Goal: Task Accomplishment & Management: Manage account settings

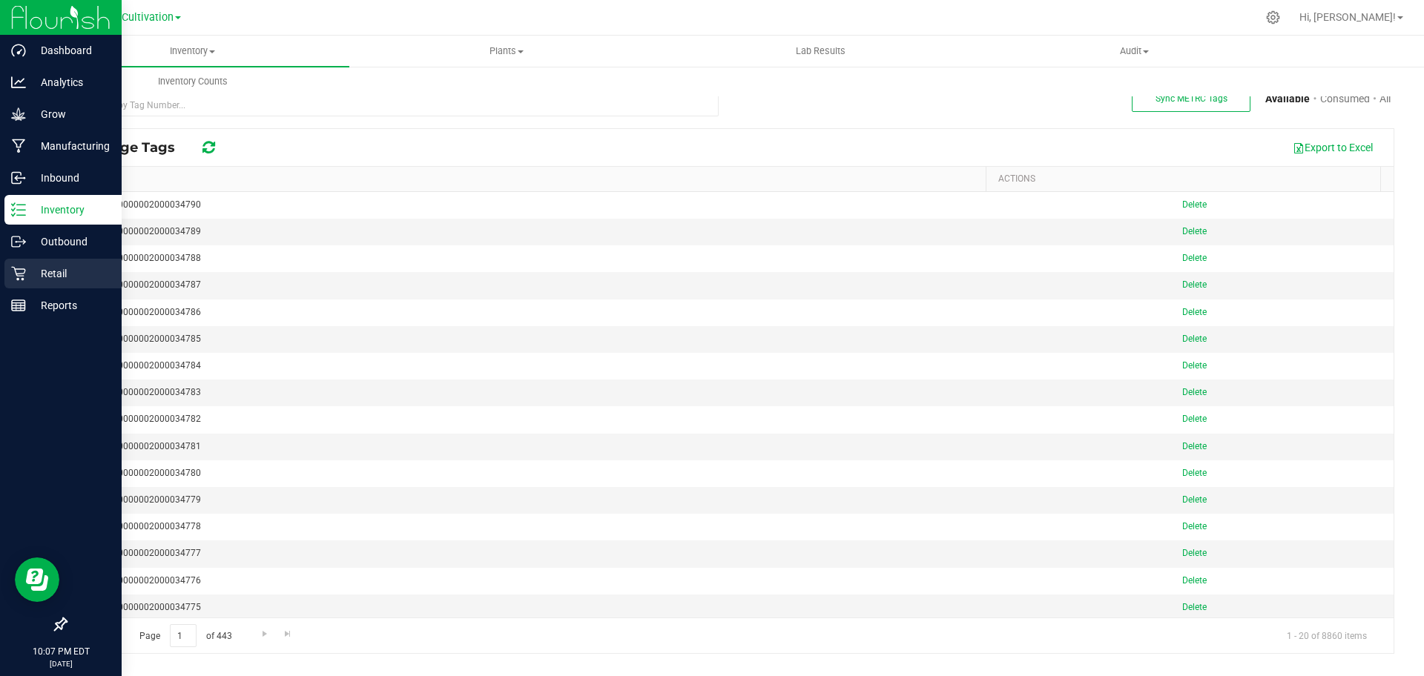
click at [77, 273] on p "Retail" at bounding box center [70, 274] width 89 height 18
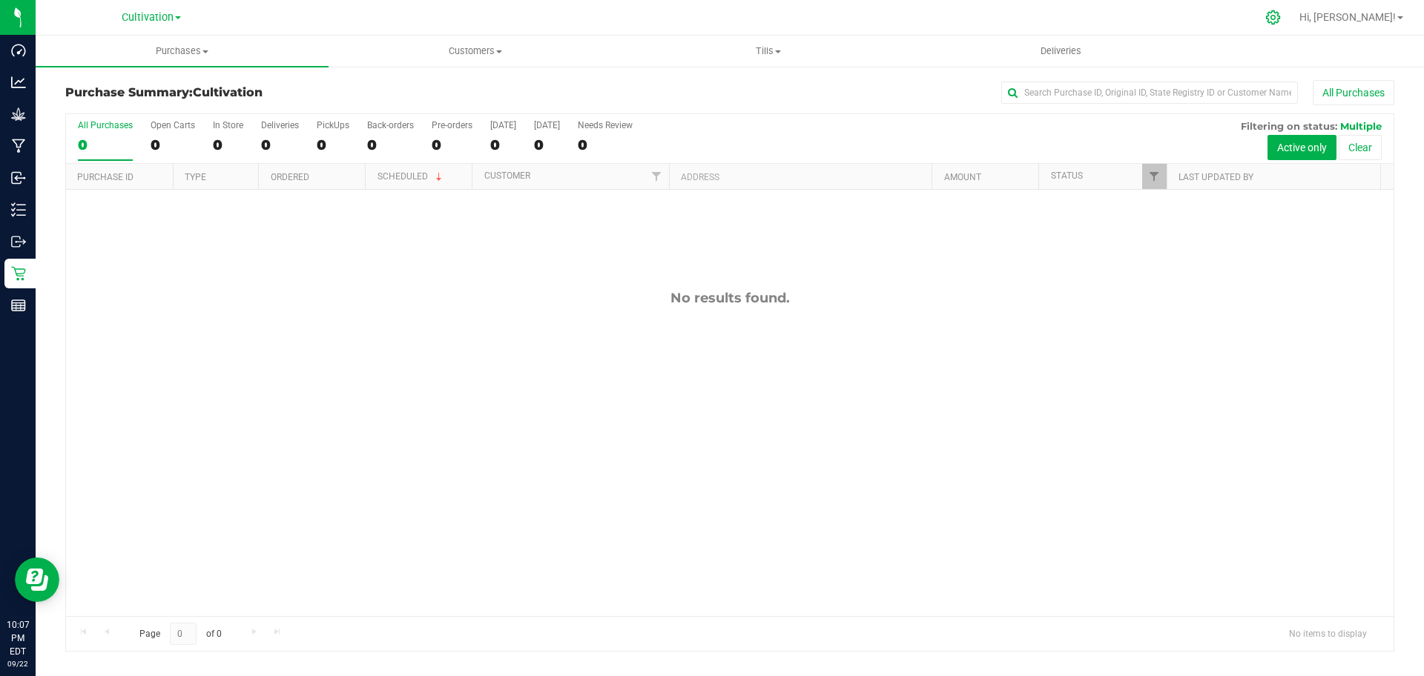
click at [1292, 24] on div at bounding box center [1273, 17] width 37 height 32
click at [1281, 23] on icon at bounding box center [1273, 18] width 16 height 16
click at [1281, 24] on icon at bounding box center [1273, 18] width 16 height 16
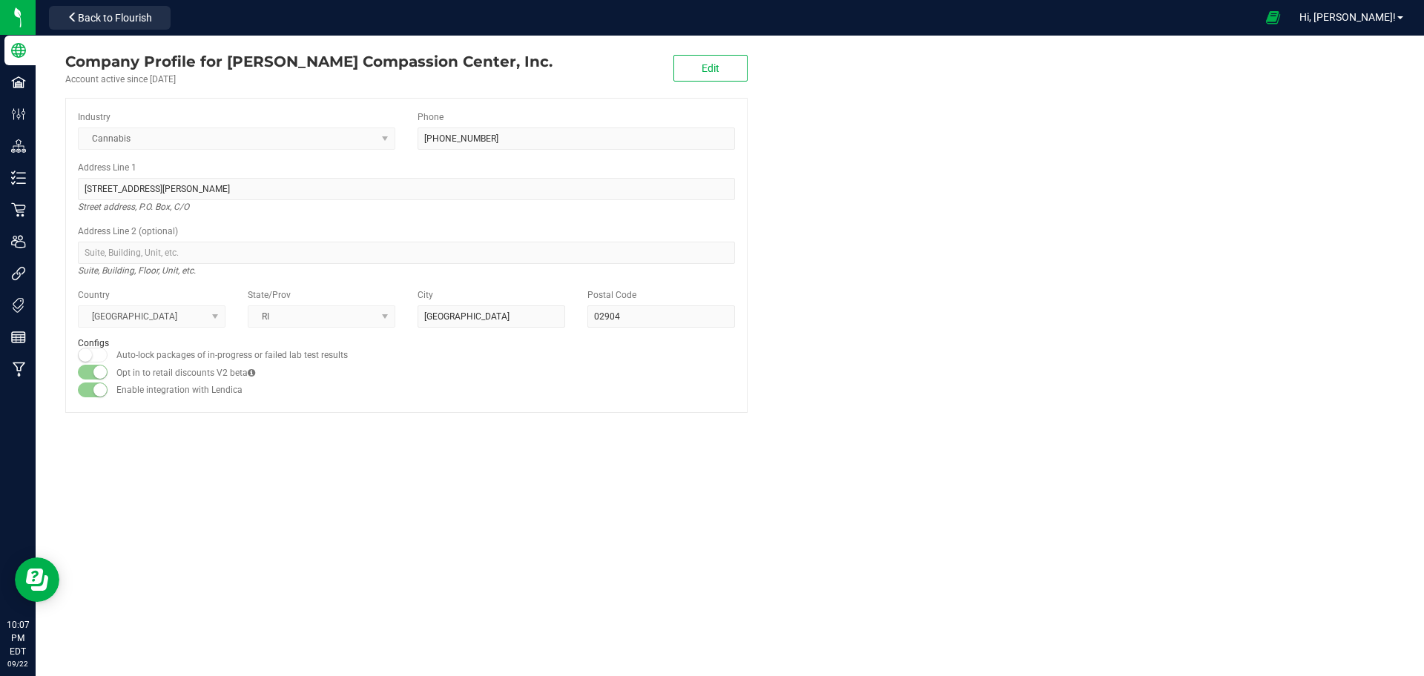
click at [1280, 24] on icon at bounding box center [1273, 18] width 14 height 16
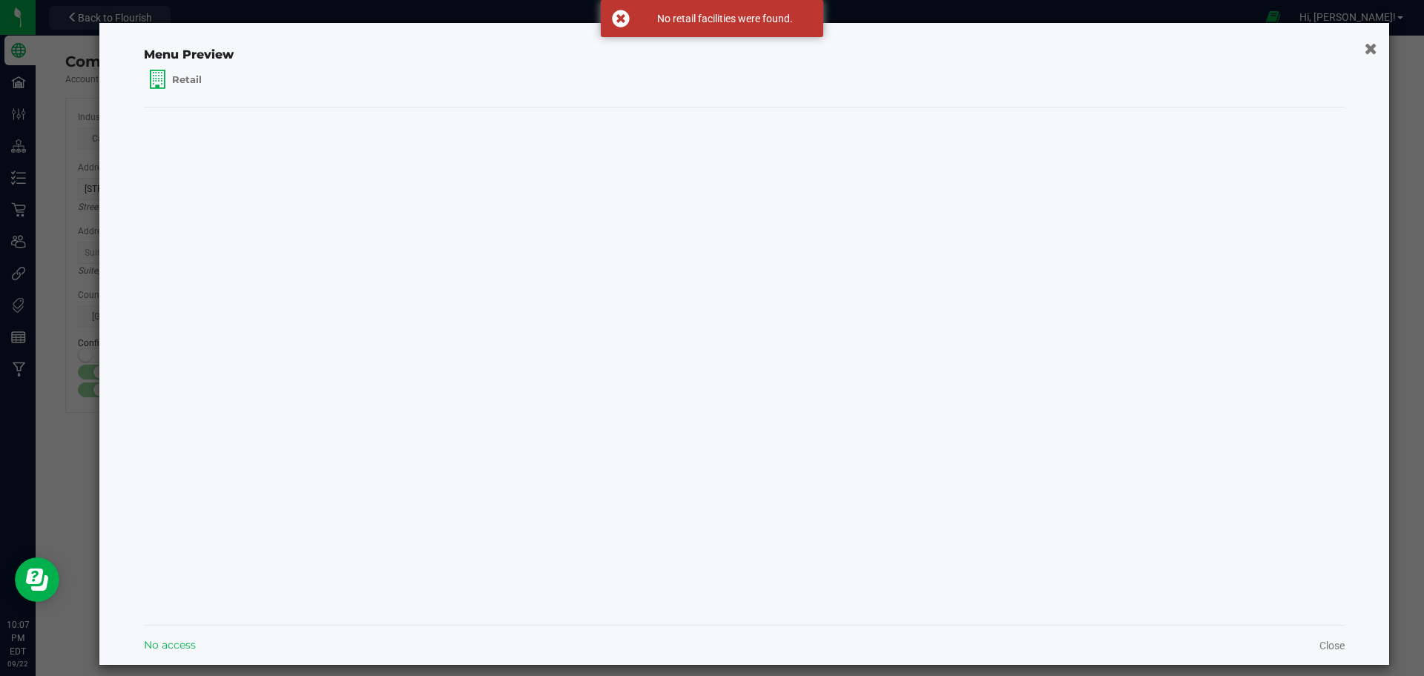
click at [1363, 42] on button "button" at bounding box center [1371, 48] width 22 height 24
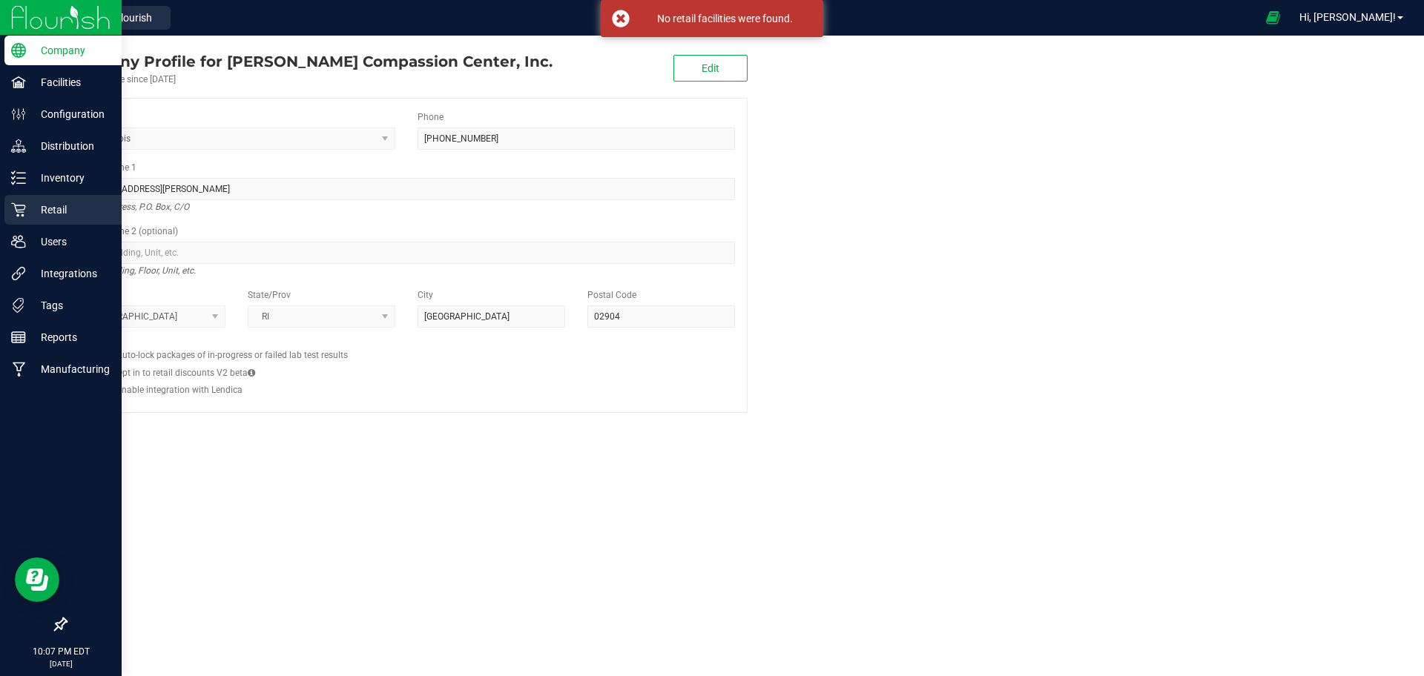
click at [1, 214] on link "Retail" at bounding box center [61, 211] width 122 height 32
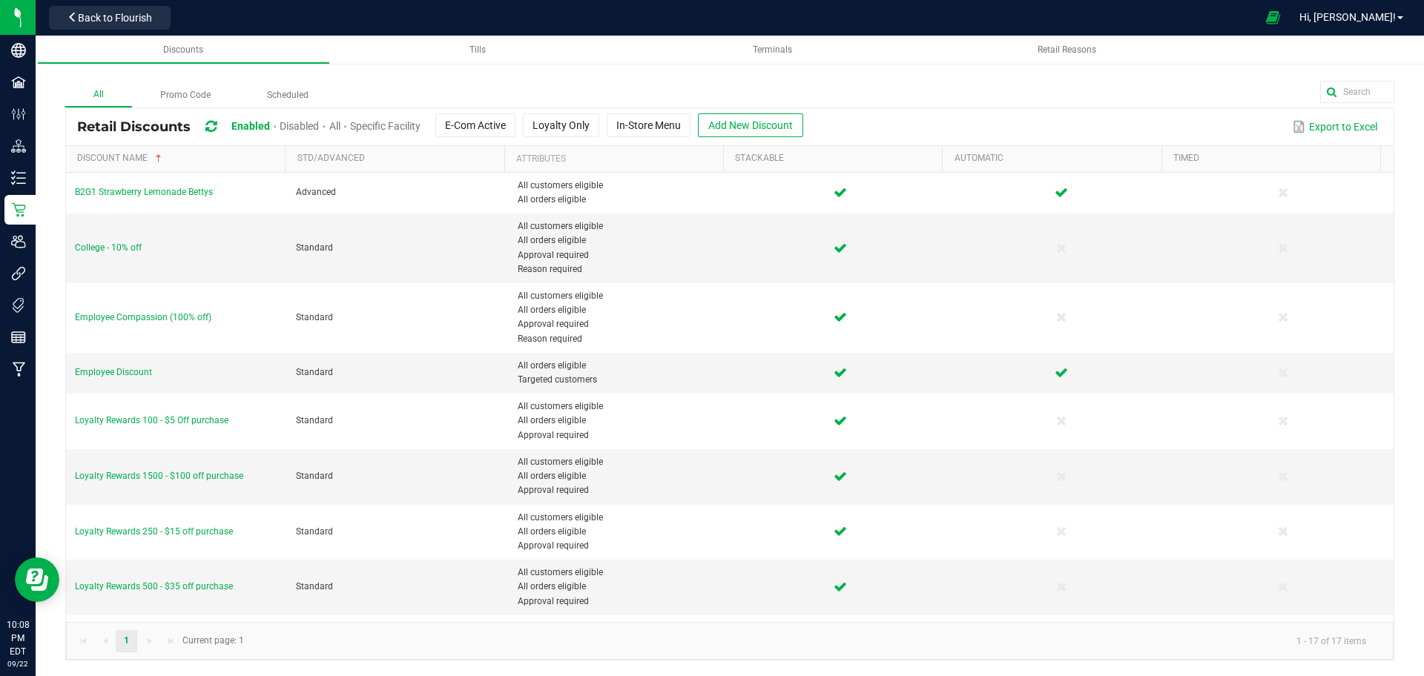
click at [300, 125] on span "Disabled" at bounding box center [299, 126] width 39 height 12
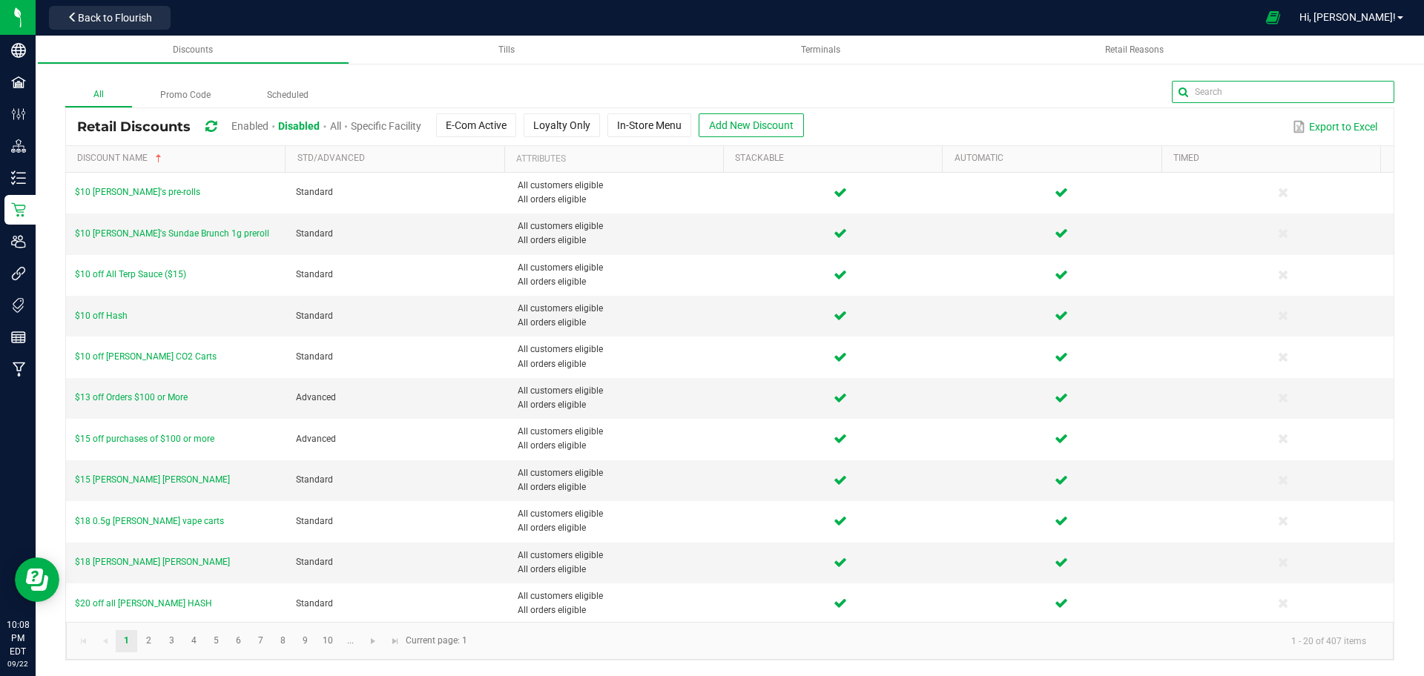
click at [1357, 92] on input "text" at bounding box center [1283, 92] width 223 height 22
type input "Daily"
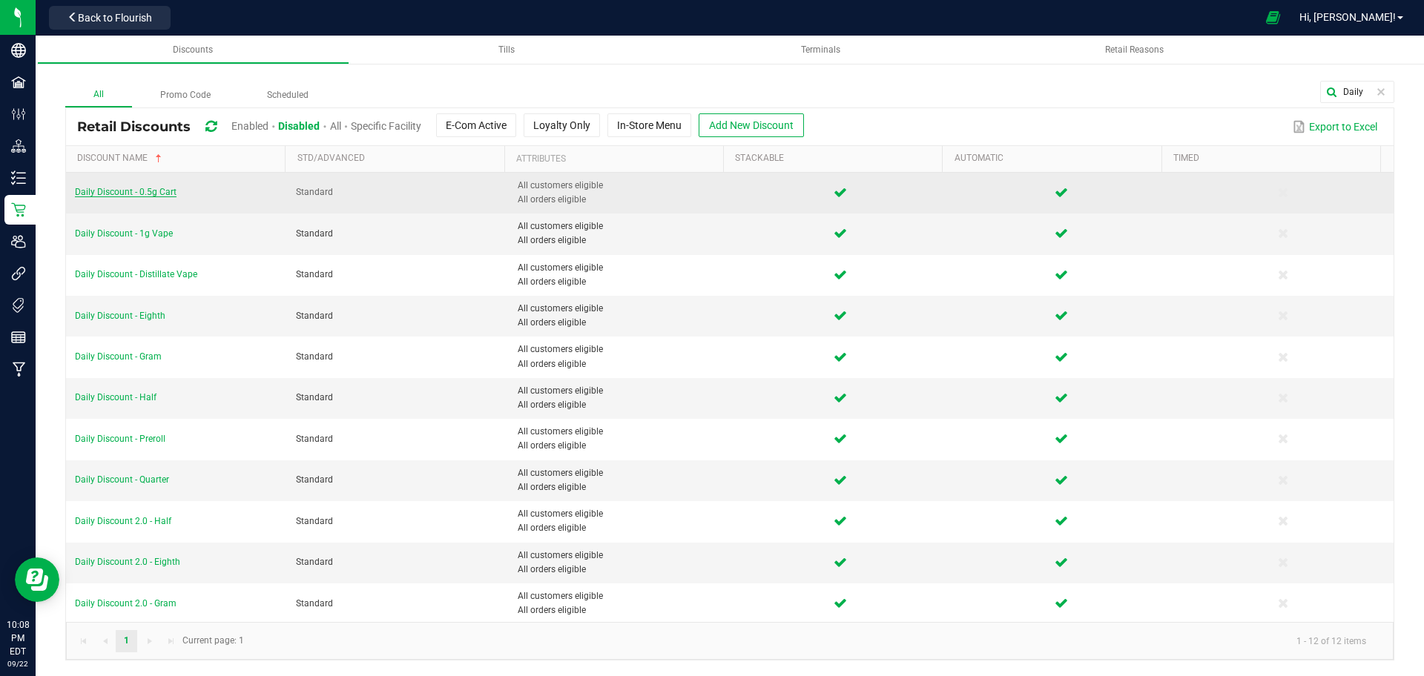
click at [134, 194] on span "Daily Discount - 0.5g Cart" at bounding box center [126, 192] width 102 height 10
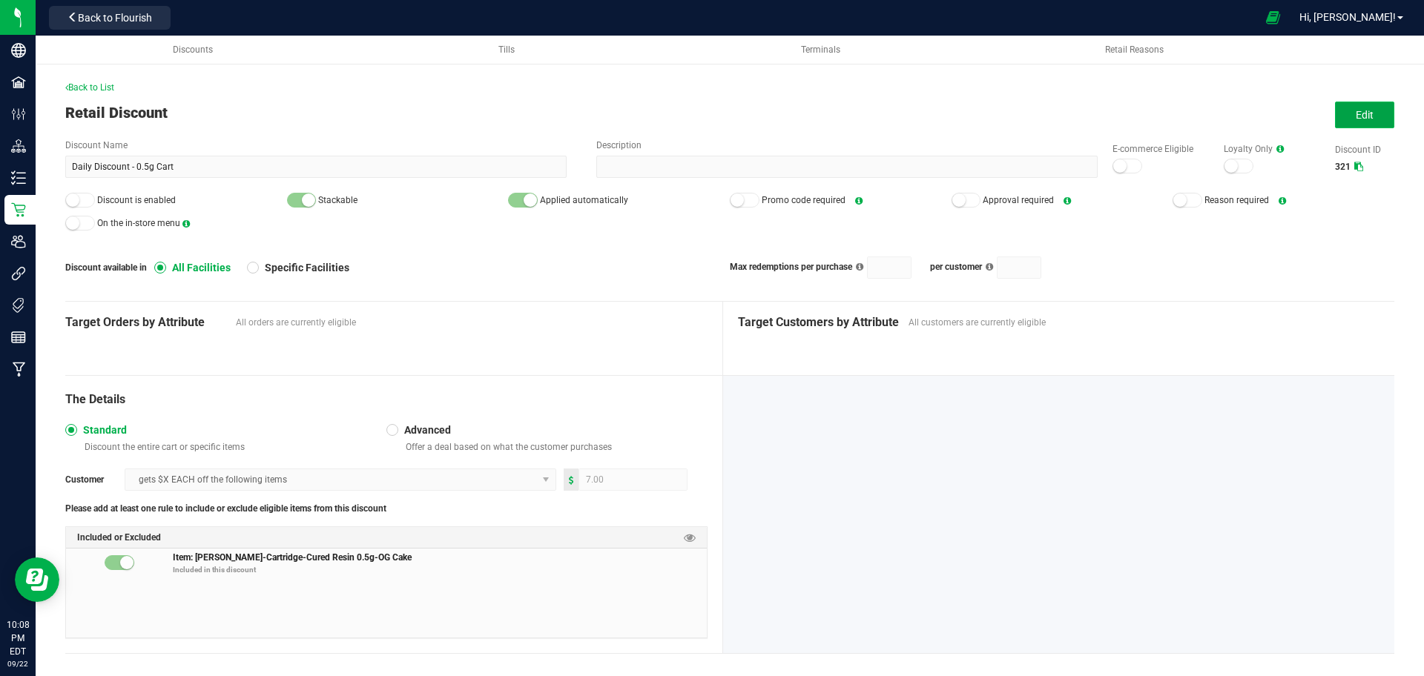
click at [1356, 119] on span "Edit" at bounding box center [1365, 115] width 18 height 12
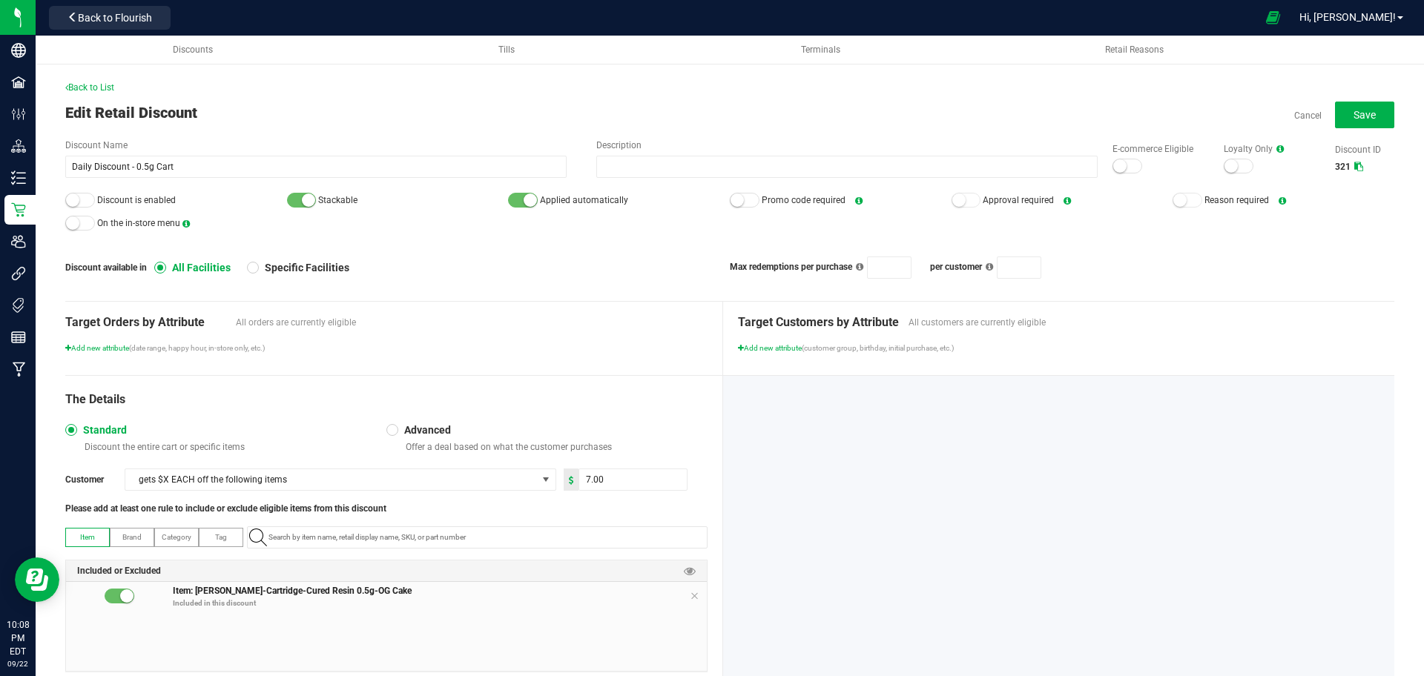
click at [1124, 171] on div at bounding box center [1128, 166] width 30 height 15
click at [73, 201] on small at bounding box center [72, 200] width 13 height 13
click at [1338, 109] on button "Save" at bounding box center [1364, 115] width 59 height 27
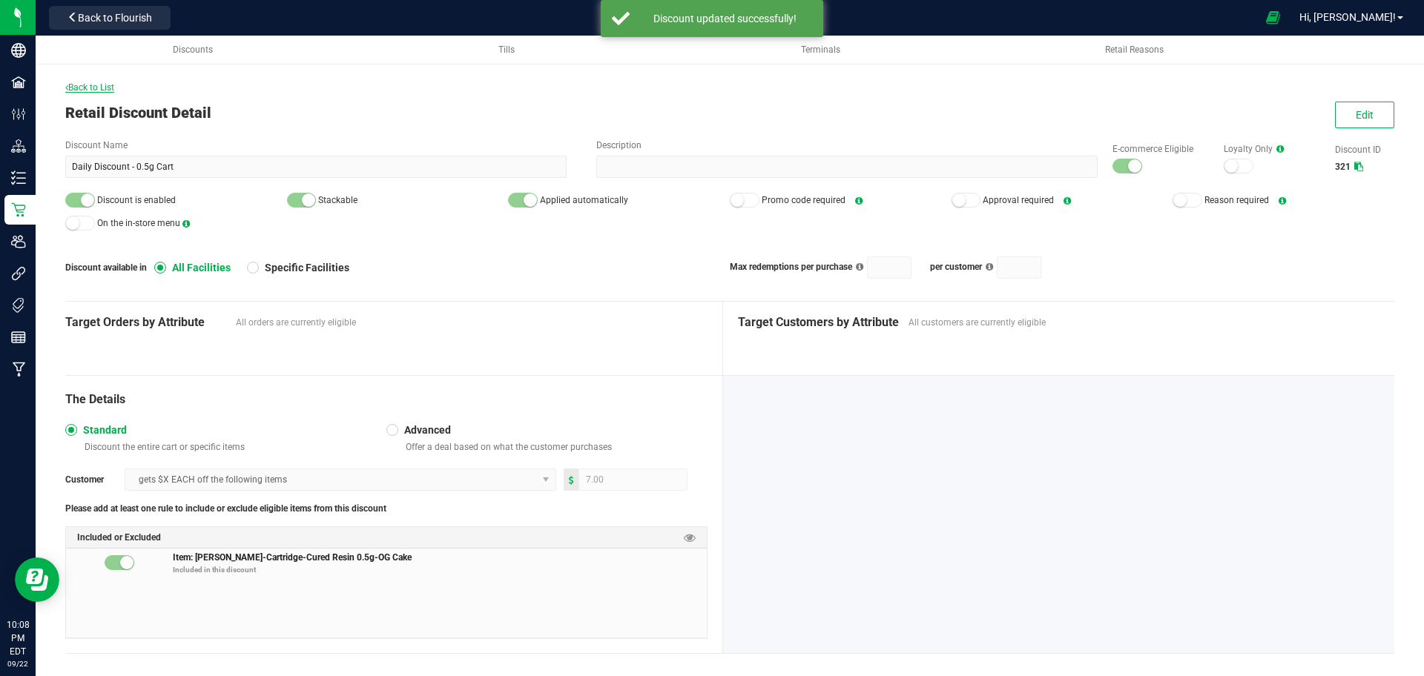
click at [89, 89] on span "Back to List" at bounding box center [89, 87] width 49 height 10
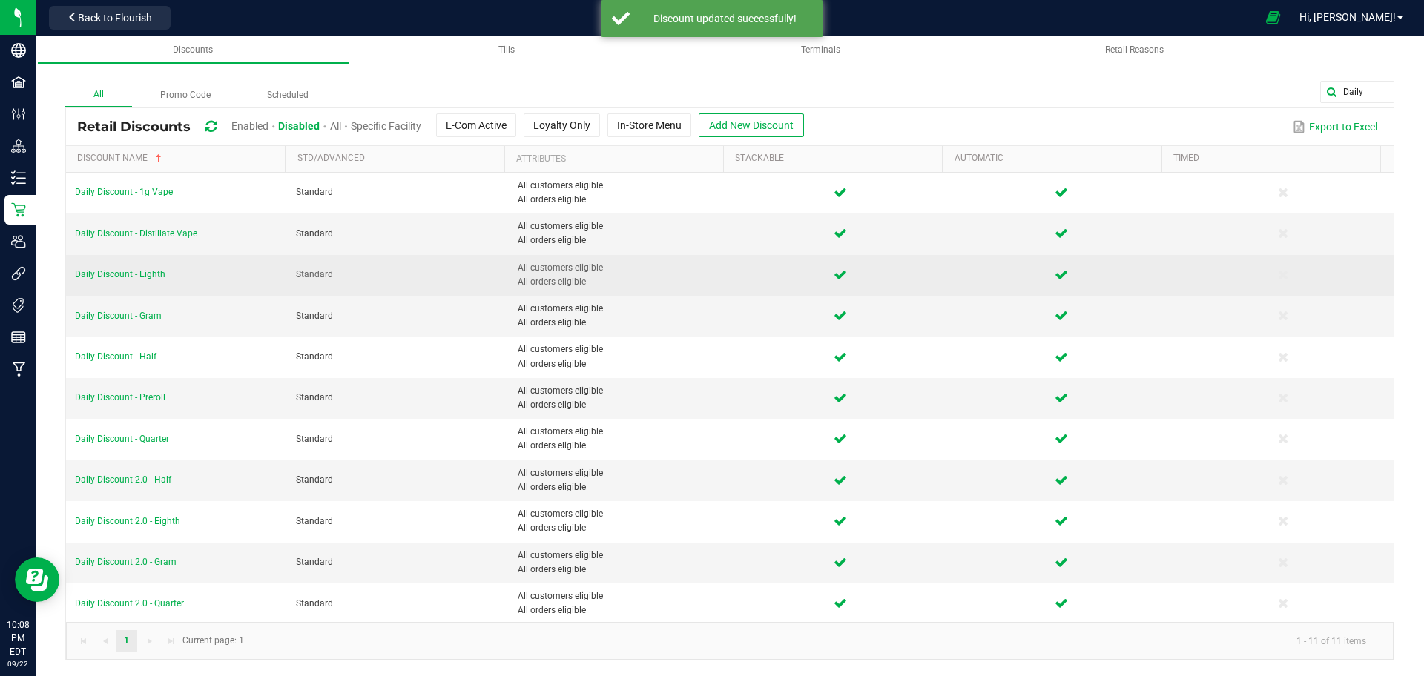
click at [96, 274] on span "Daily Discount - Eighth" at bounding box center [120, 274] width 90 height 10
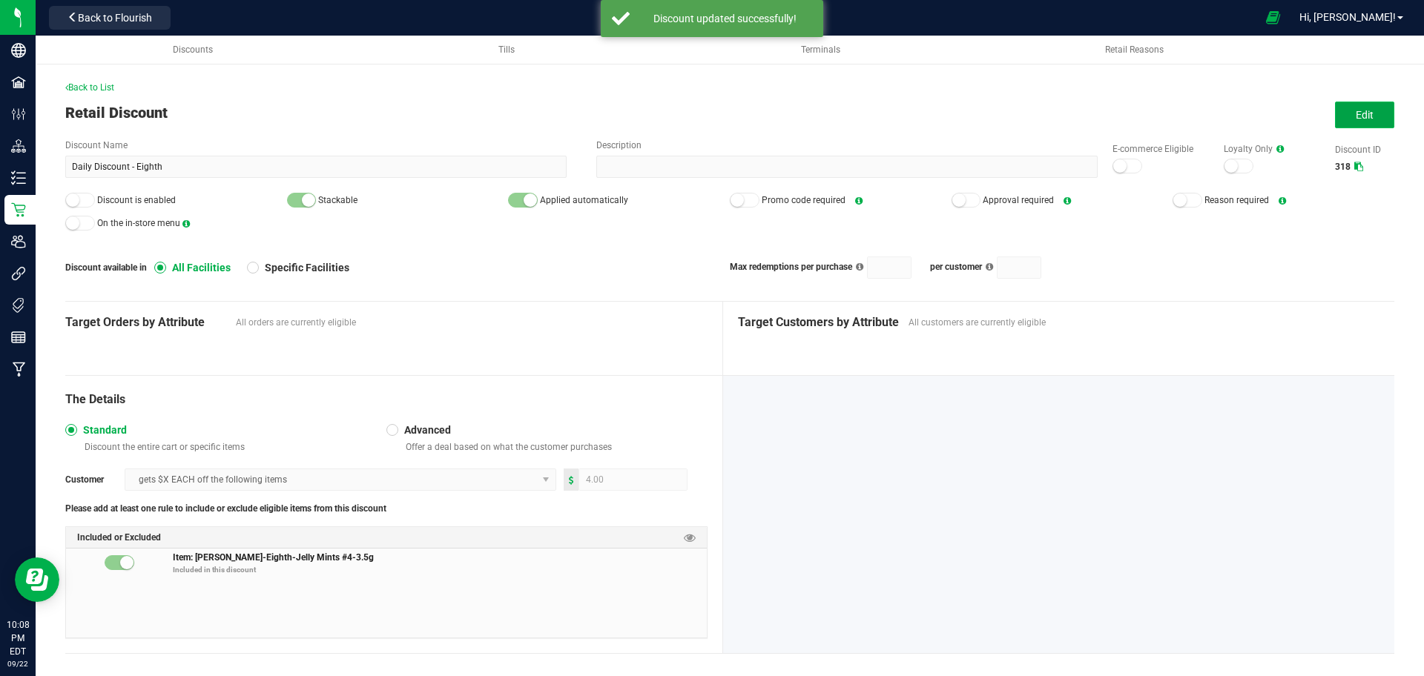
click at [1339, 124] on button "Edit" at bounding box center [1364, 115] width 59 height 27
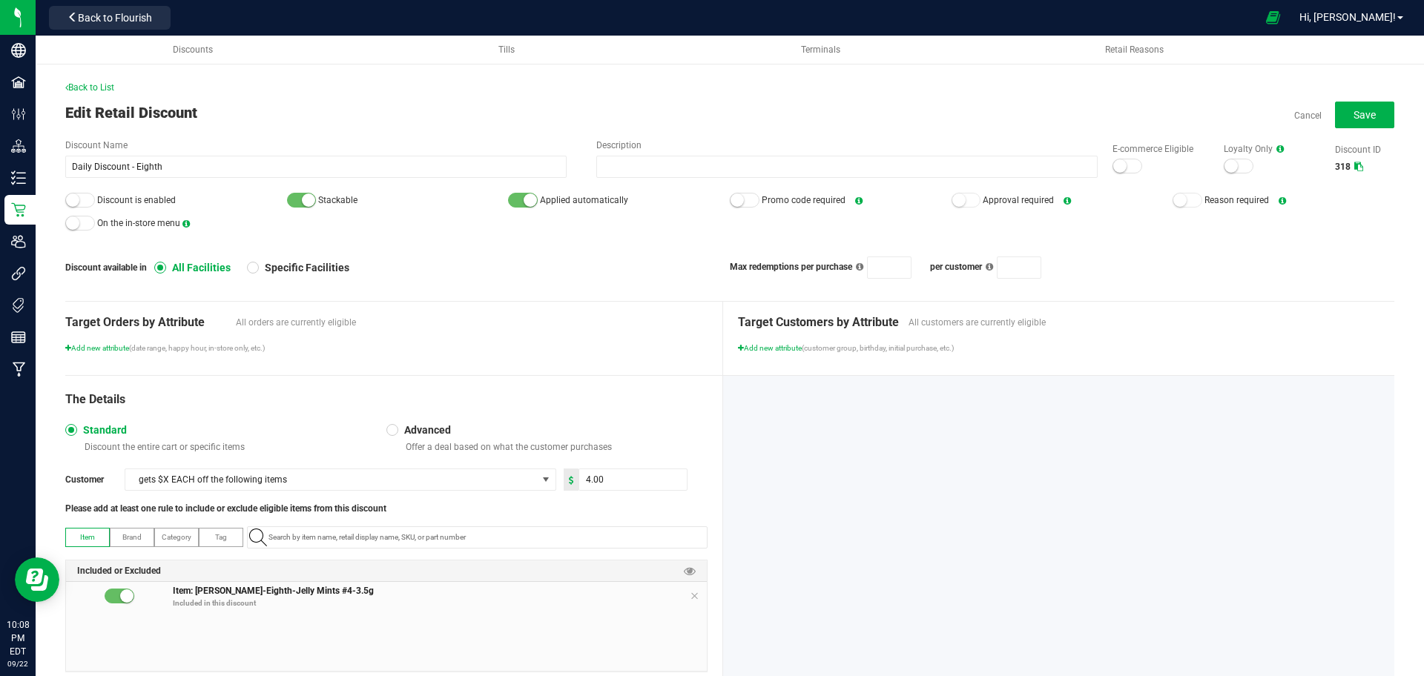
click at [72, 205] on small at bounding box center [72, 200] width 13 height 13
click at [1113, 167] on small at bounding box center [1119, 165] width 13 height 13
click at [1342, 127] on button "Save" at bounding box center [1364, 115] width 59 height 27
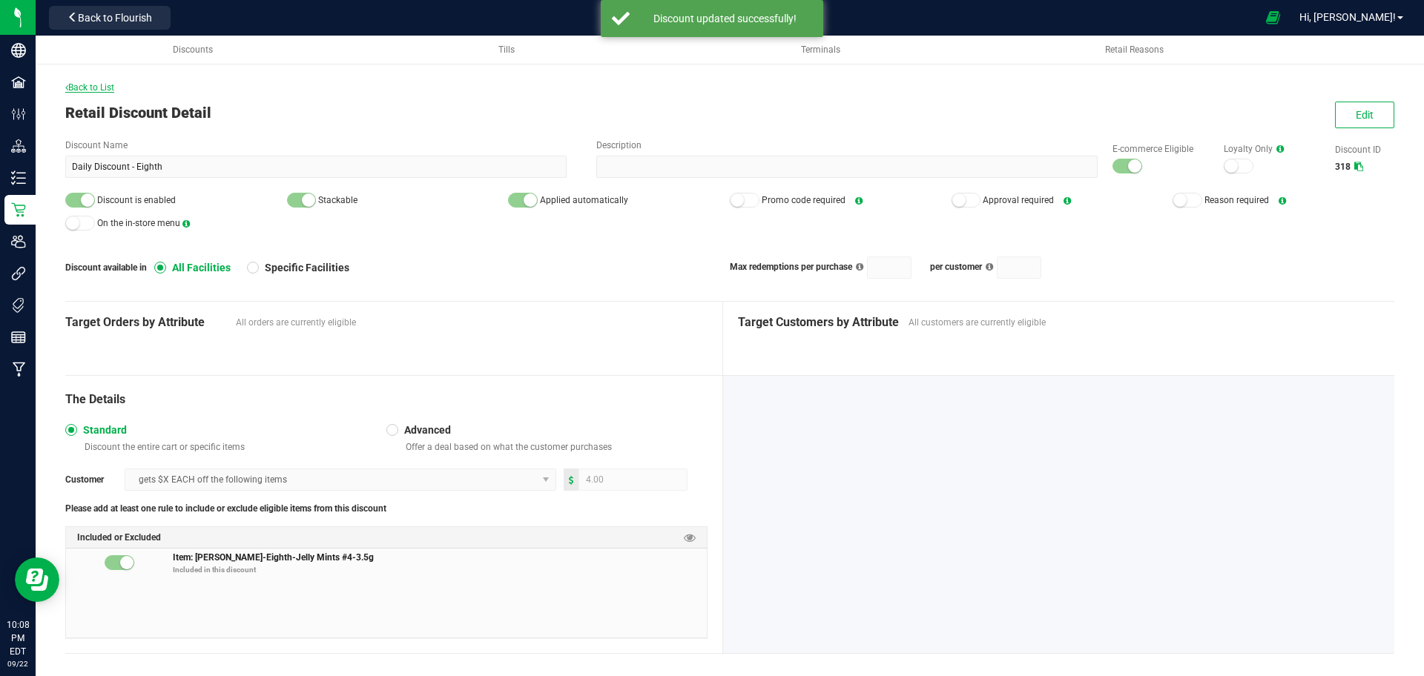
click at [91, 88] on span "Back to List" at bounding box center [89, 87] width 49 height 10
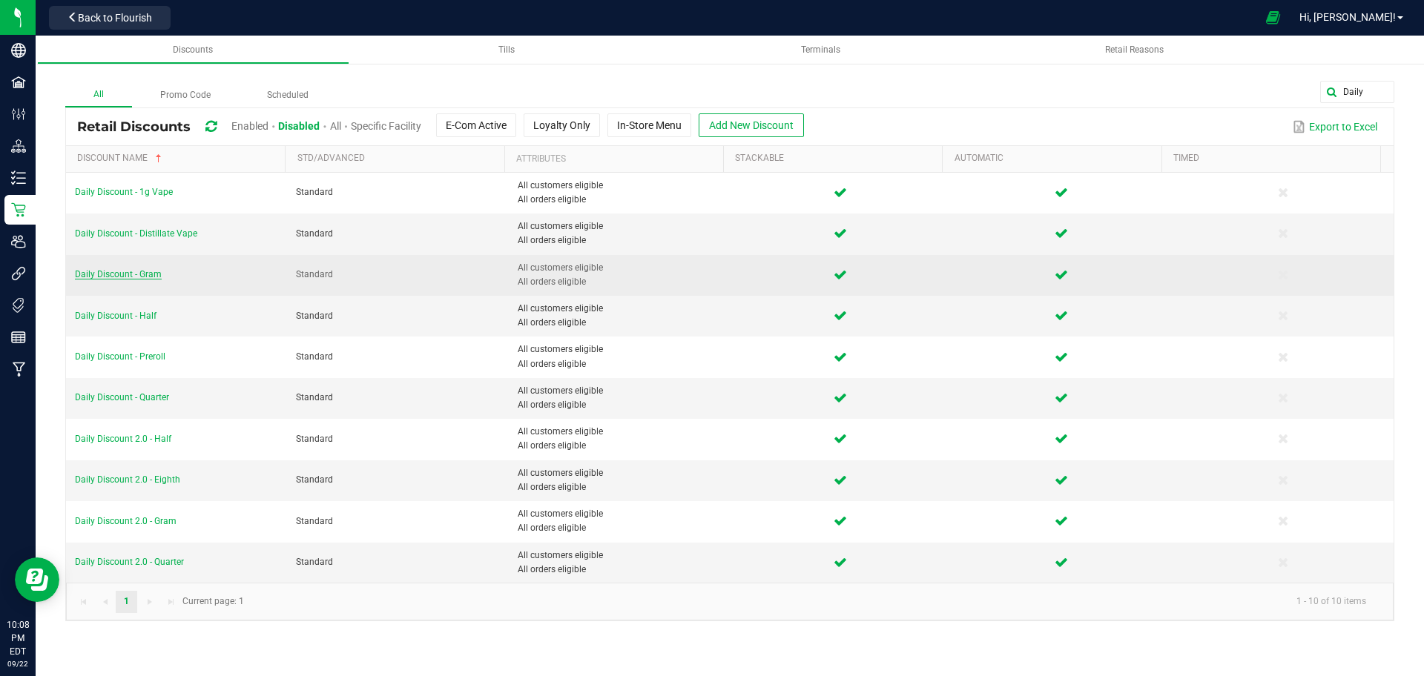
click at [111, 274] on span "Daily Discount - Gram" at bounding box center [118, 274] width 87 height 10
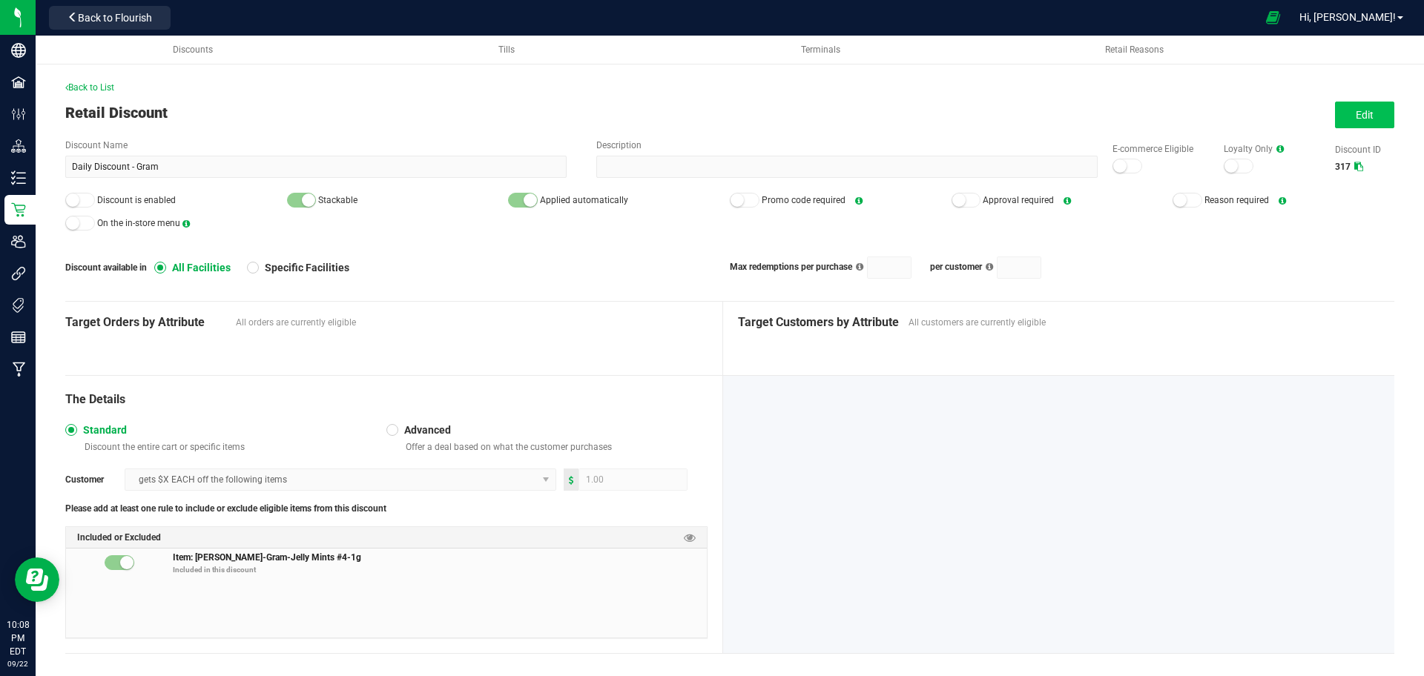
click at [1360, 128] on button "Edit" at bounding box center [1364, 115] width 59 height 27
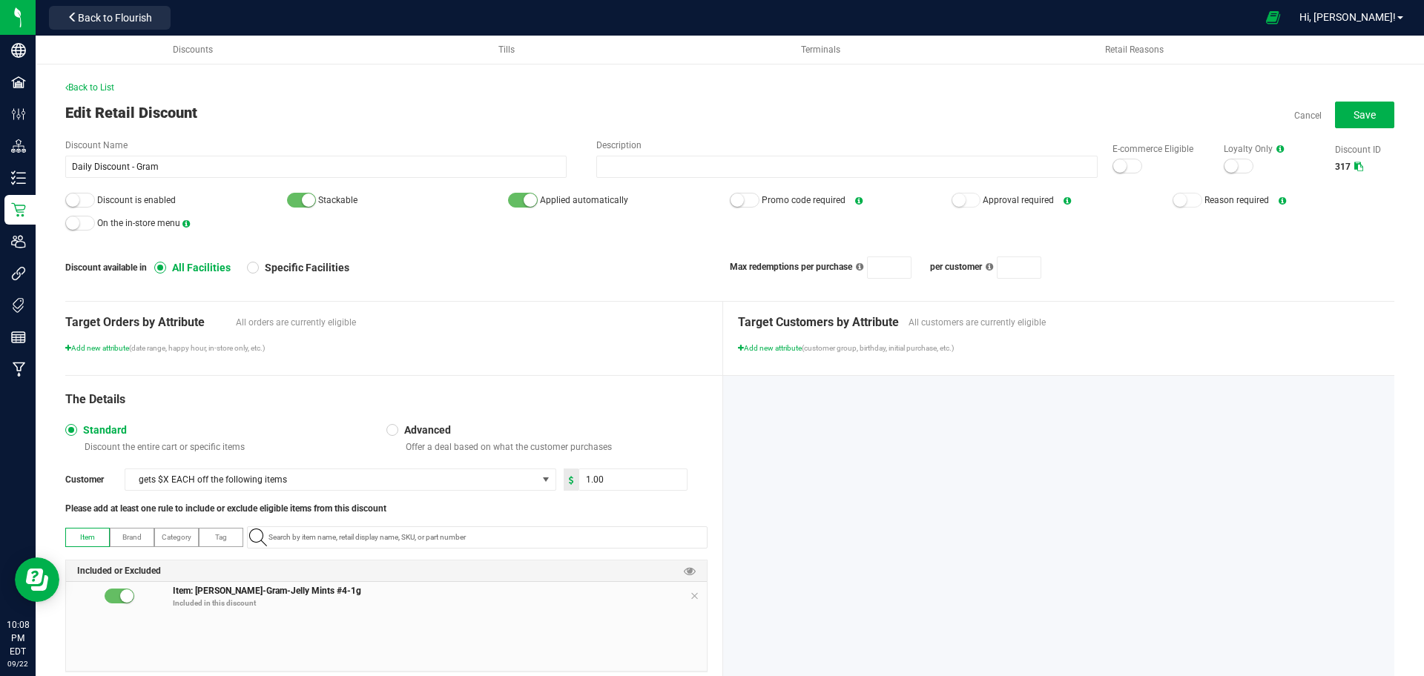
click at [1115, 168] on div at bounding box center [1128, 166] width 30 height 15
click at [73, 201] on small at bounding box center [72, 200] width 13 height 13
click at [1354, 115] on span "Save" at bounding box center [1365, 115] width 22 height 12
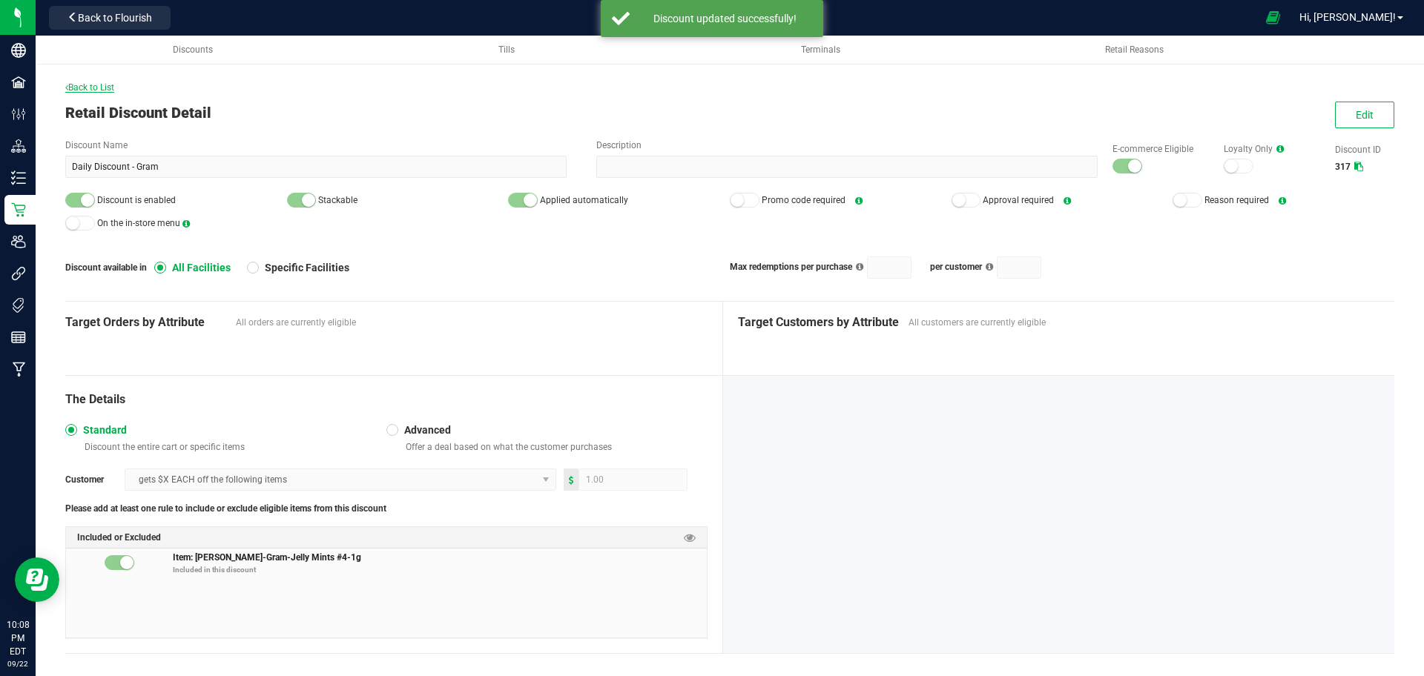
click at [85, 89] on span "Back to List" at bounding box center [89, 87] width 49 height 10
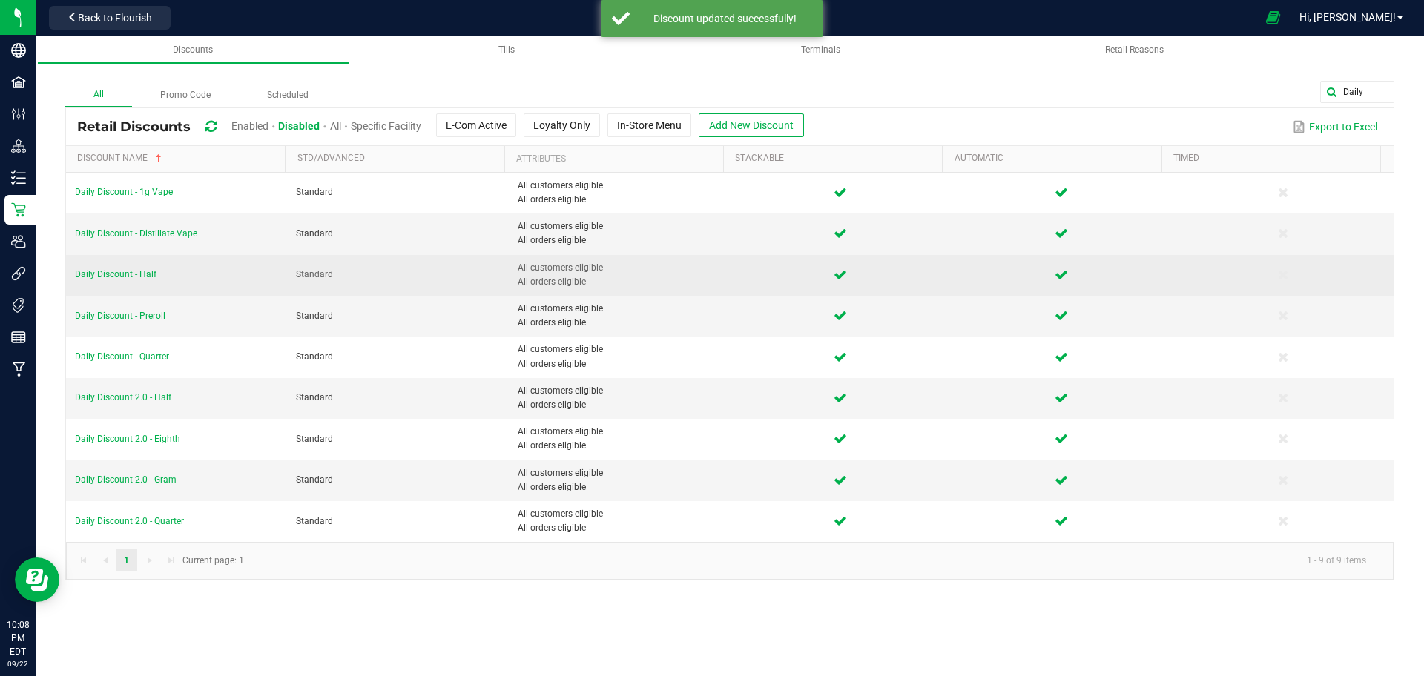
click at [94, 275] on span "Daily Discount - Half" at bounding box center [116, 274] width 82 height 10
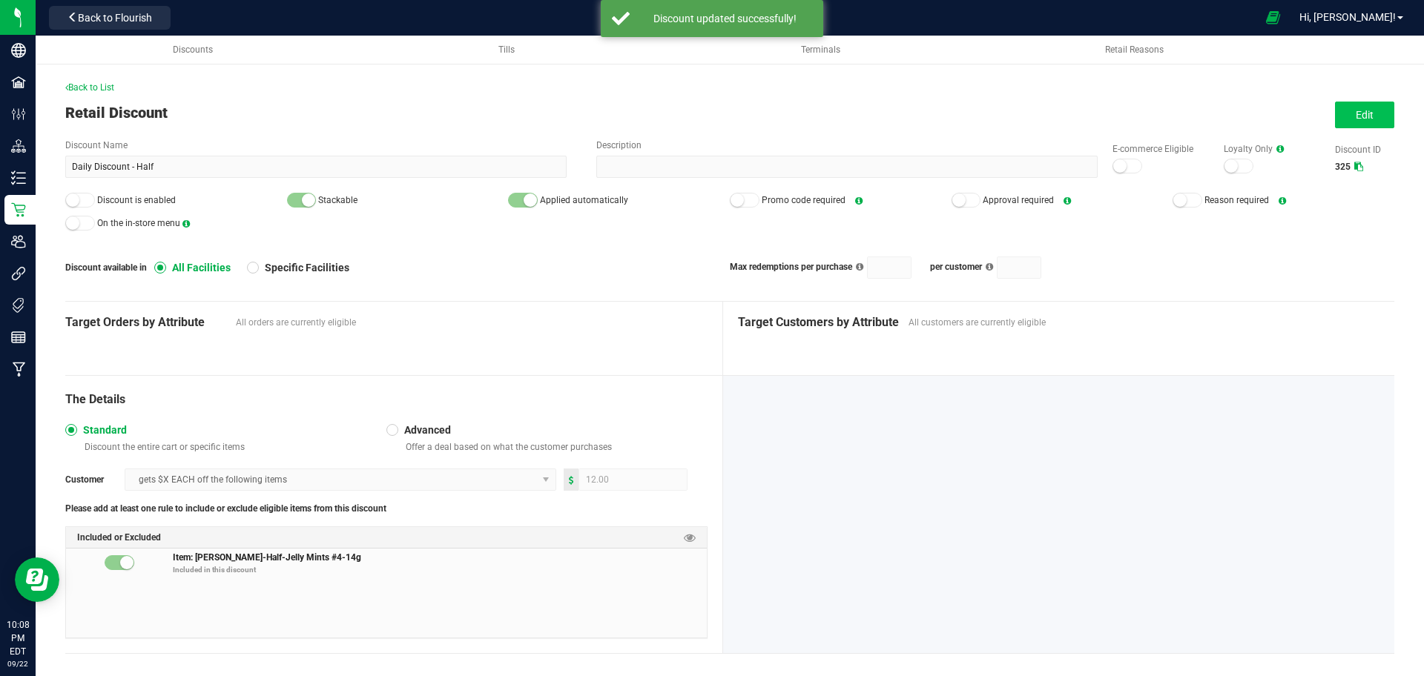
click at [1356, 115] on span "Edit" at bounding box center [1365, 115] width 18 height 12
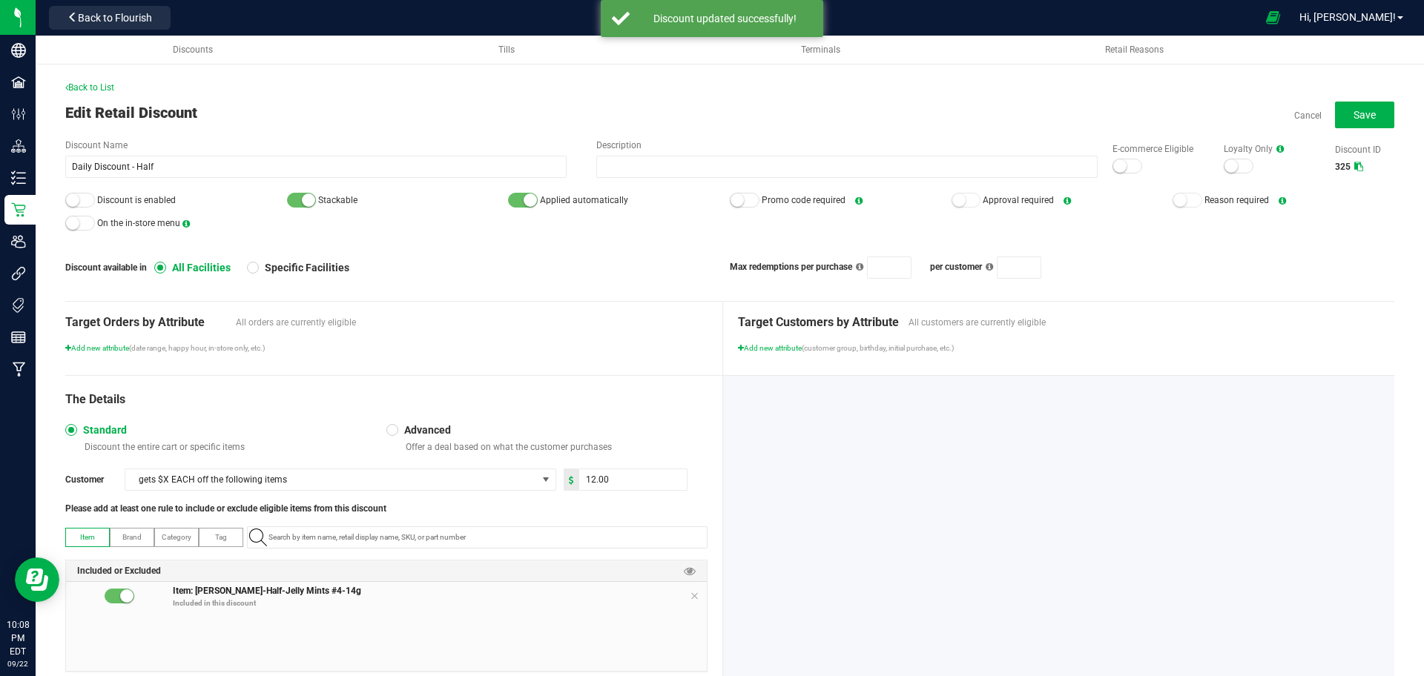
click at [1113, 167] on small at bounding box center [1119, 165] width 13 height 13
click at [90, 224] on div at bounding box center [80, 223] width 30 height 15
click at [72, 223] on div at bounding box center [80, 223] width 30 height 15
click at [73, 202] on small at bounding box center [72, 200] width 13 height 13
click at [1337, 120] on button "Save" at bounding box center [1364, 115] width 59 height 27
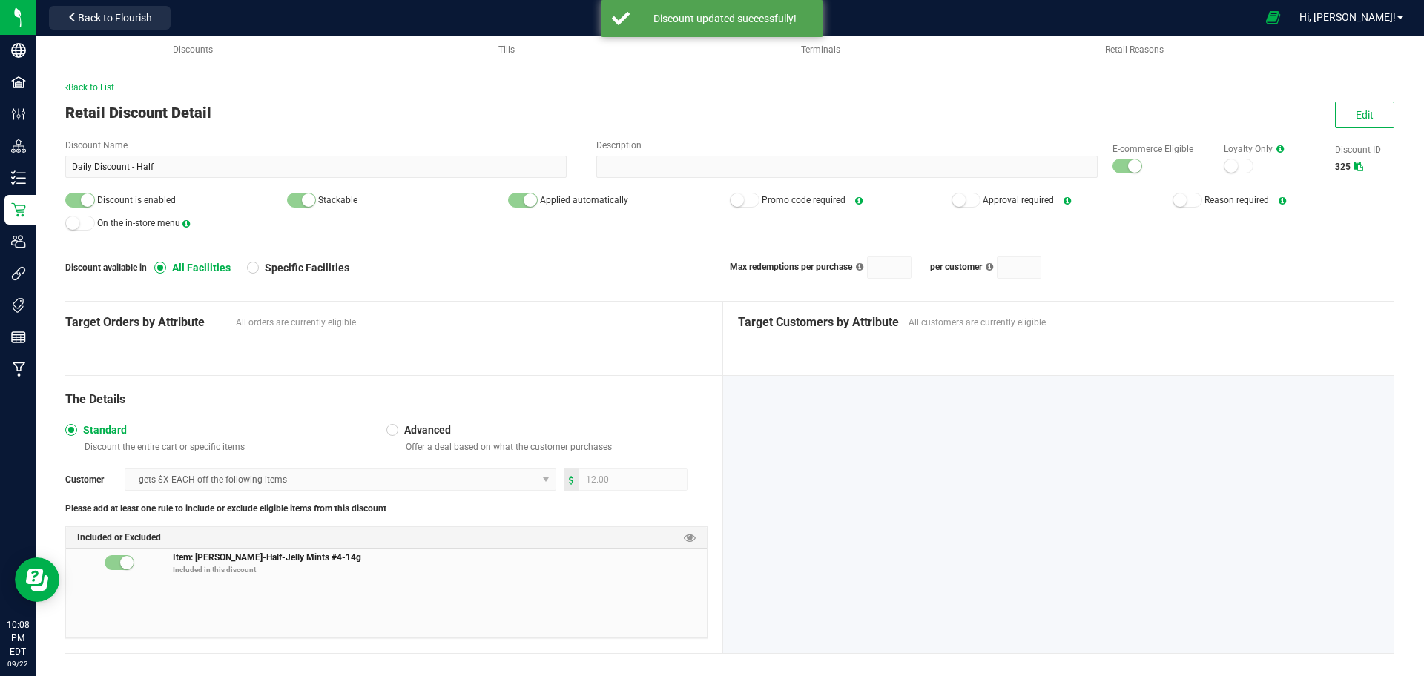
click at [67, 88] on icon at bounding box center [66, 87] width 3 height 9
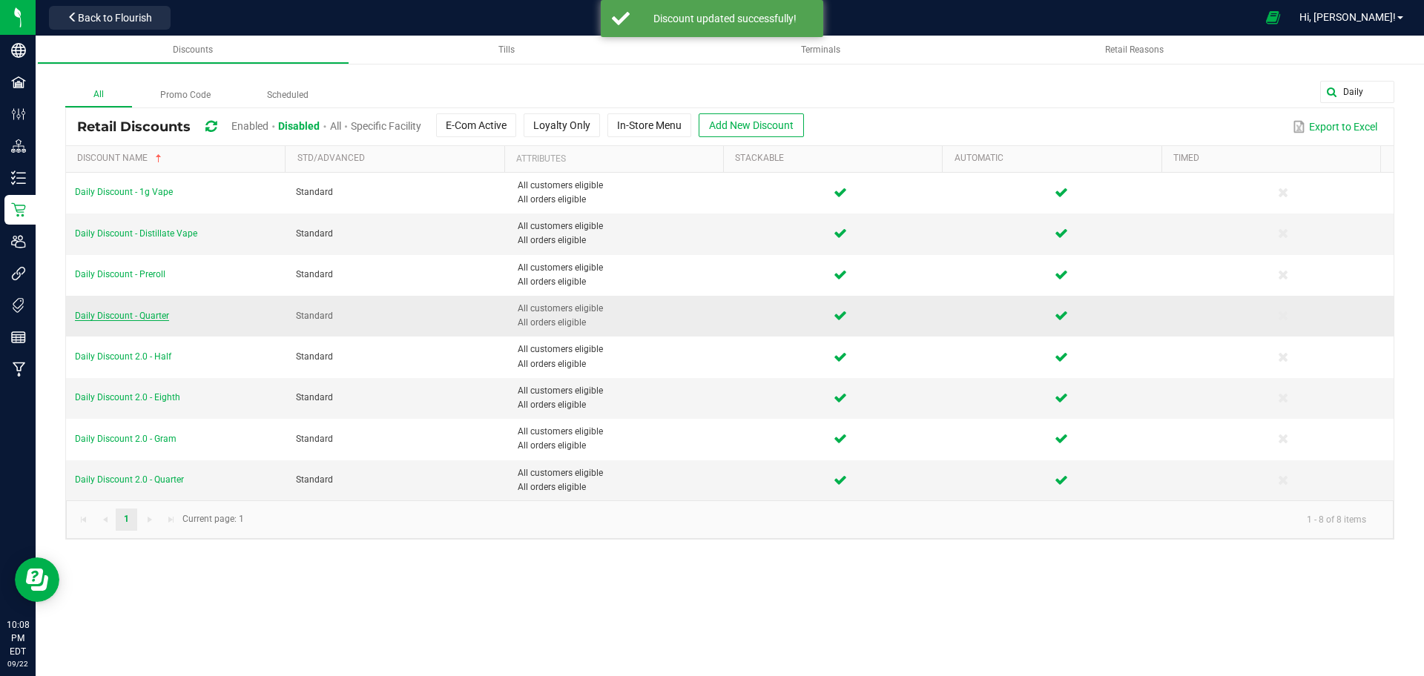
click at [126, 315] on span "Daily Discount - Quarter" at bounding box center [122, 316] width 94 height 10
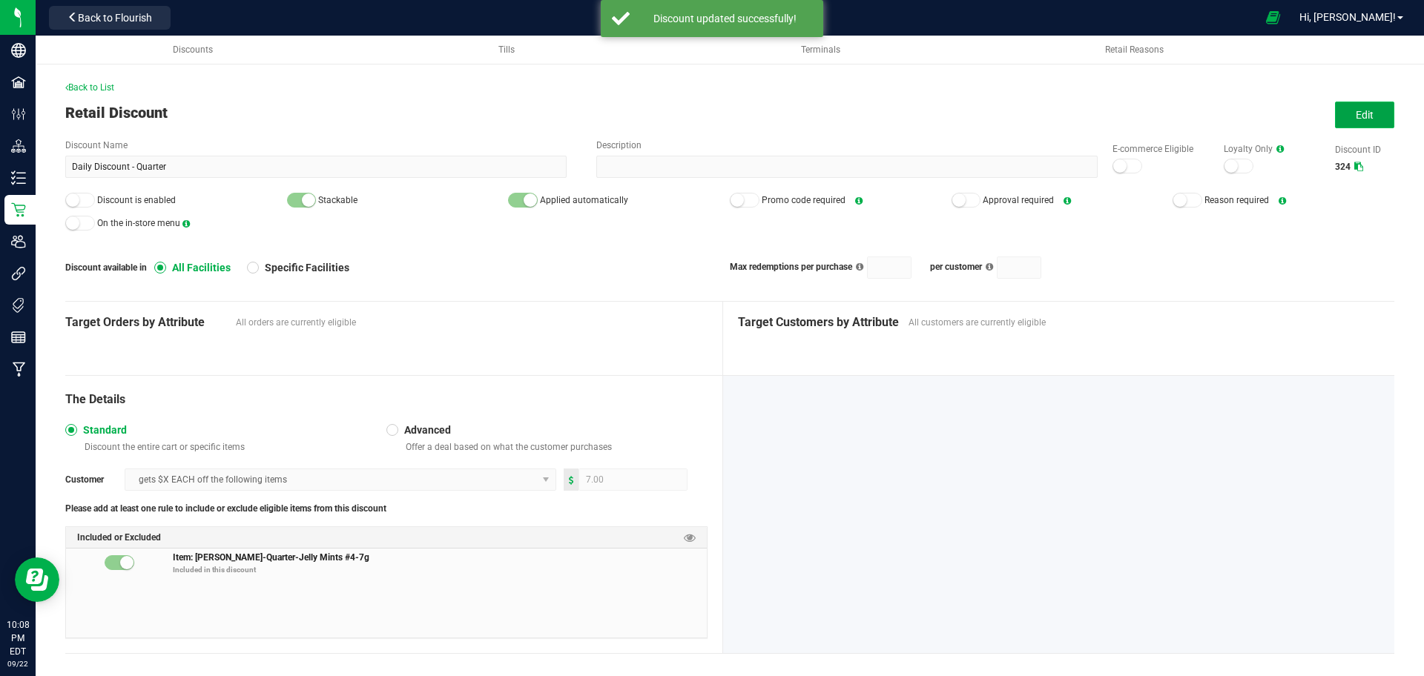
click at [1356, 121] on span "Edit" at bounding box center [1365, 115] width 18 height 12
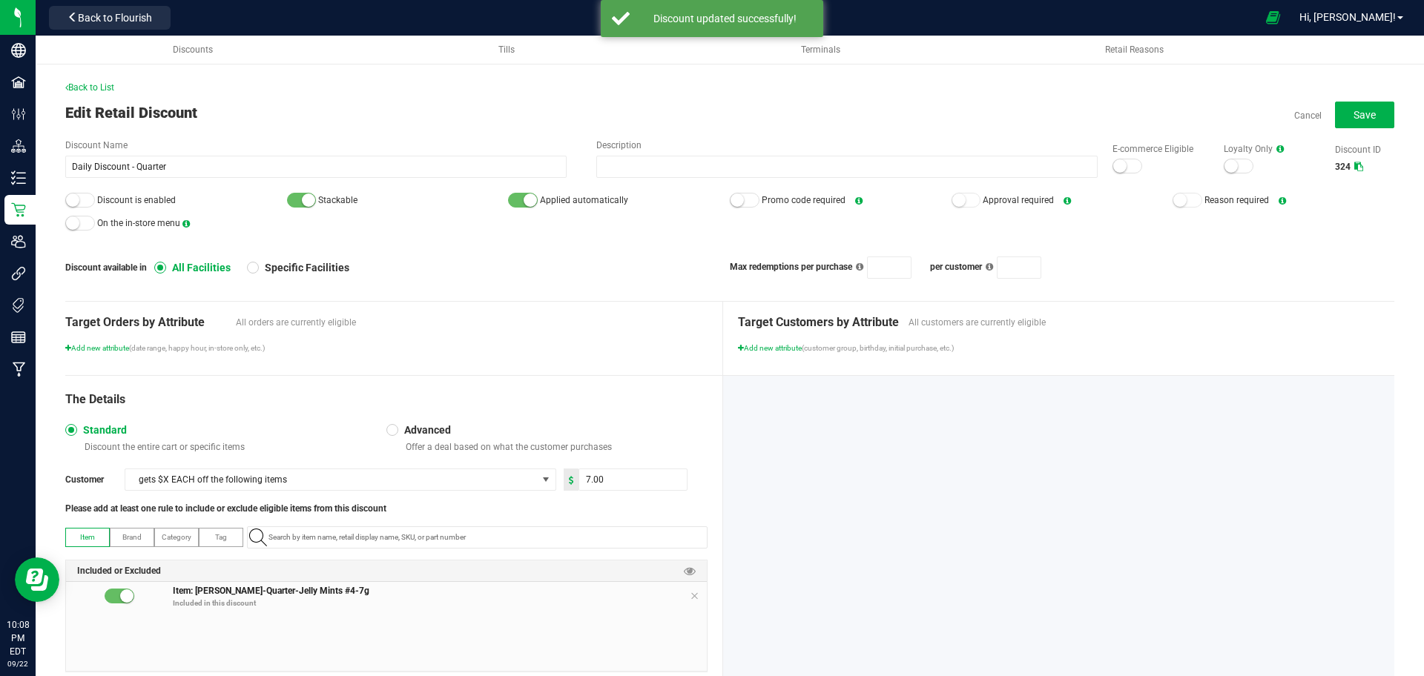
click at [1118, 172] on div at bounding box center [1128, 166] width 30 height 15
click at [81, 202] on div at bounding box center [80, 200] width 30 height 15
click at [1341, 122] on button "Save" at bounding box center [1364, 115] width 59 height 27
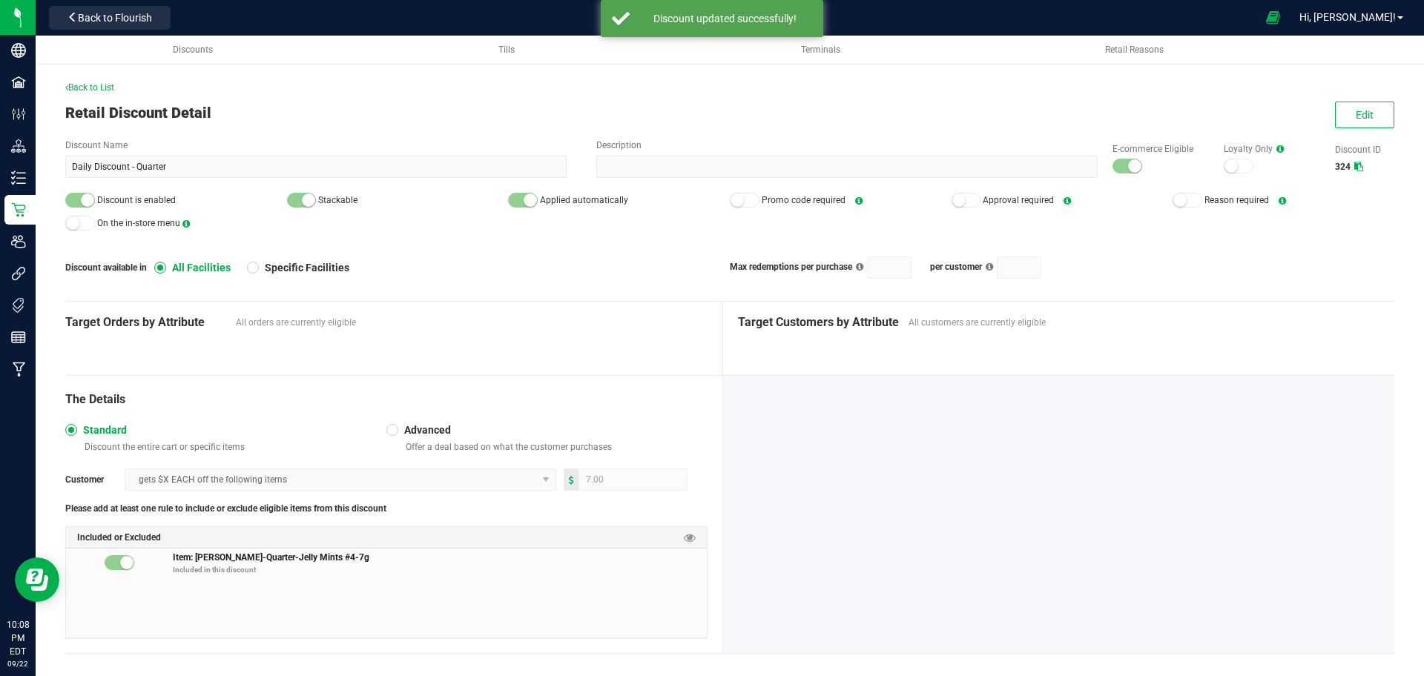
click at [79, 90] on span "Back to List" at bounding box center [89, 87] width 49 height 10
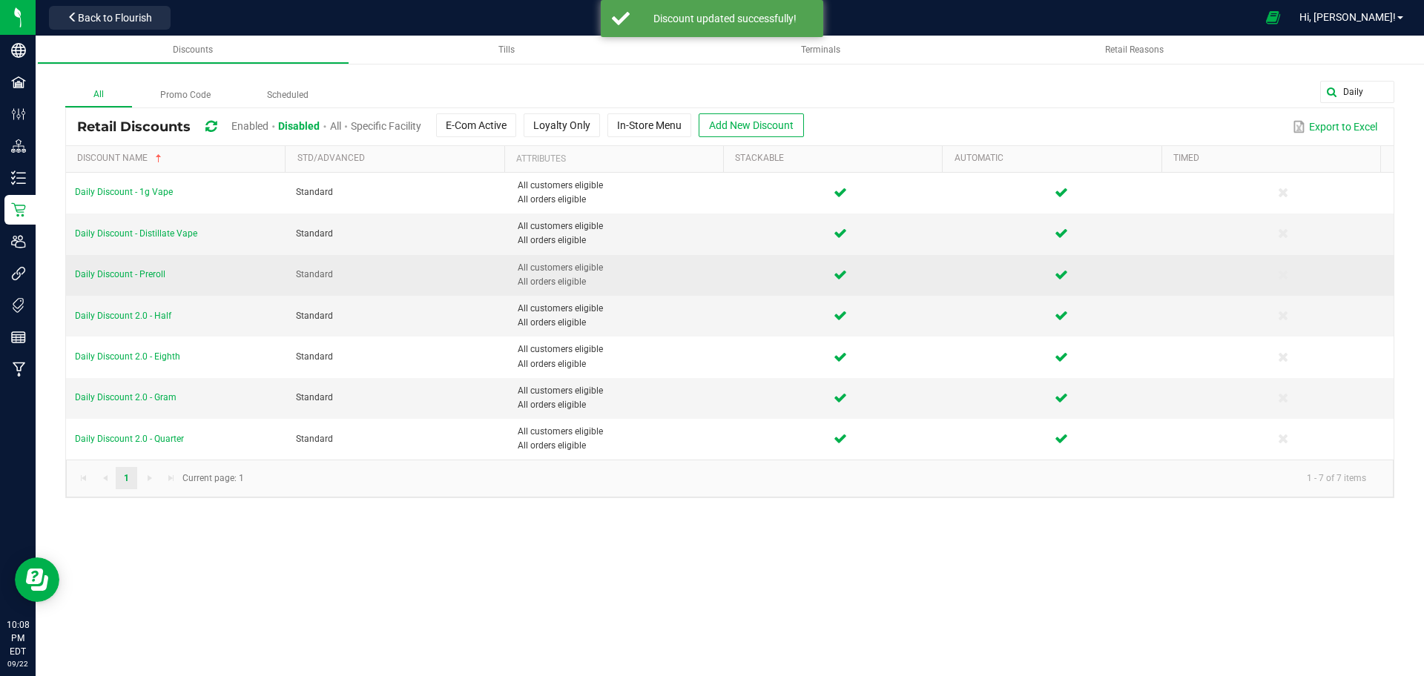
click at [95, 280] on td "Daily Discount - Preroll" at bounding box center [176, 275] width 221 height 41
click at [106, 278] on span "Daily Discount - Preroll" at bounding box center [120, 274] width 90 height 10
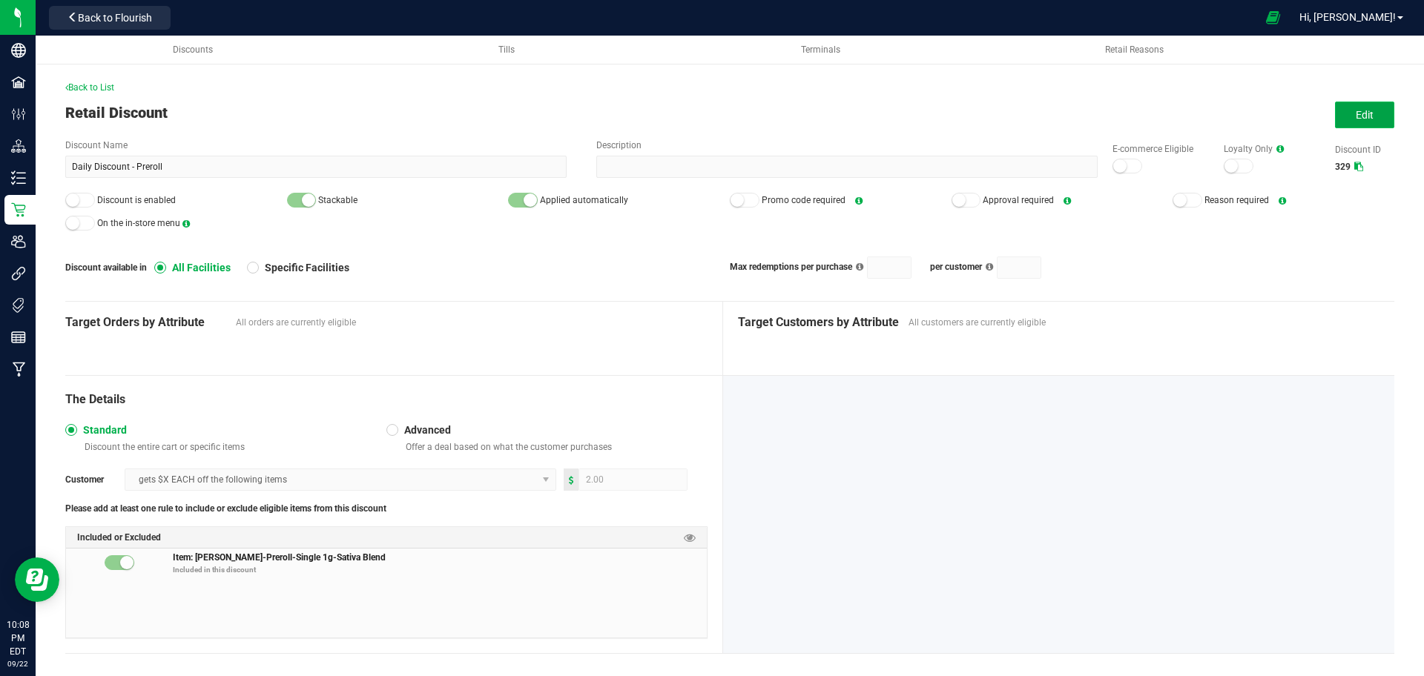
click at [1356, 116] on span "Edit" at bounding box center [1365, 115] width 18 height 12
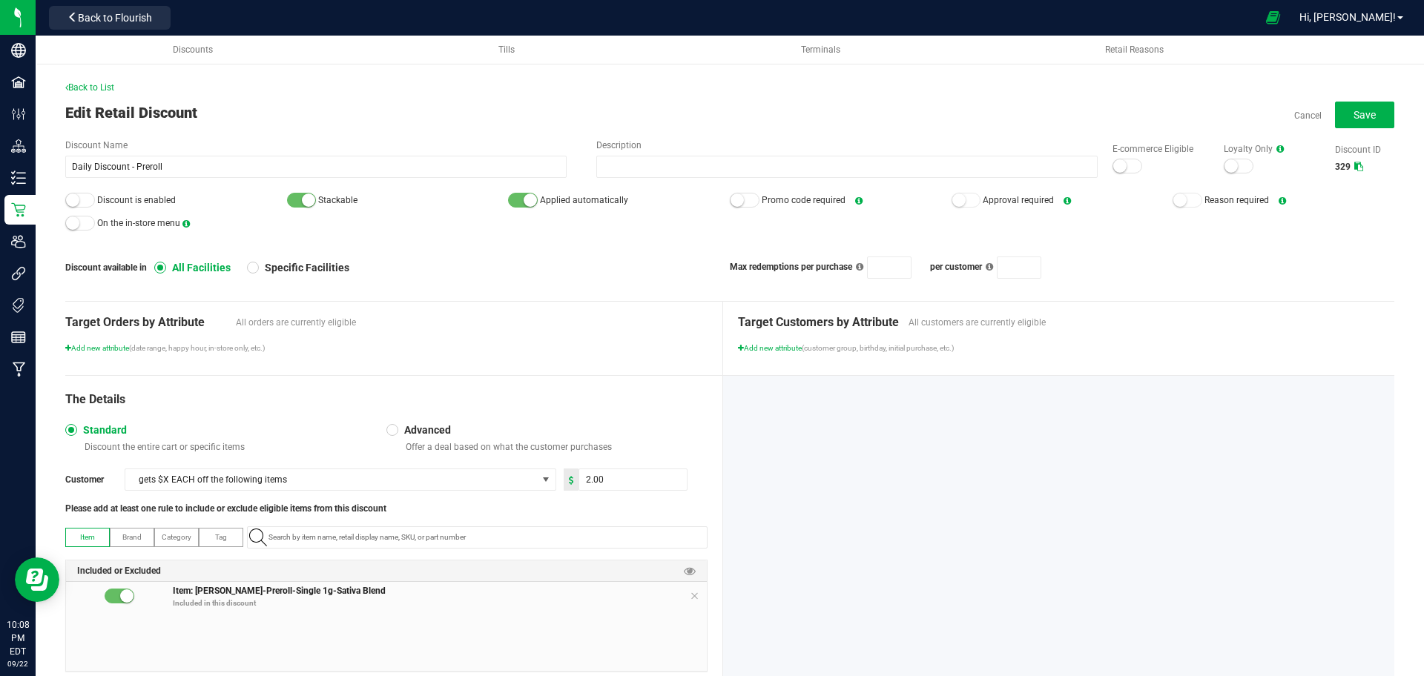
click at [1116, 169] on div at bounding box center [1128, 166] width 30 height 15
click at [82, 206] on div at bounding box center [80, 200] width 30 height 15
click at [1354, 116] on span "Save" at bounding box center [1365, 115] width 22 height 12
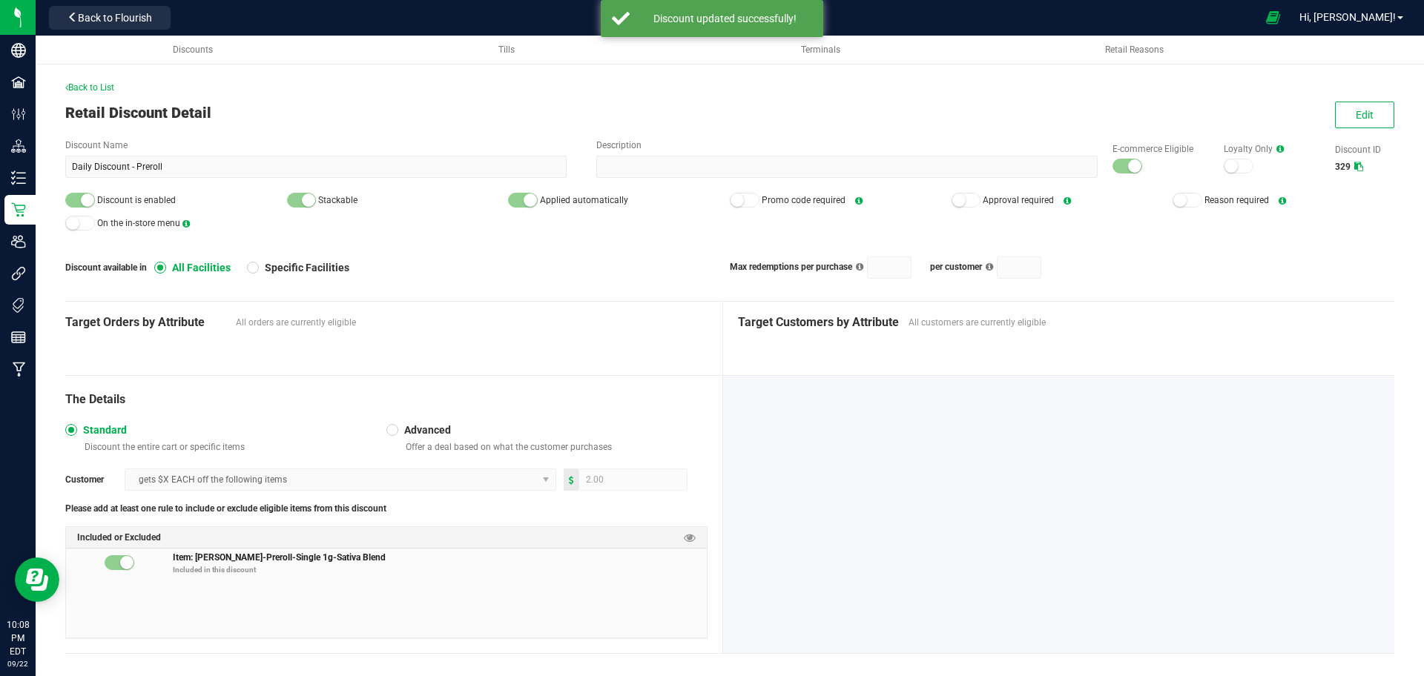
click at [76, 108] on span "Retail Discount Detail" at bounding box center [138, 113] width 146 height 18
click at [79, 88] on span "Back to List" at bounding box center [89, 87] width 49 height 10
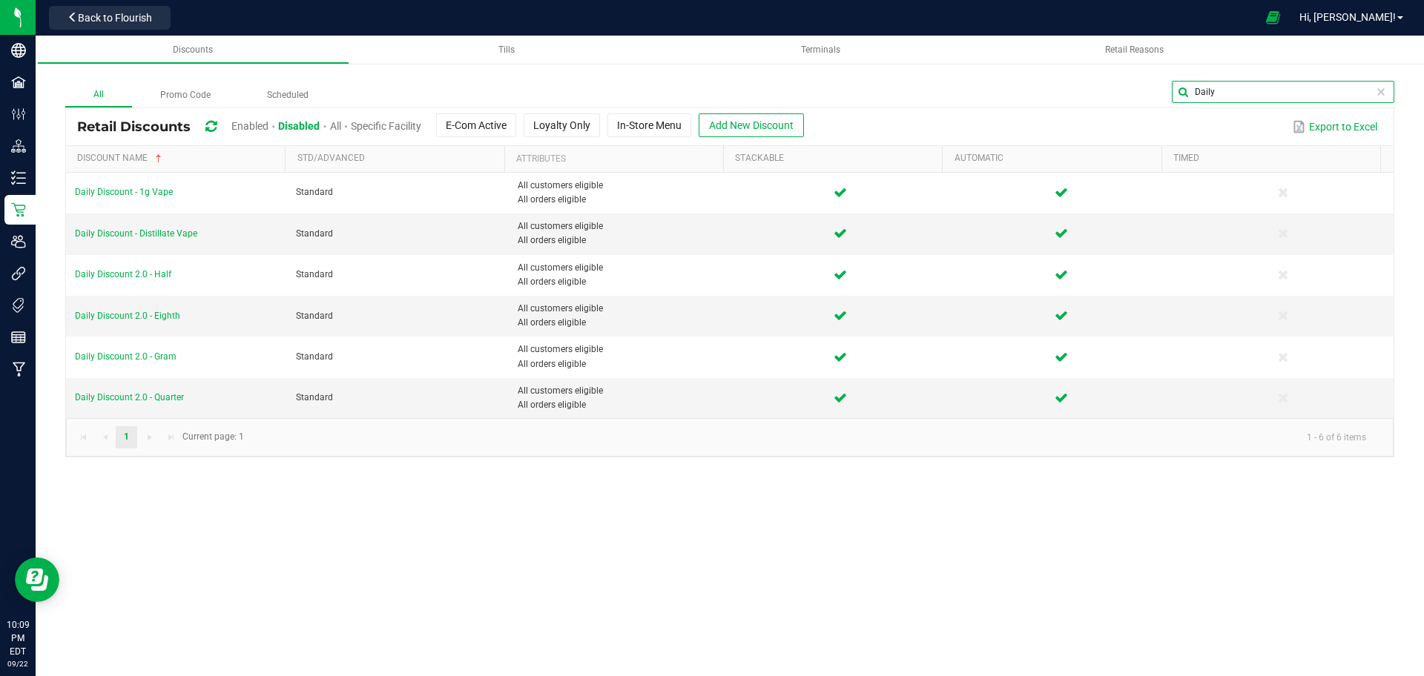
click at [1345, 95] on input "Daily" at bounding box center [1283, 92] width 223 height 22
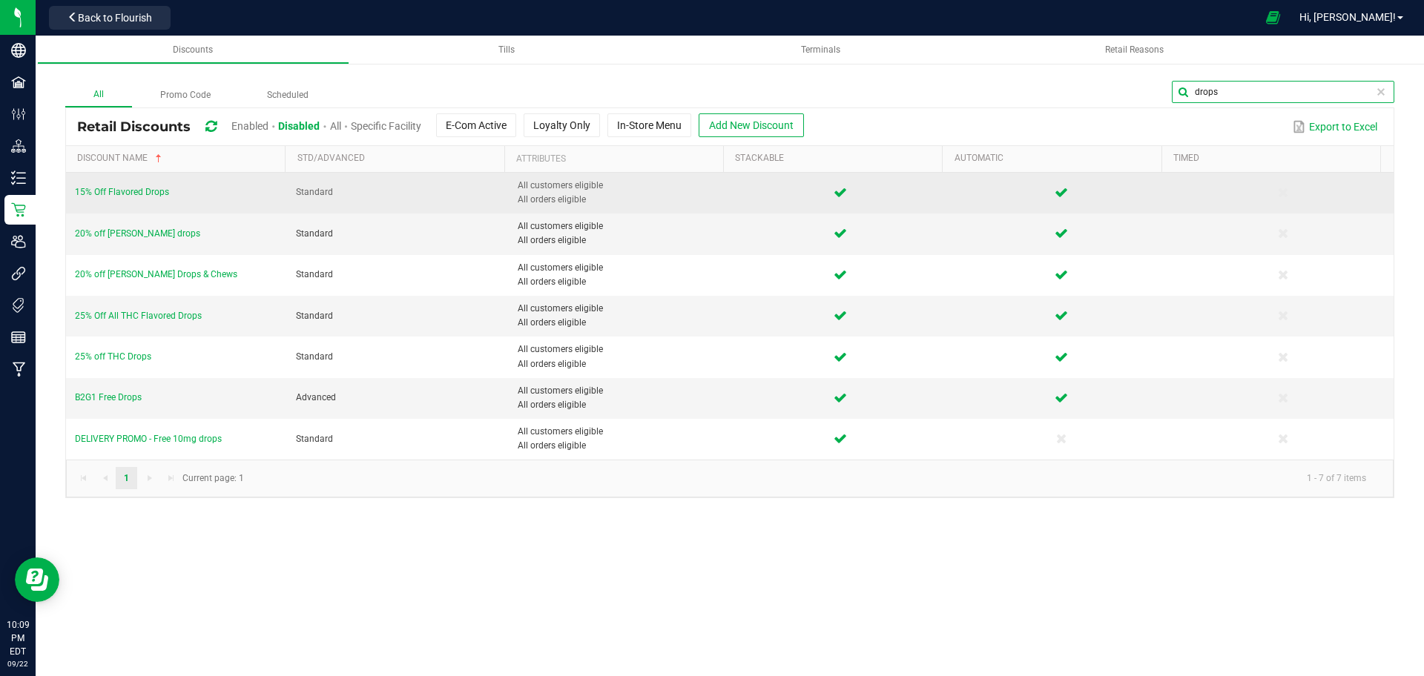
type input "drops"
click at [88, 208] on td "15% Off Flavored Drops" at bounding box center [176, 193] width 221 height 41
click at [81, 231] on span "20% off Slater drops" at bounding box center [137, 233] width 125 height 10
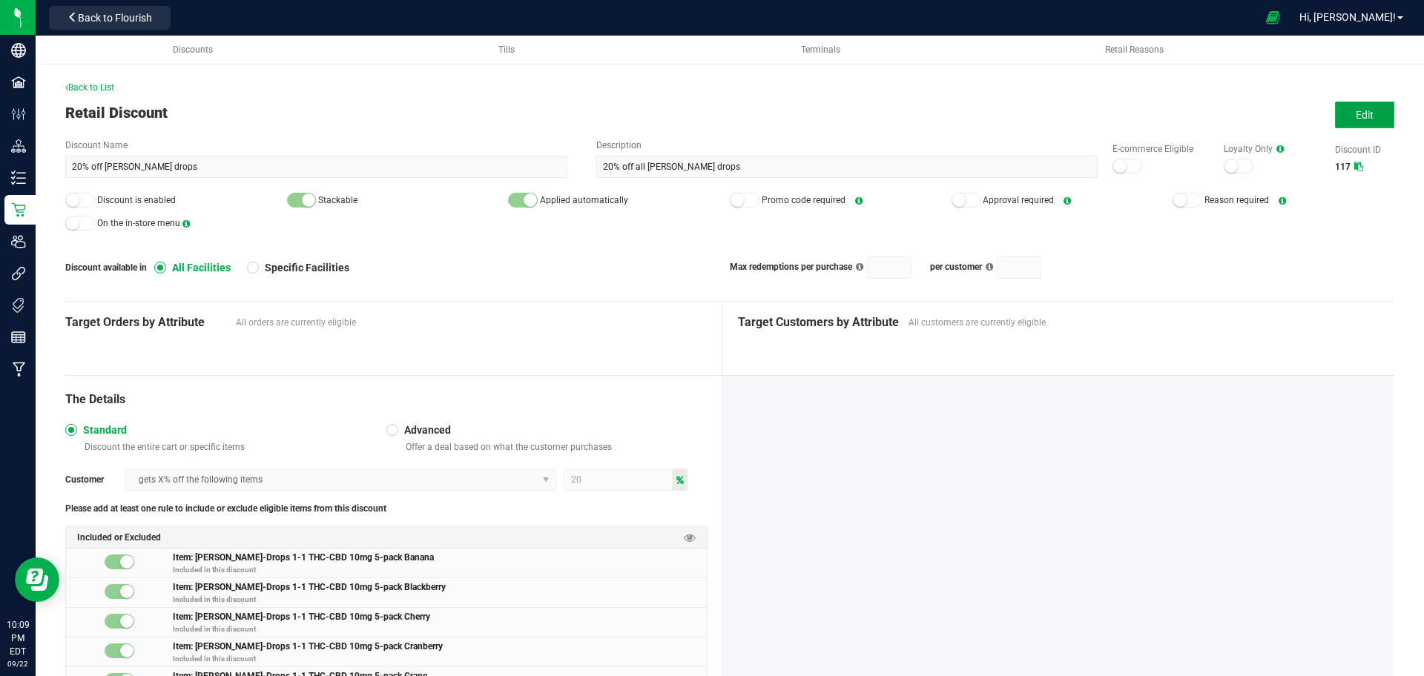
click at [1356, 114] on span "Edit" at bounding box center [1365, 115] width 18 height 12
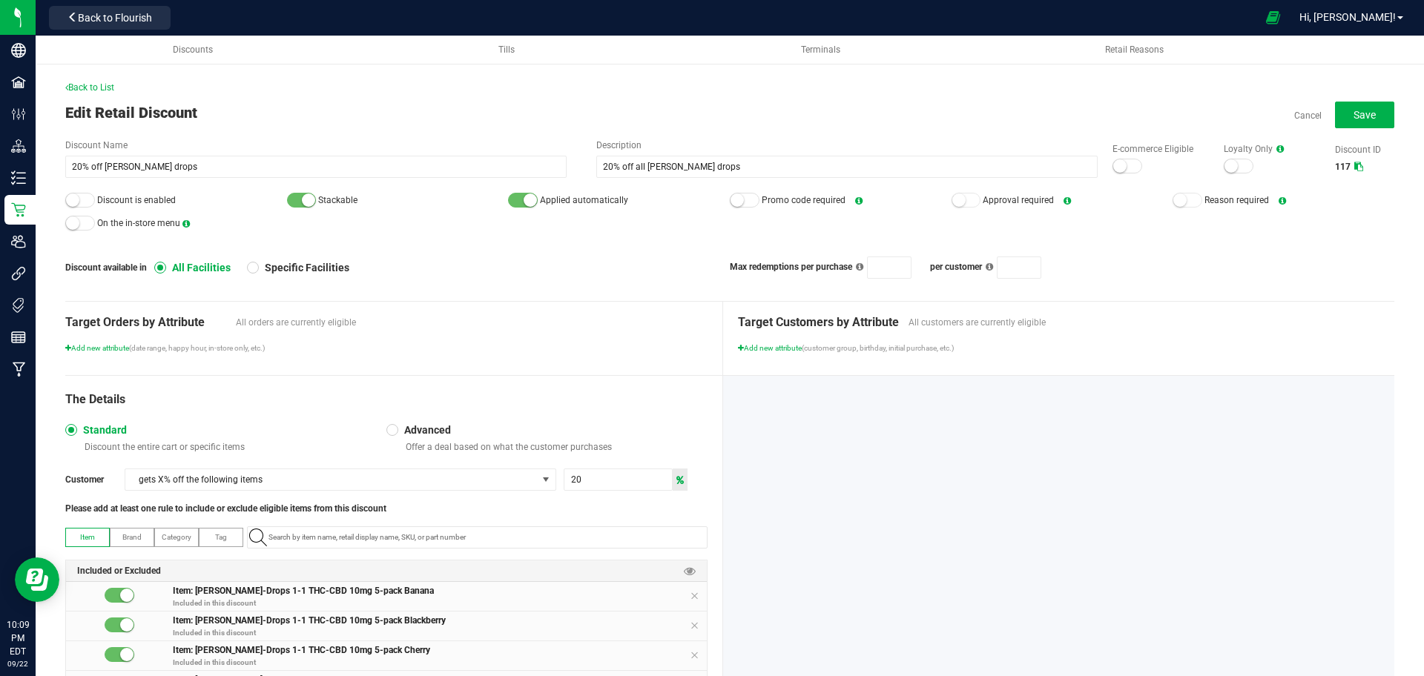
click at [82, 201] on div at bounding box center [80, 200] width 30 height 15
click at [1225, 166] on small at bounding box center [1231, 165] width 13 height 13
click at [1239, 171] on small at bounding box center [1245, 165] width 13 height 13
click at [1113, 168] on small at bounding box center [1119, 165] width 13 height 13
click at [1362, 128] on button "Save" at bounding box center [1364, 115] width 59 height 27
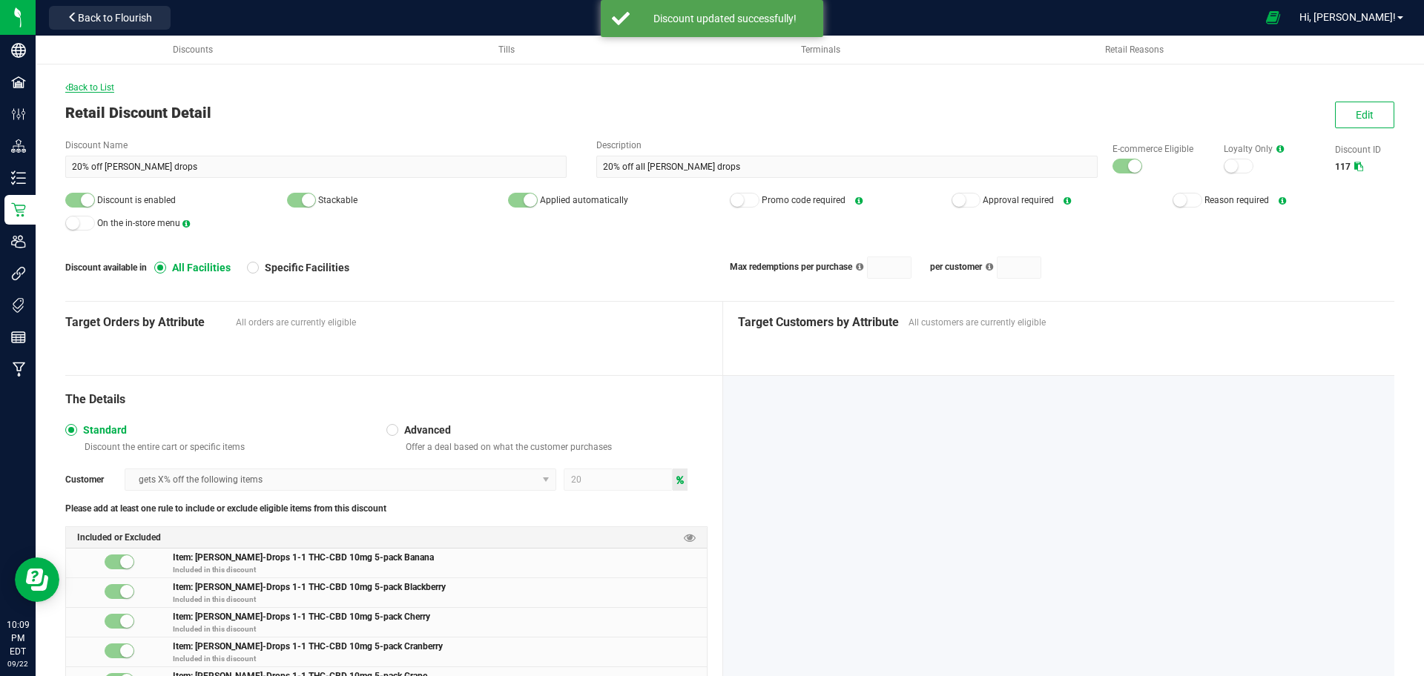
click at [67, 90] on icon at bounding box center [66, 87] width 3 height 9
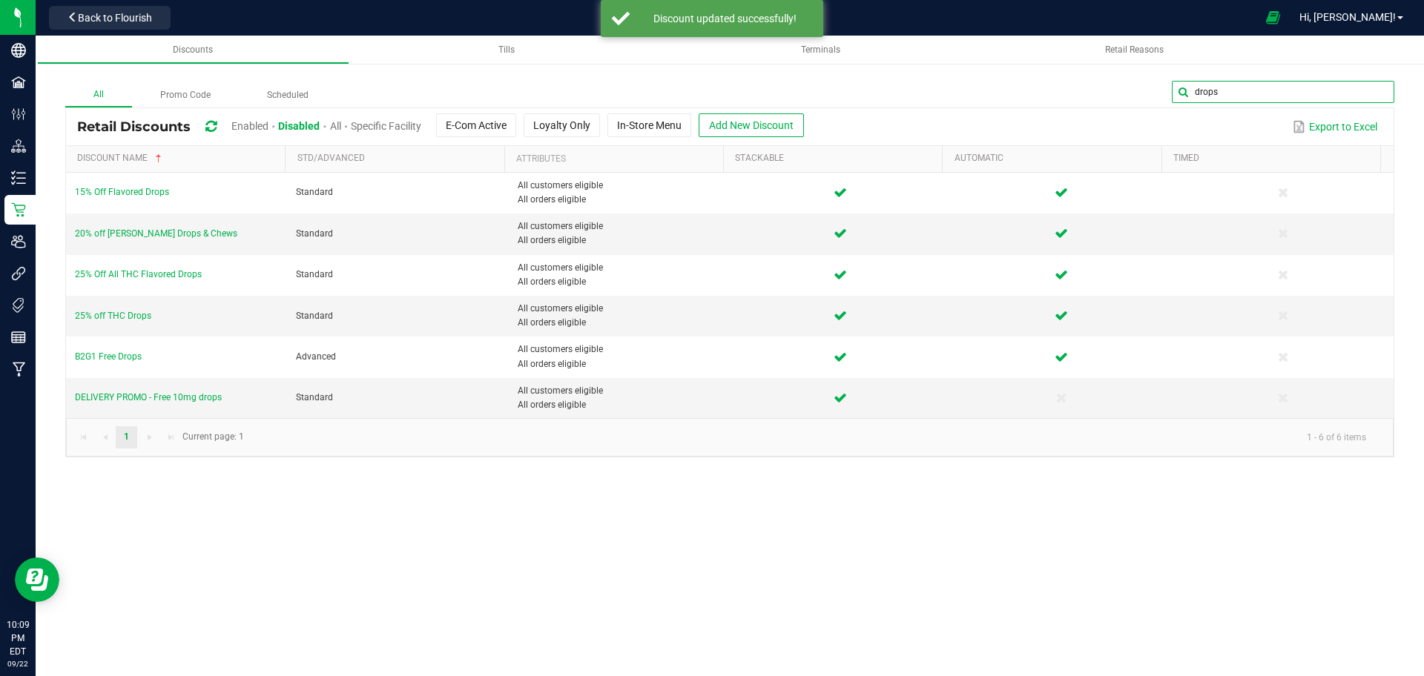
click at [1362, 92] on input "drops" at bounding box center [1283, 92] width 223 height 22
click at [1381, 92] on span at bounding box center [1381, 92] width 12 height 12
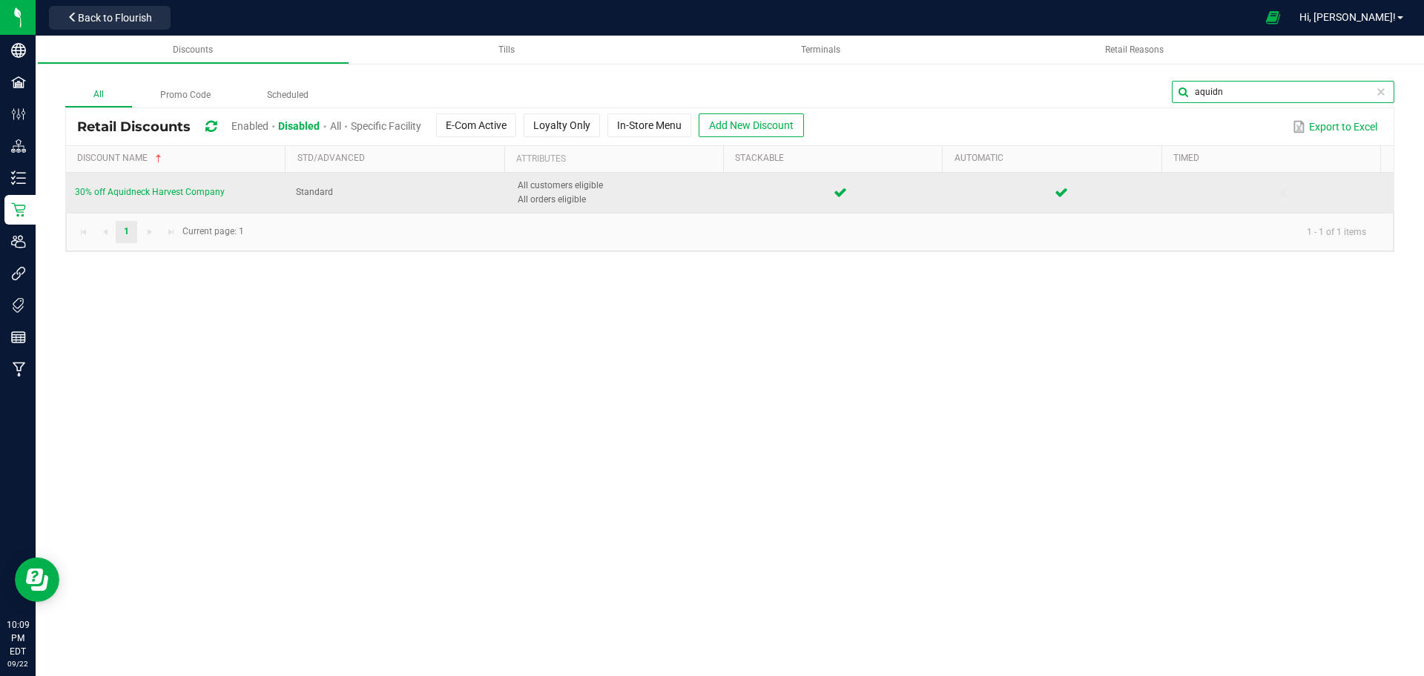
type input "aquidn"
click at [192, 197] on span "30% off Aquidneck Harvest Company" at bounding box center [150, 192] width 150 height 10
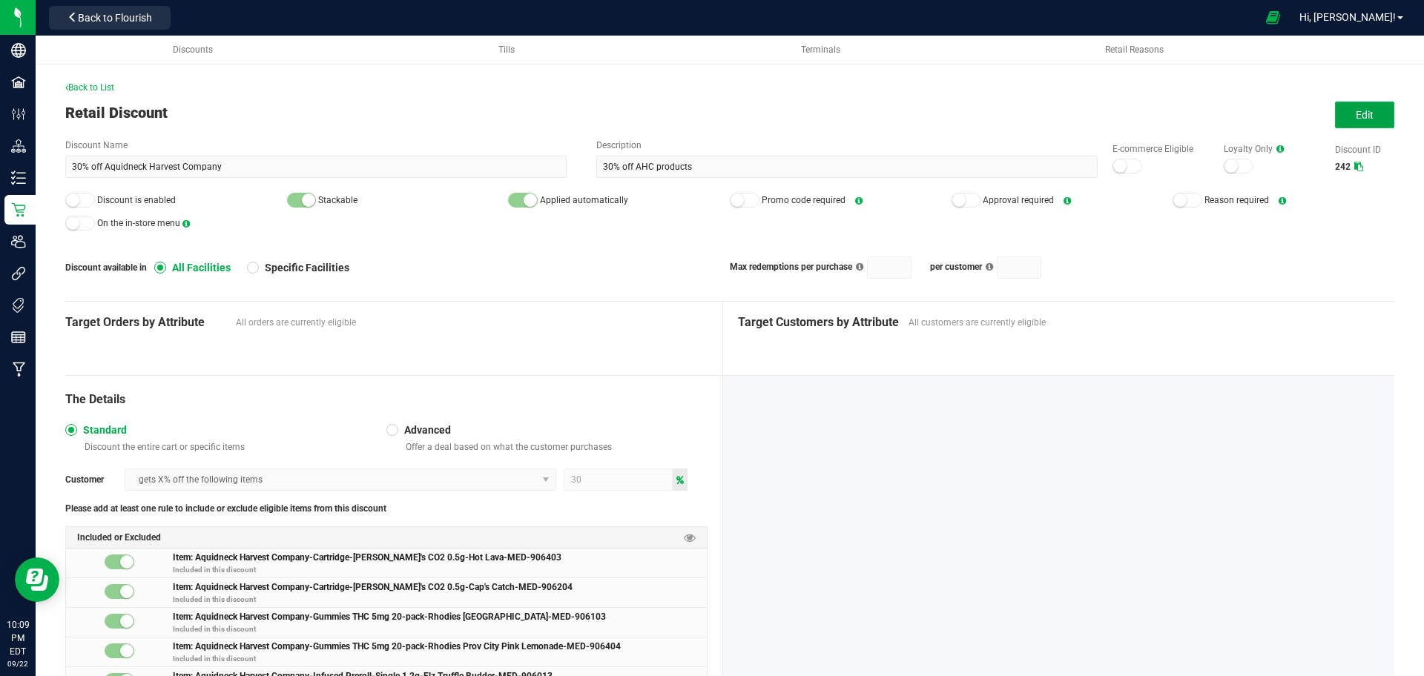
click at [1367, 117] on button "Edit" at bounding box center [1364, 115] width 59 height 27
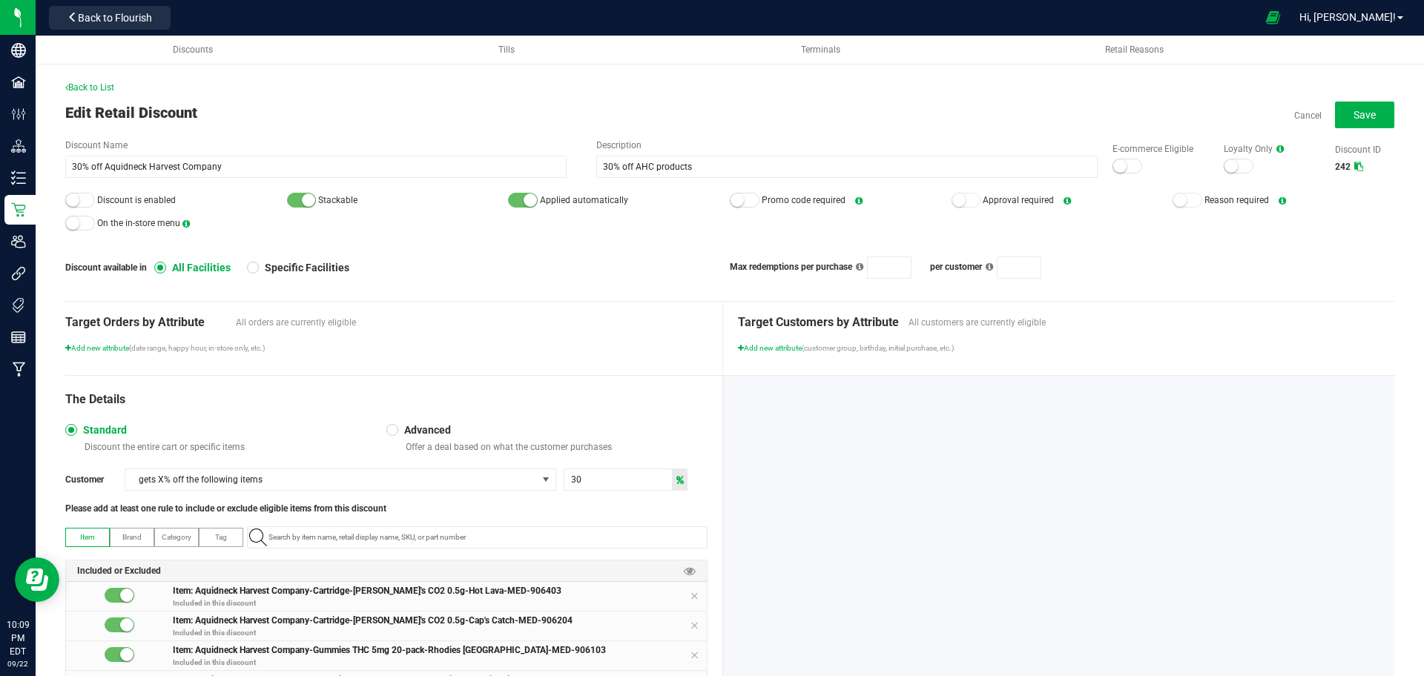
click at [72, 202] on small at bounding box center [72, 200] width 13 height 13
click at [1113, 166] on small at bounding box center [1119, 165] width 13 height 13
click at [1374, 125] on button "Save" at bounding box center [1364, 115] width 59 height 27
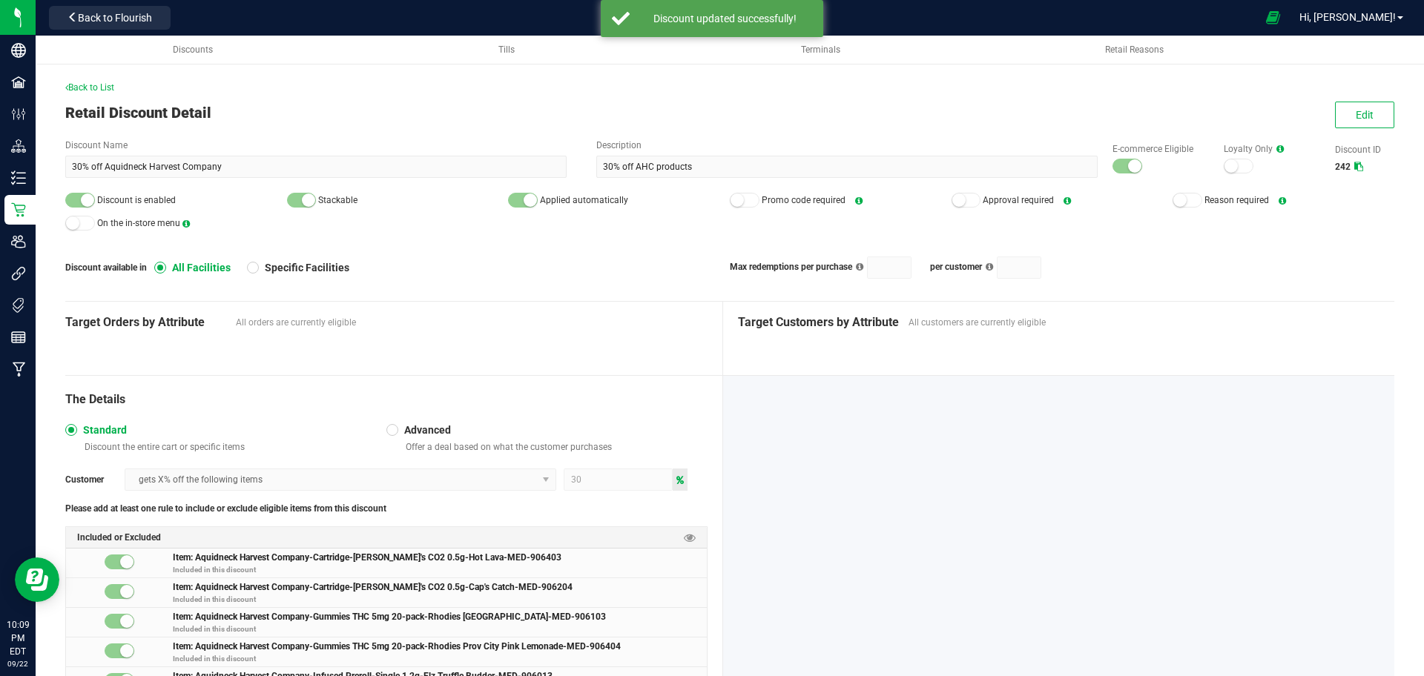
click at [99, 110] on span "Retail Discount Detail" at bounding box center [138, 113] width 146 height 18
click at [67, 88] on icon at bounding box center [66, 87] width 3 height 9
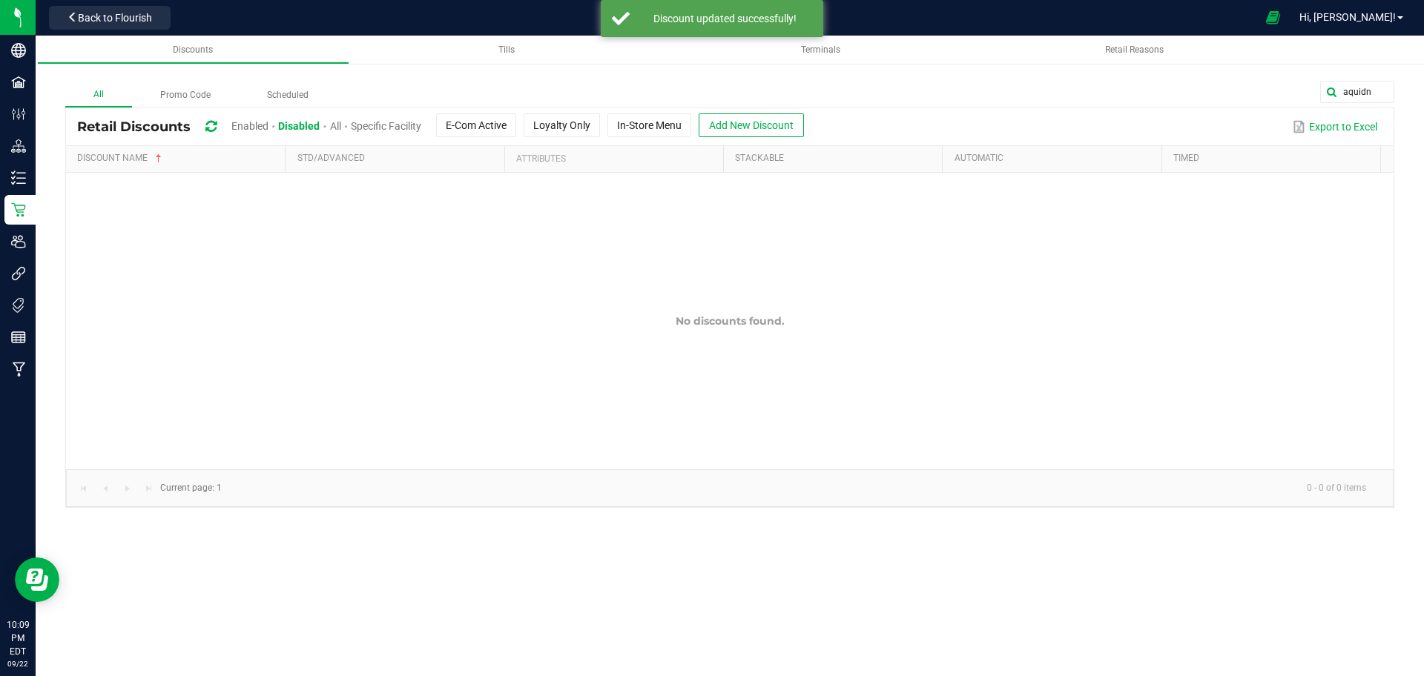
click at [80, 102] on label "All" at bounding box center [98, 95] width 67 height 24
click at [0, 0] on input "All" at bounding box center [0, 0] width 0 height 0
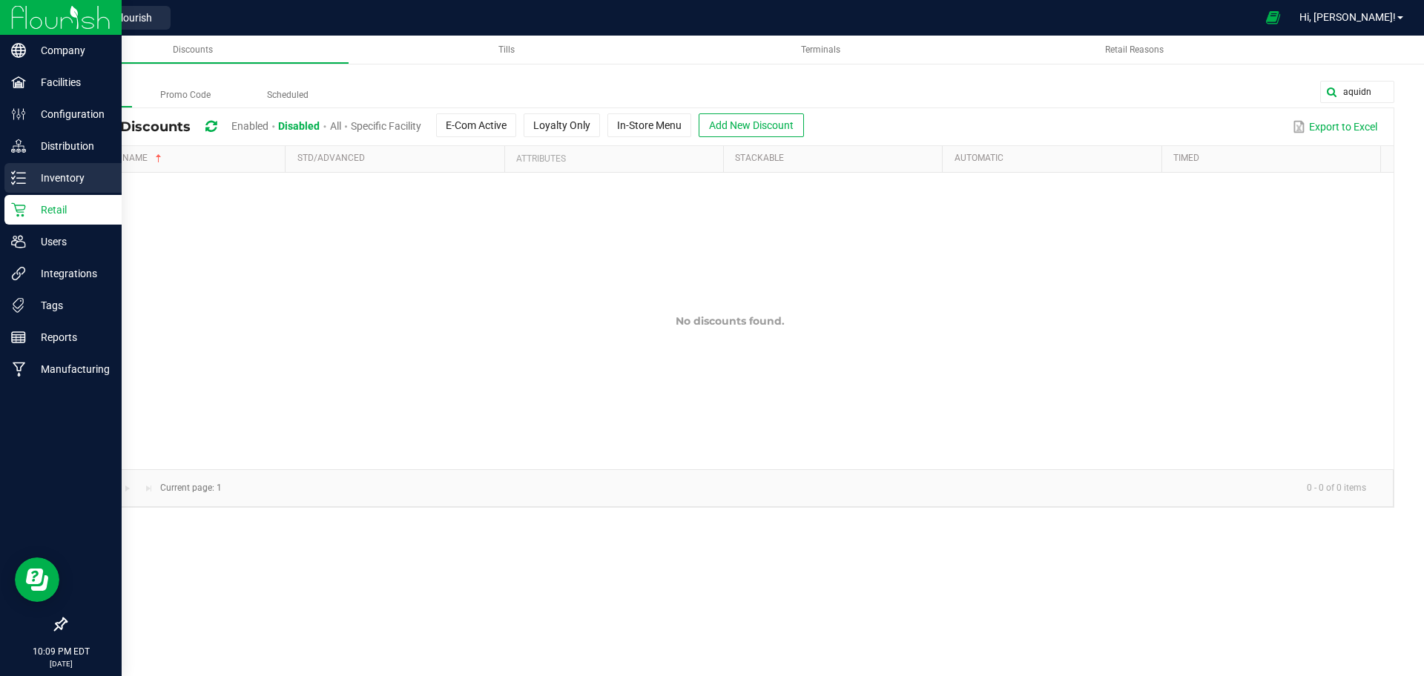
click at [13, 184] on icon at bounding box center [13, 183] width 3 height 2
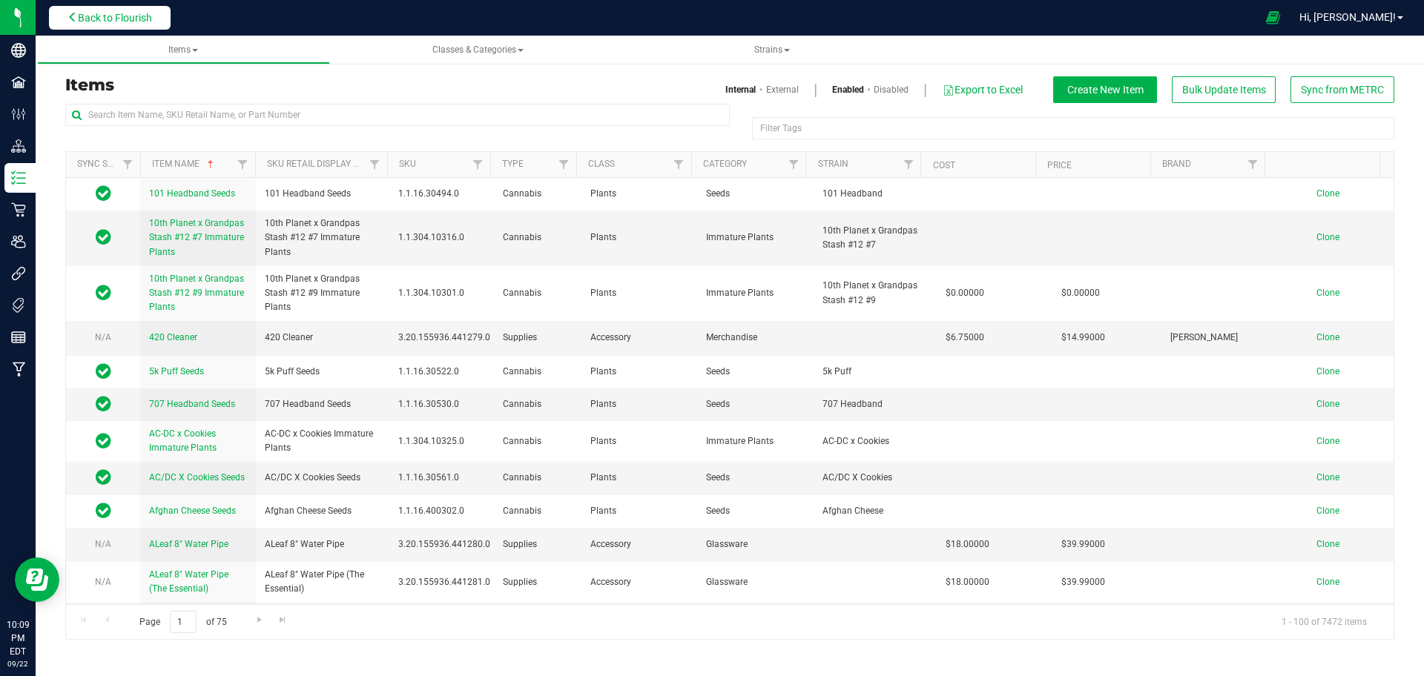
click at [140, 23] on span "Back to Flourish" at bounding box center [115, 18] width 74 height 12
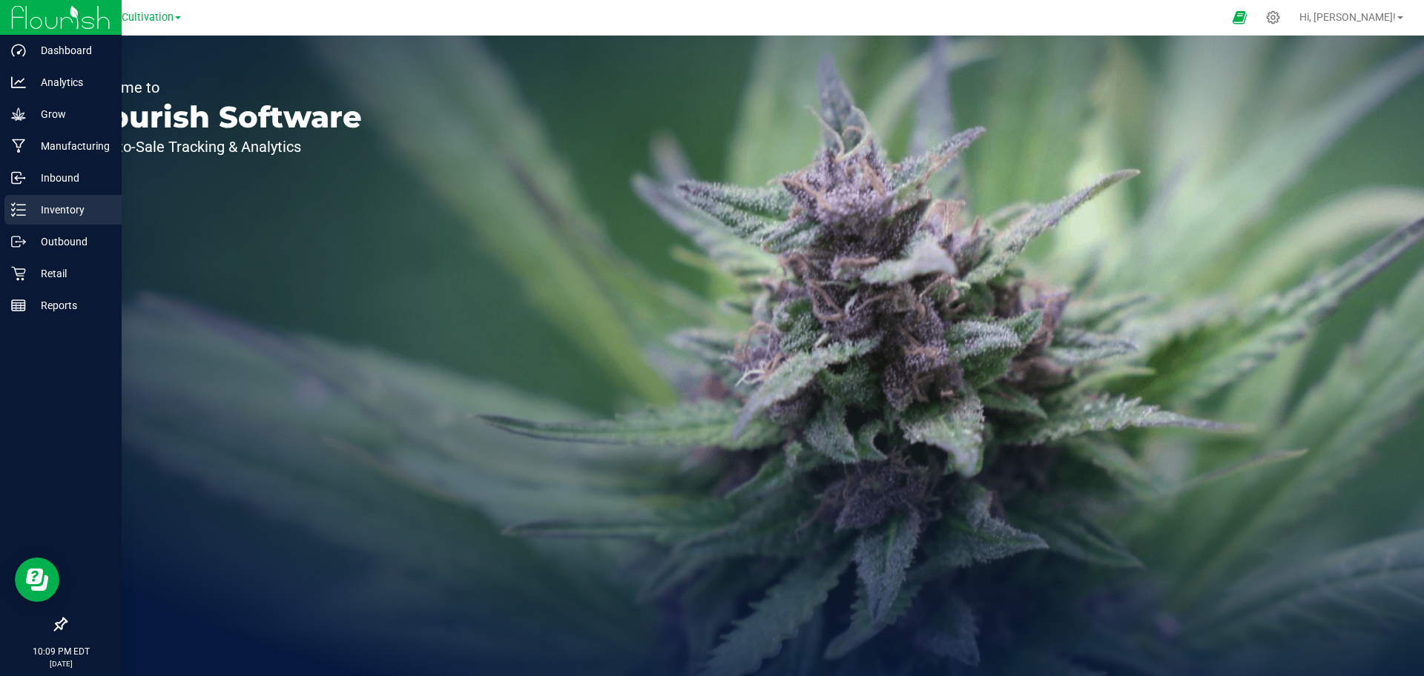
click at [38, 216] on p "Inventory" at bounding box center [70, 210] width 89 height 18
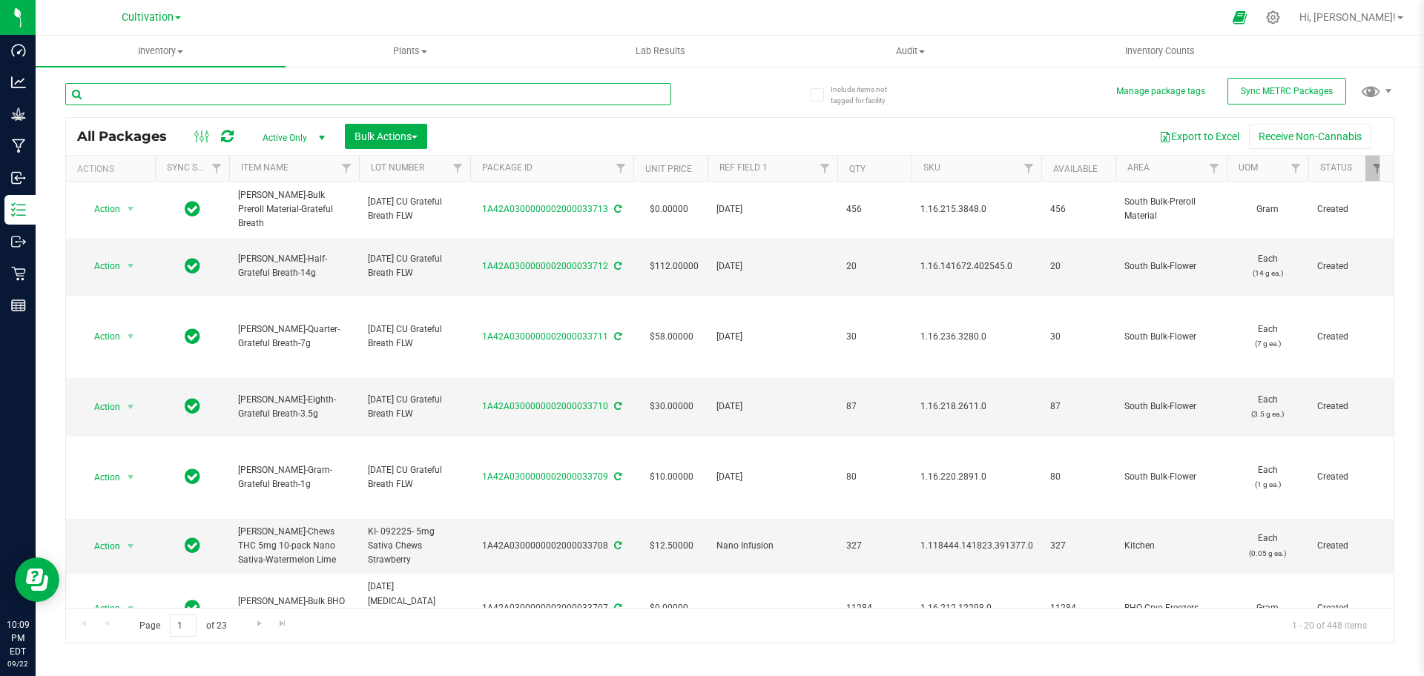
click at [325, 101] on input "text" at bounding box center [368, 94] width 606 height 22
click at [128, 11] on span "Cultivation" at bounding box center [148, 17] width 52 height 13
click at [144, 73] on link "Retail" at bounding box center [151, 72] width 217 height 20
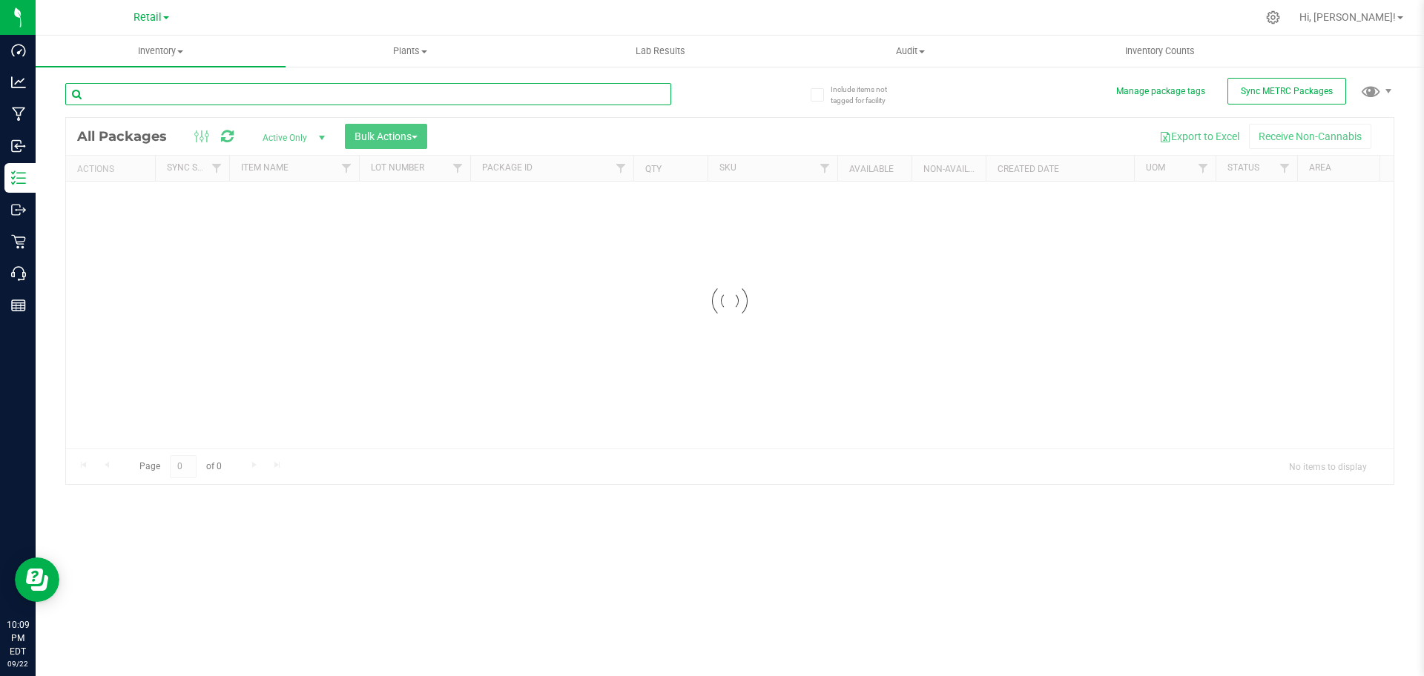
click at [201, 95] on input "text" at bounding box center [368, 94] width 606 height 22
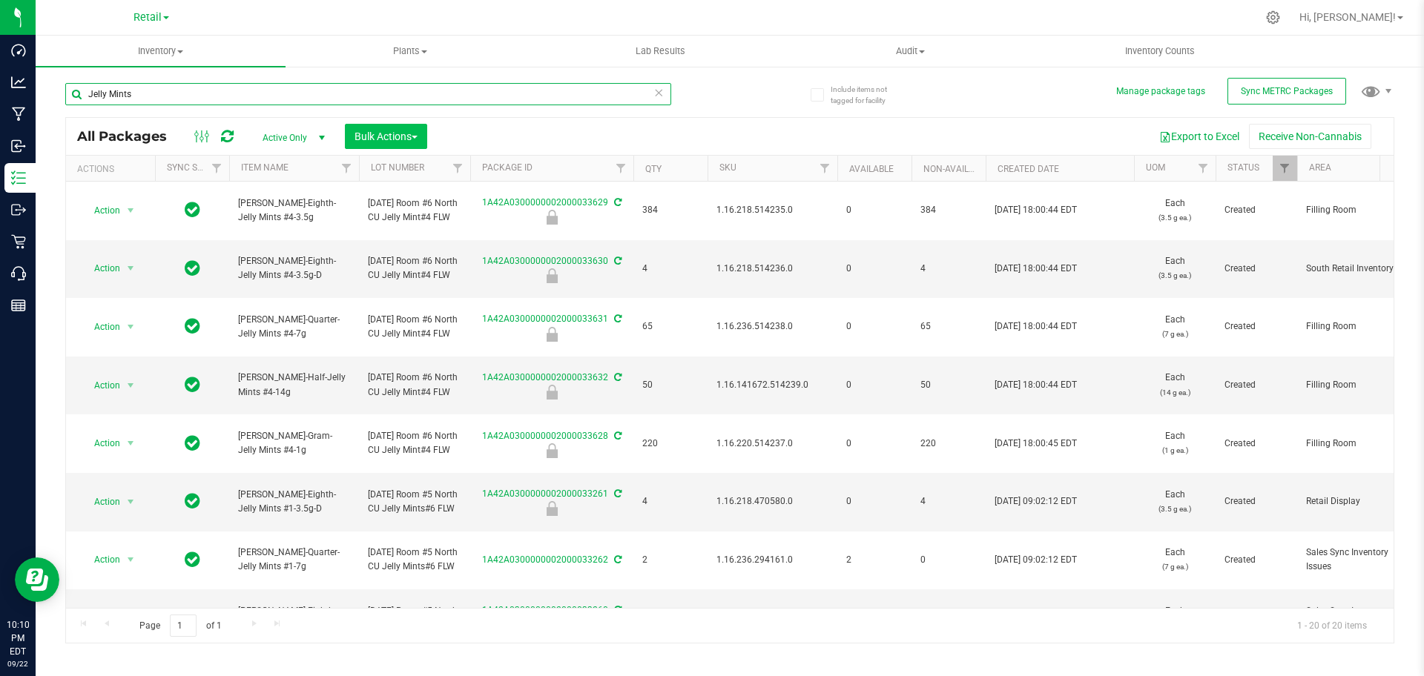
type input "Jelly Mints"
click at [398, 145] on button "Bulk Actions" at bounding box center [386, 136] width 82 height 25
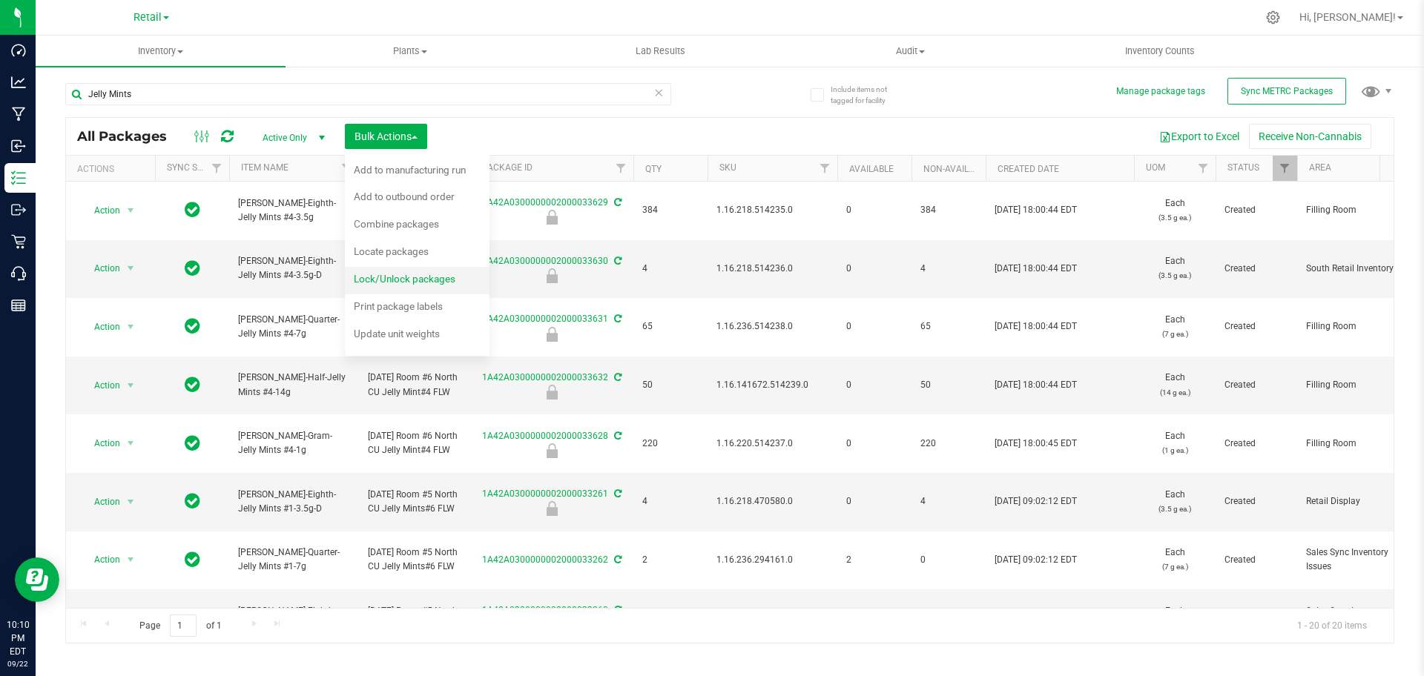
click at [385, 283] on span "Lock/Unlock packages" at bounding box center [405, 279] width 102 height 12
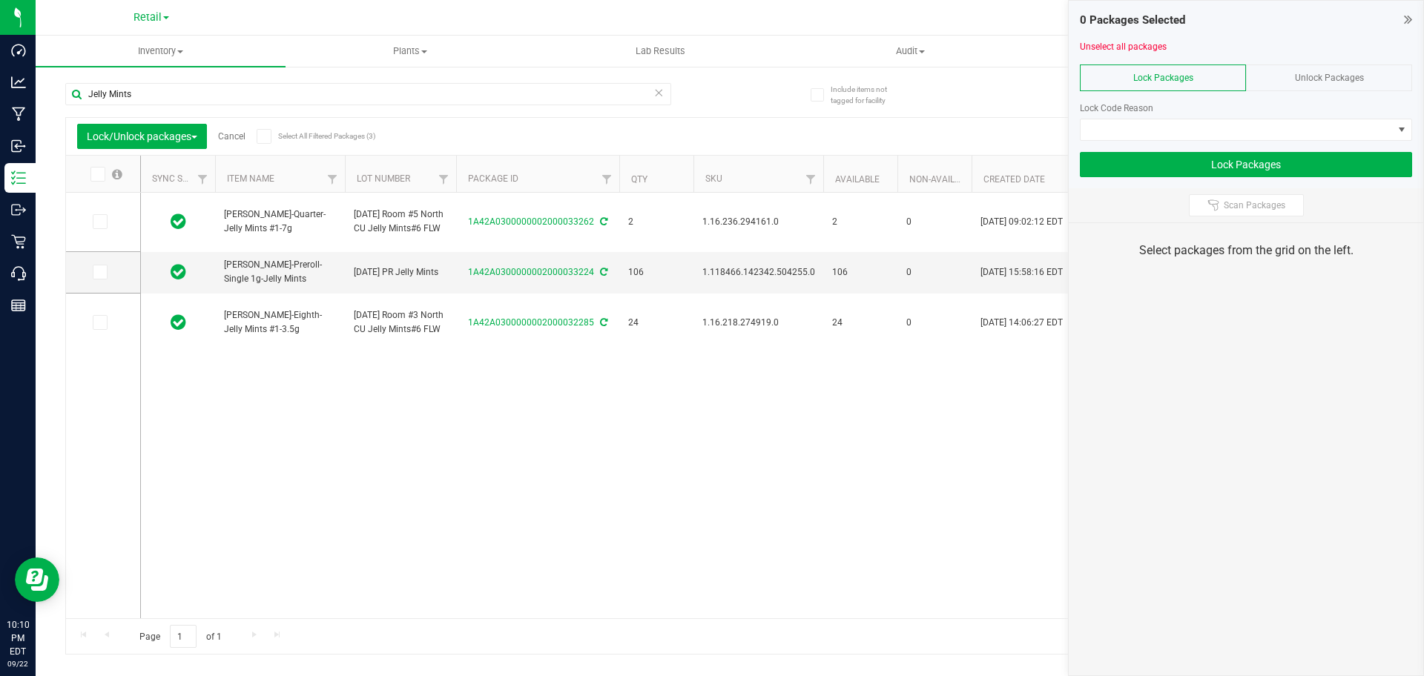
click at [1328, 66] on div "Unlock Packages" at bounding box center [1329, 78] width 166 height 27
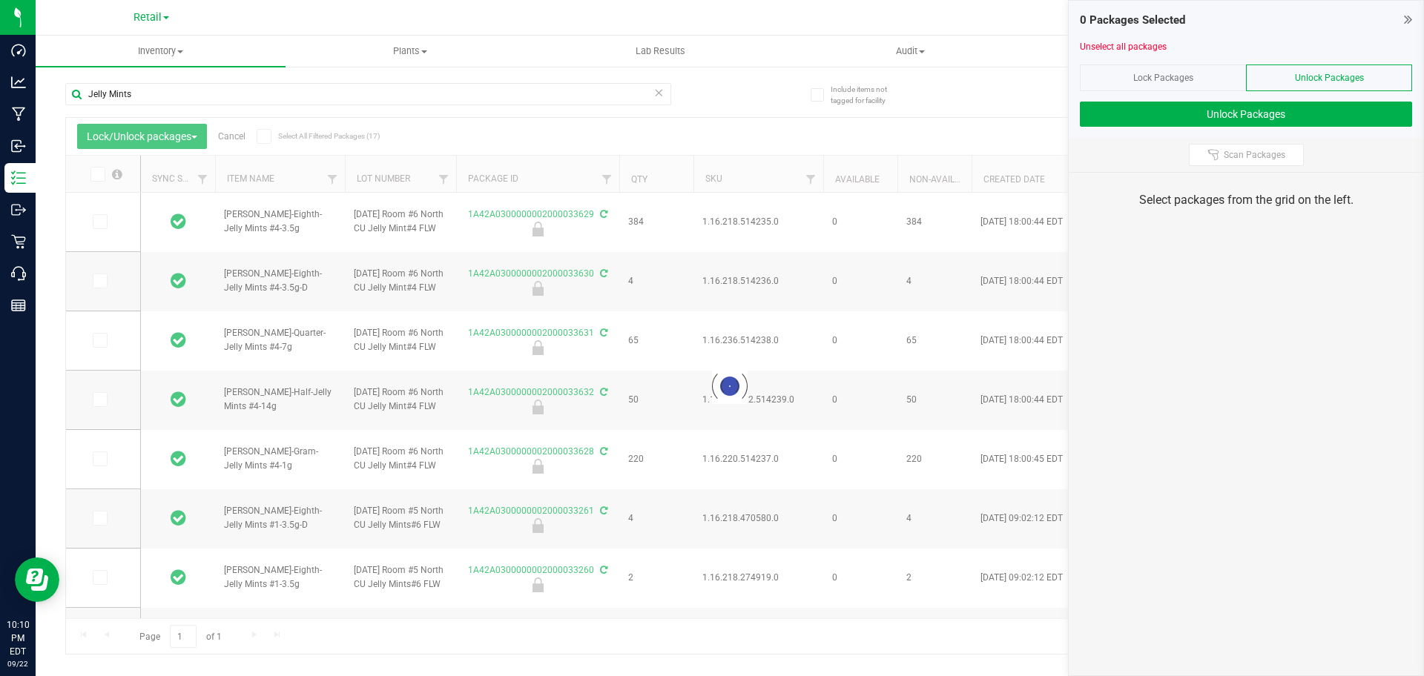
click at [1150, 90] on div "Lock Packages" at bounding box center [1163, 78] width 166 height 27
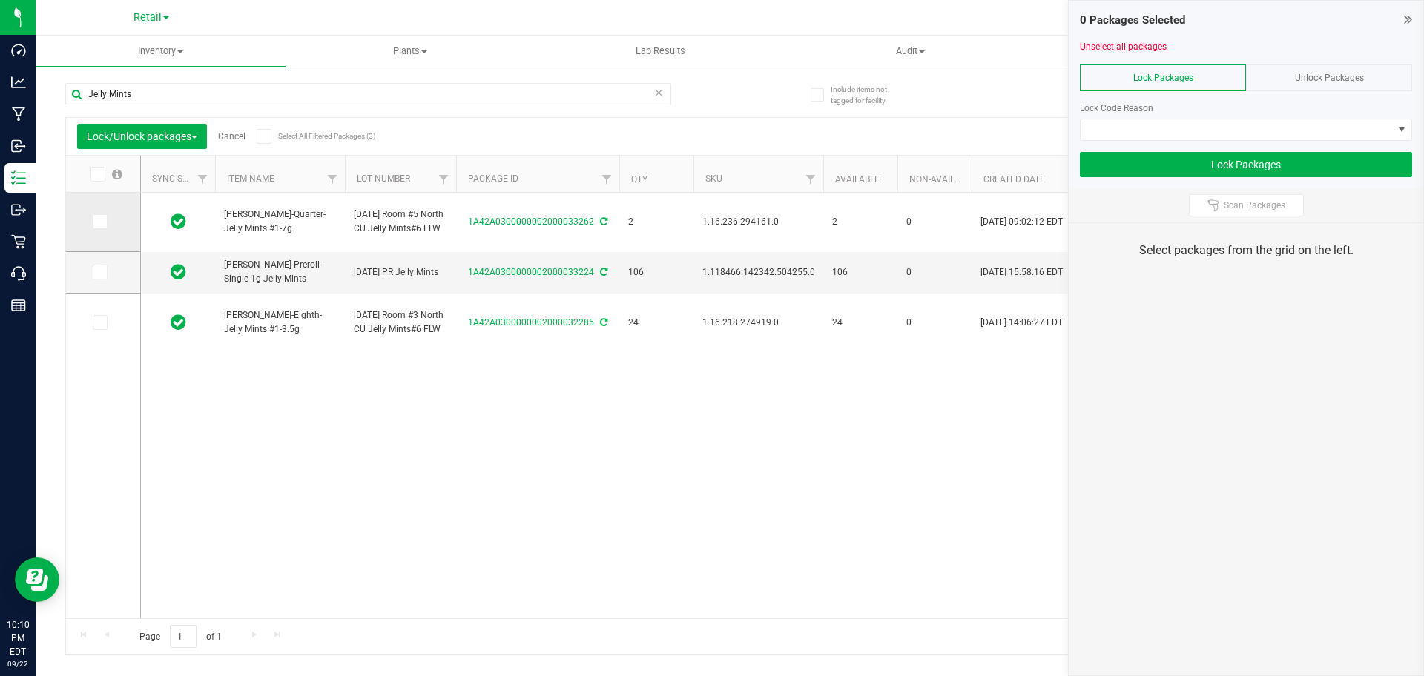
click at [103, 222] on icon at bounding box center [99, 222] width 10 height 0
click at [0, 0] on input "checkbox" at bounding box center [0, 0] width 0 height 0
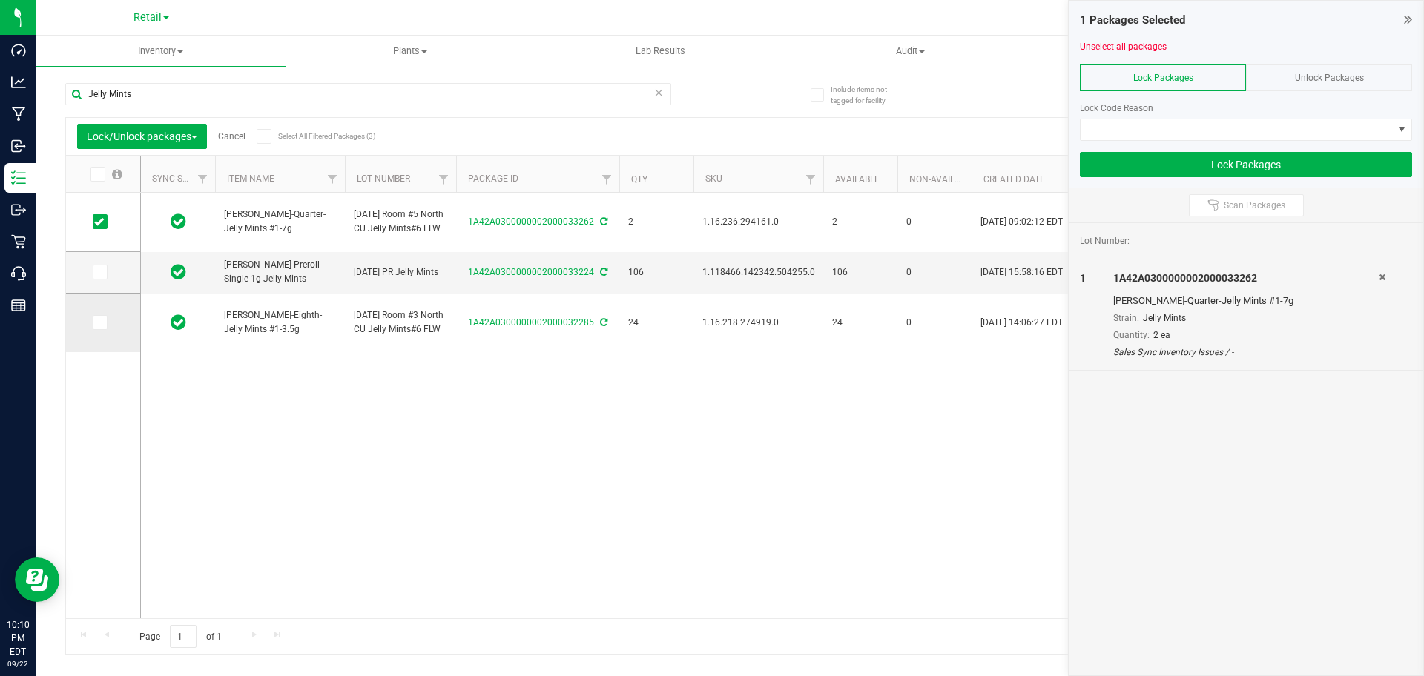
click at [100, 323] on icon at bounding box center [99, 323] width 10 height 0
click at [0, 0] on input "checkbox" at bounding box center [0, 0] width 0 height 0
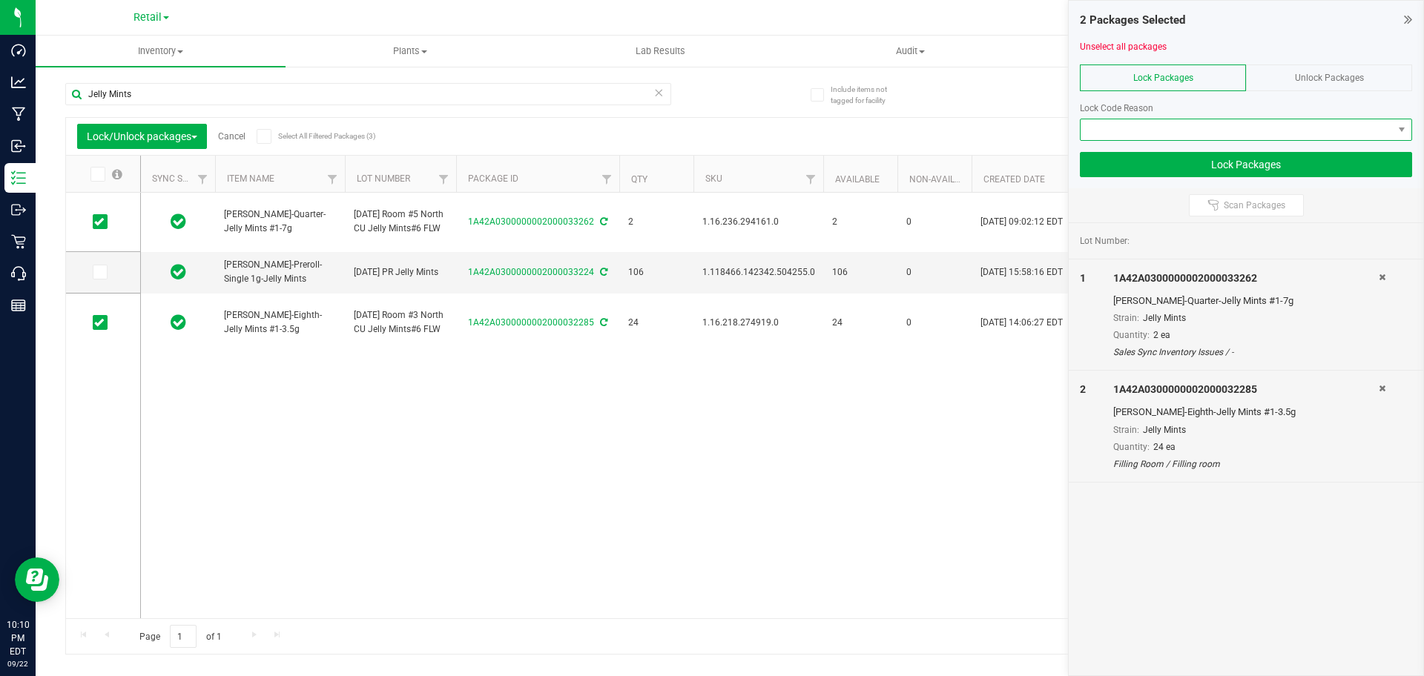
click at [1136, 132] on span at bounding box center [1237, 129] width 312 height 21
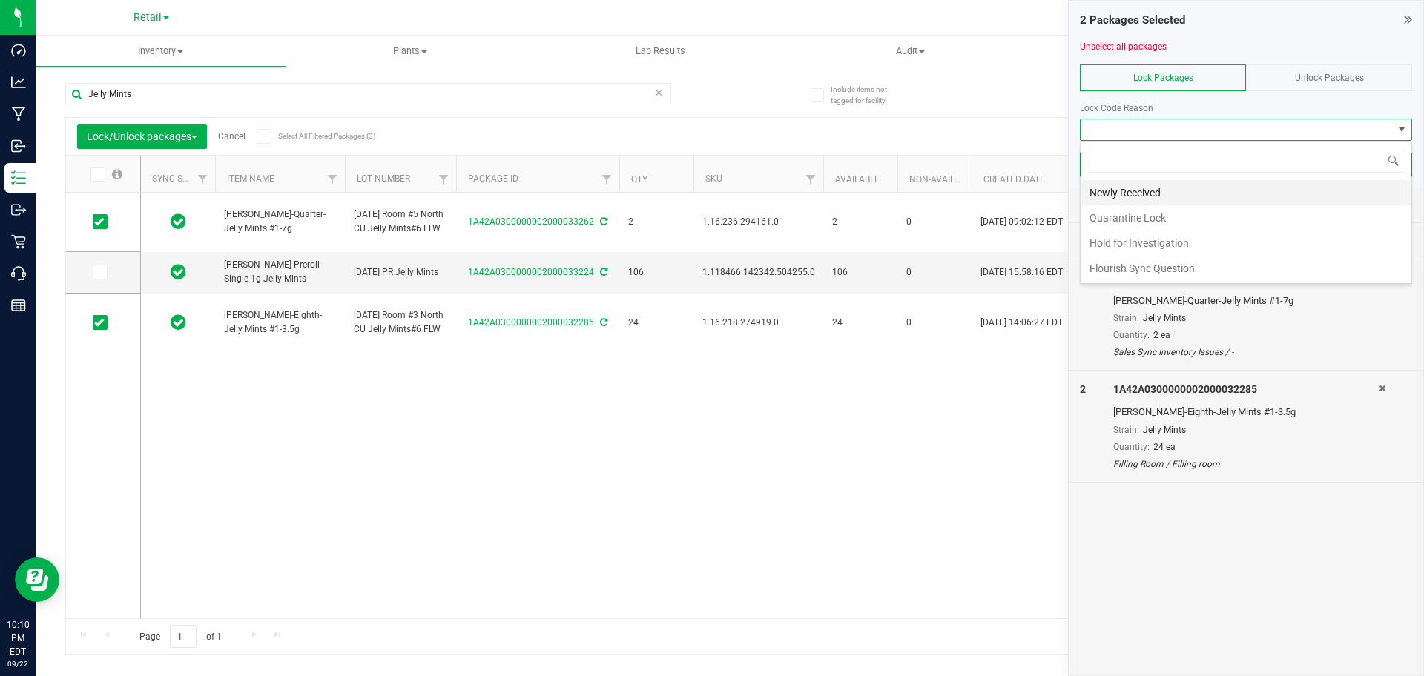
click at [1127, 194] on li "Newly Received" at bounding box center [1246, 192] width 331 height 25
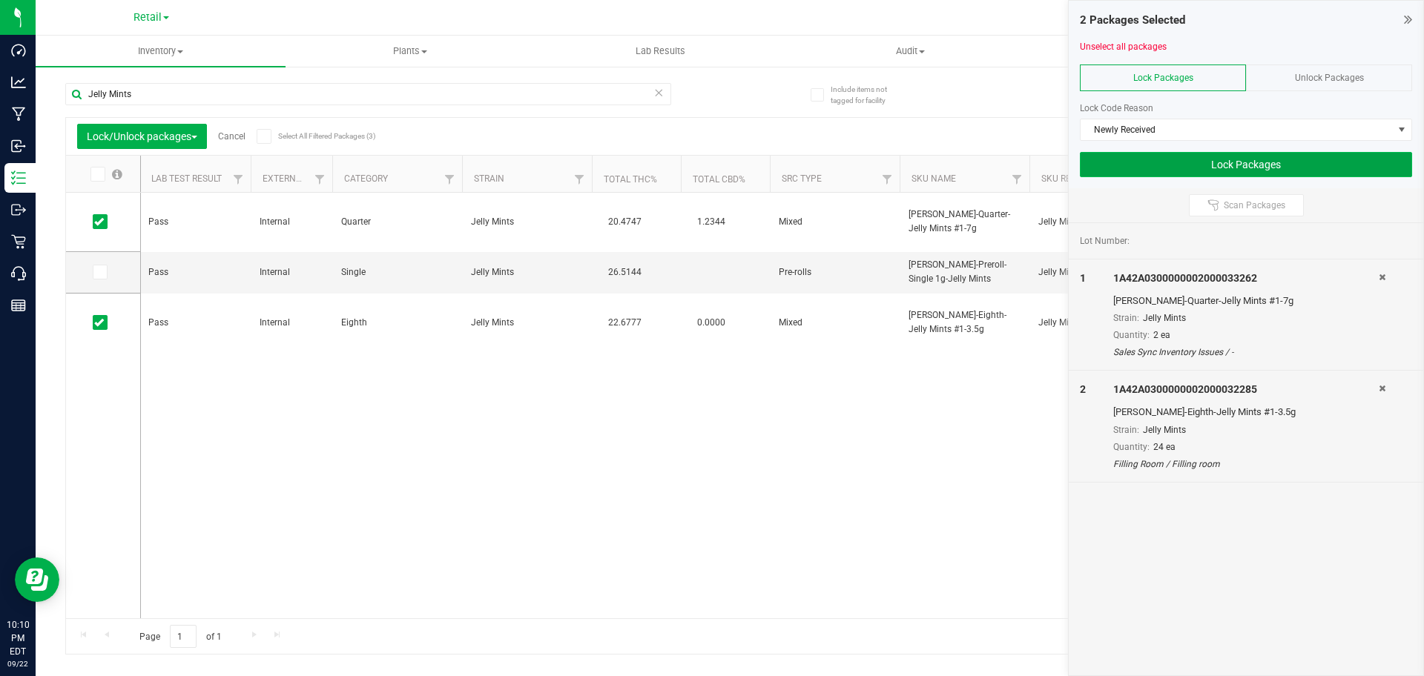
click at [1174, 169] on button "Lock Packages" at bounding box center [1246, 164] width 332 height 25
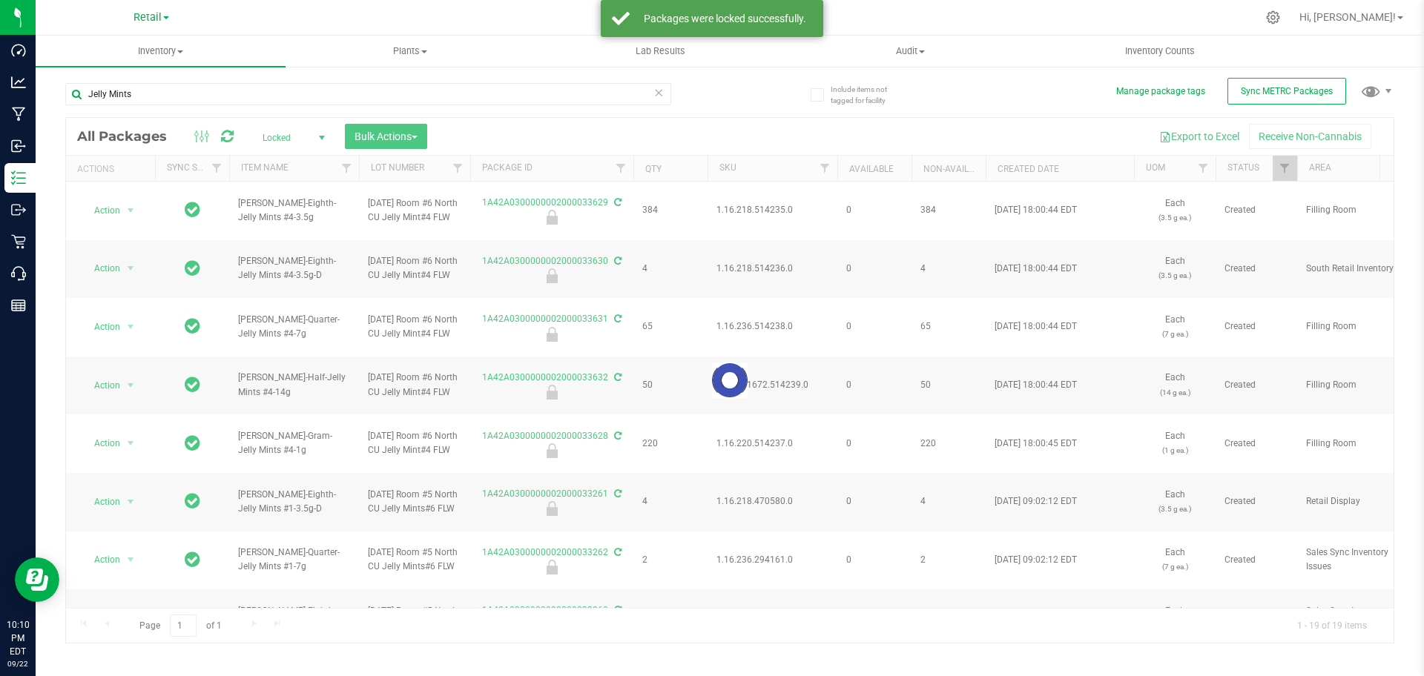
click at [304, 134] on span "Locked" at bounding box center [291, 138] width 82 height 21
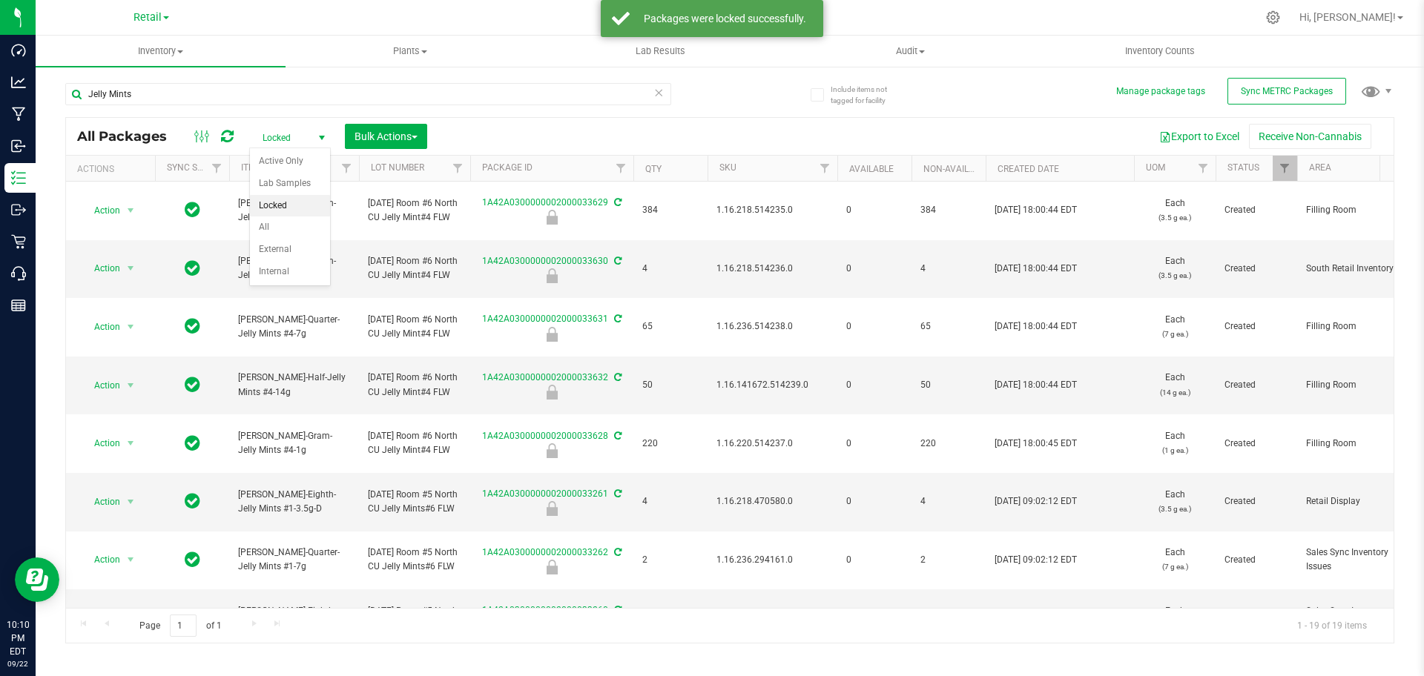
click at [304, 134] on span "Locked" at bounding box center [291, 138] width 82 height 21
click at [294, 168] on li "Active Only" at bounding box center [290, 162] width 80 height 22
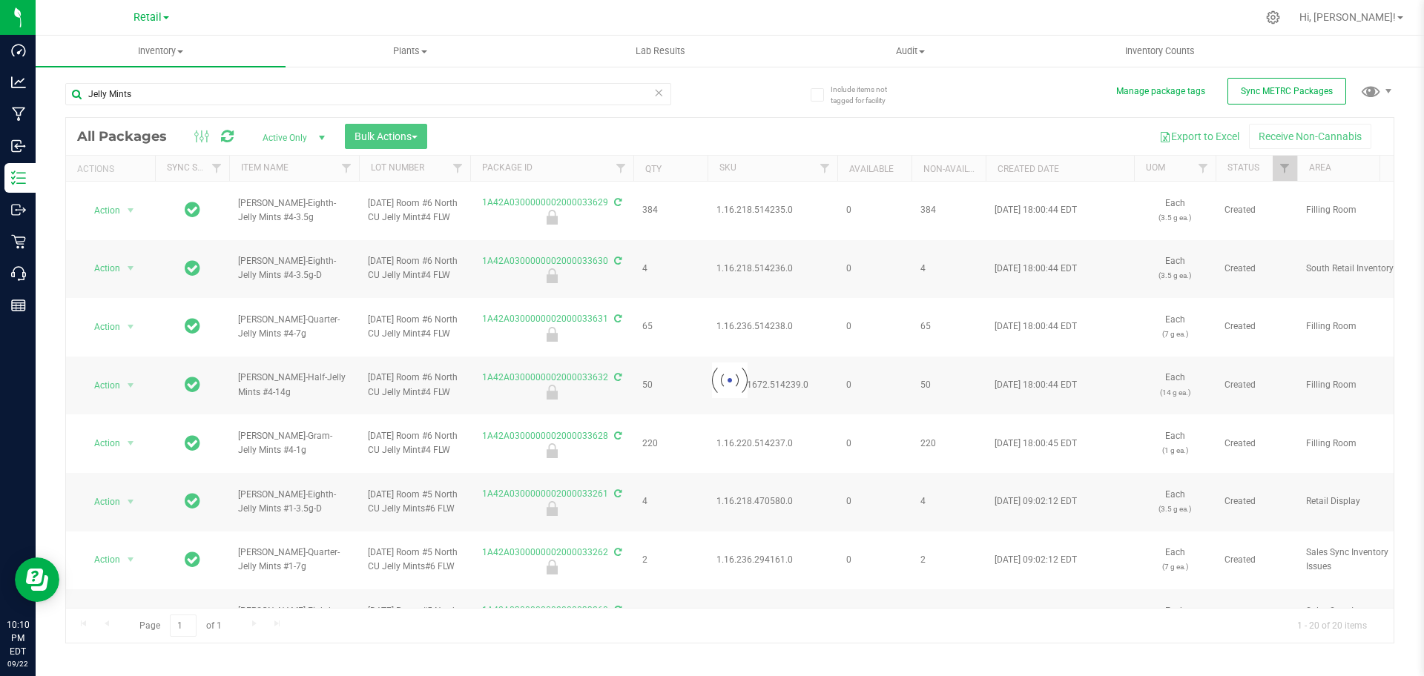
click at [386, 144] on div at bounding box center [730, 381] width 1328 height 526
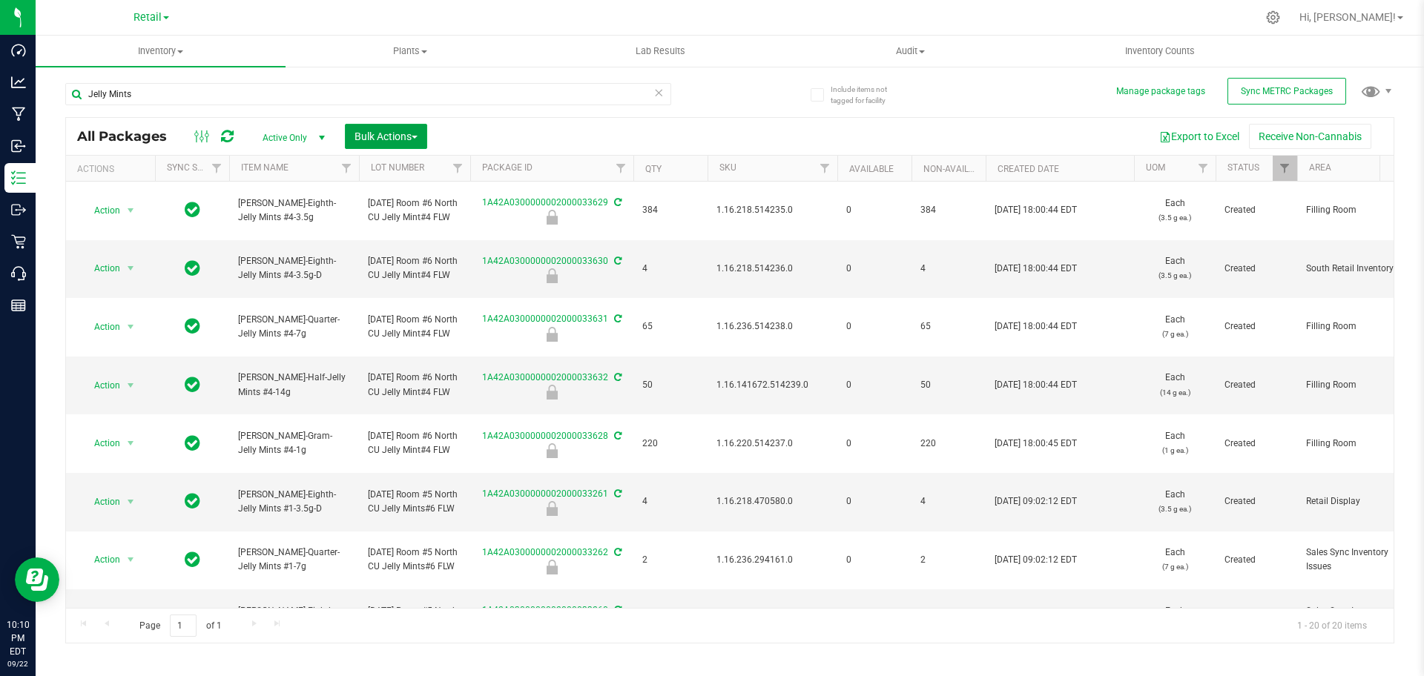
click at [386, 144] on button "Bulk Actions" at bounding box center [386, 136] width 82 height 25
click at [426, 287] on div "Lock/Unlock packages" at bounding box center [415, 281] width 122 height 24
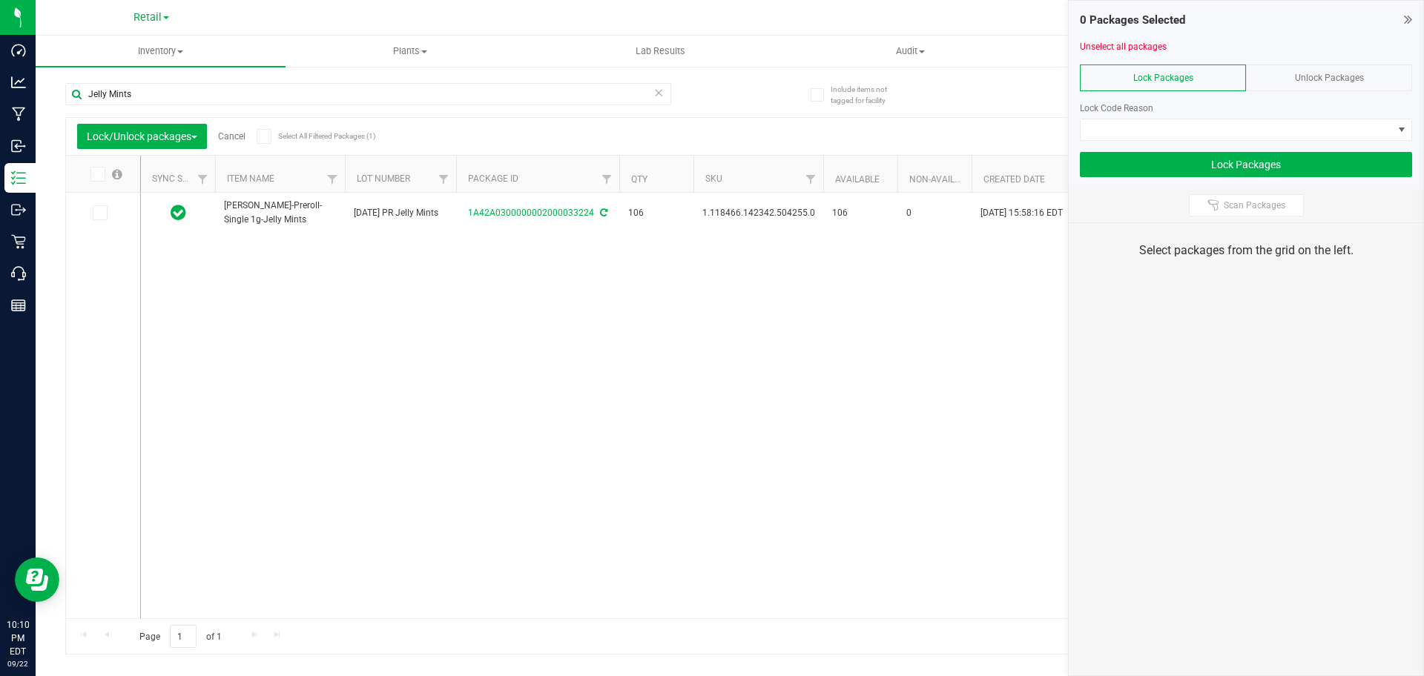
click at [1320, 93] on div at bounding box center [1246, 95] width 332 height 11
click at [1335, 78] on span "Unlock Packages" at bounding box center [1329, 78] width 69 height 10
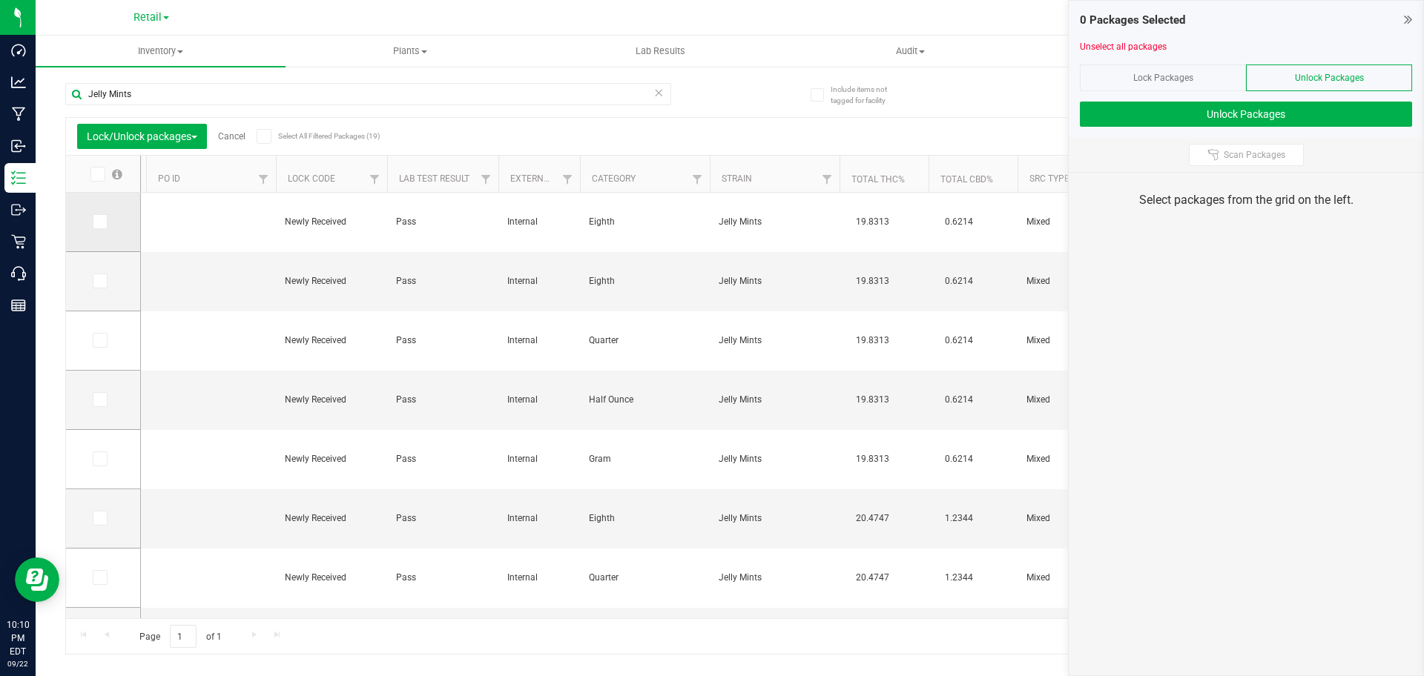
click at [98, 222] on icon at bounding box center [99, 222] width 10 height 0
click at [0, 0] on input "checkbox" at bounding box center [0, 0] width 0 height 0
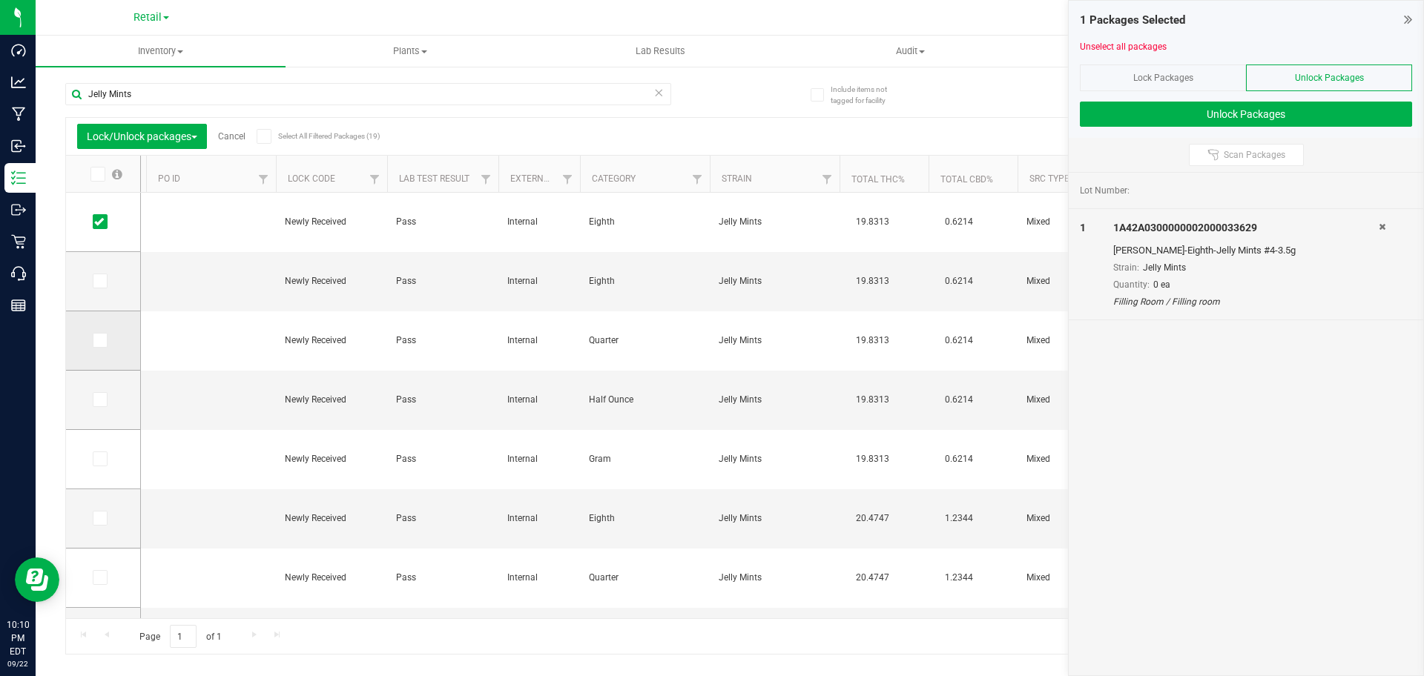
click at [102, 350] on td at bounding box center [103, 341] width 74 height 59
click at [100, 340] on icon at bounding box center [99, 340] width 10 height 0
click at [0, 0] on input "checkbox" at bounding box center [0, 0] width 0 height 0
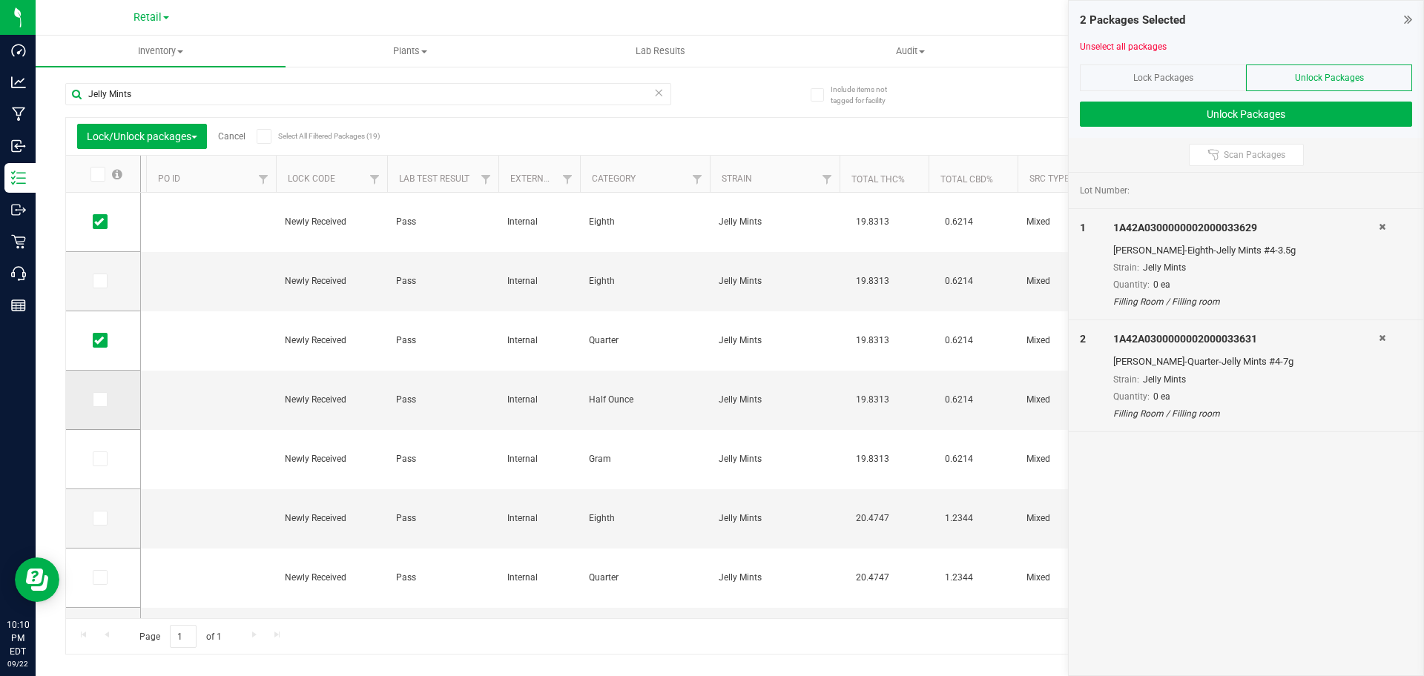
click at [105, 401] on span at bounding box center [100, 399] width 15 height 15
click at [0, 0] on input "checkbox" at bounding box center [0, 0] width 0 height 0
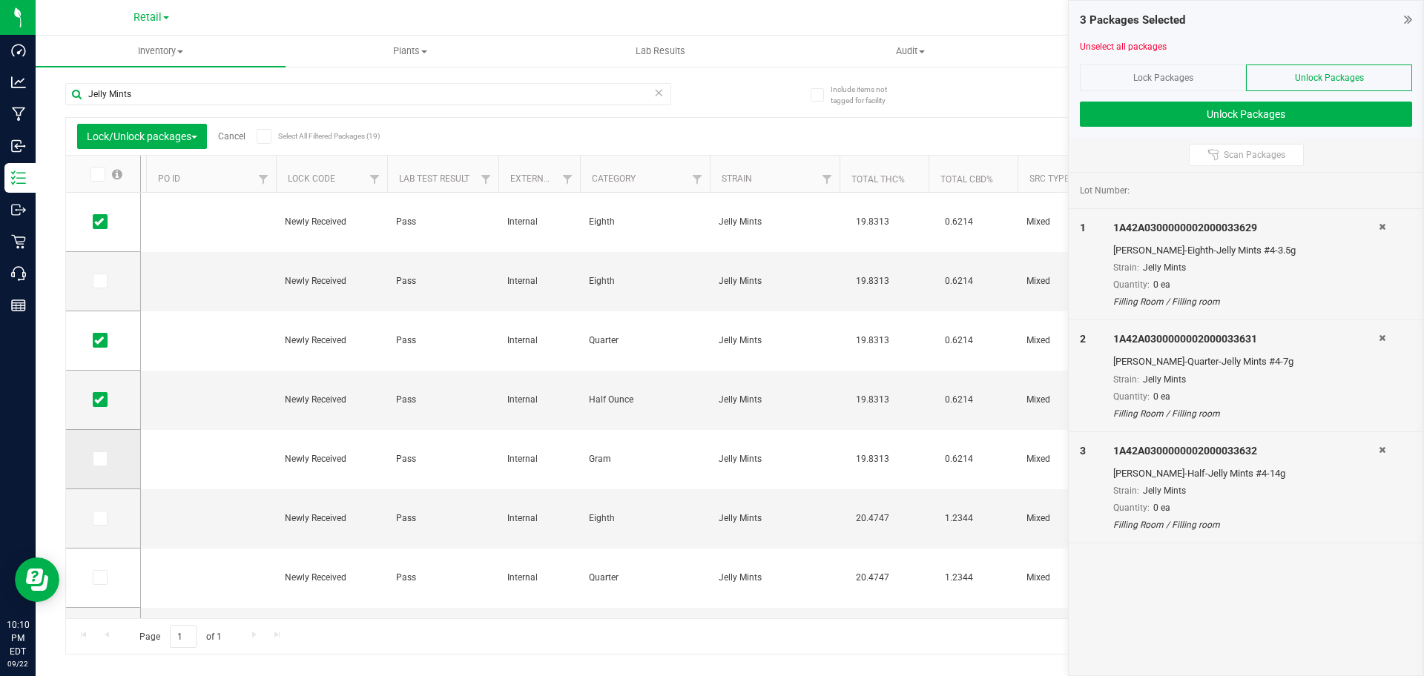
click at [102, 459] on icon at bounding box center [99, 459] width 10 height 0
click at [0, 0] on input "checkbox" at bounding box center [0, 0] width 0 height 0
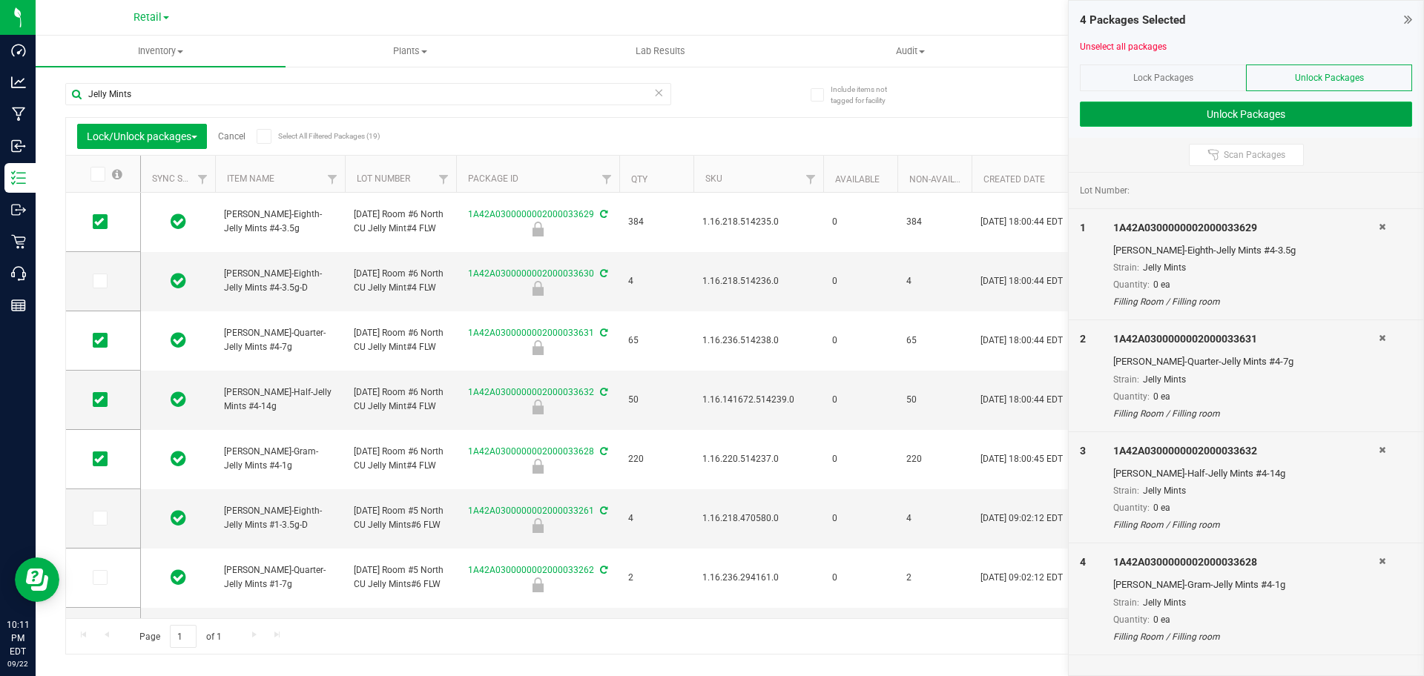
click at [1130, 121] on button "Unlock Packages" at bounding box center [1246, 114] width 332 height 25
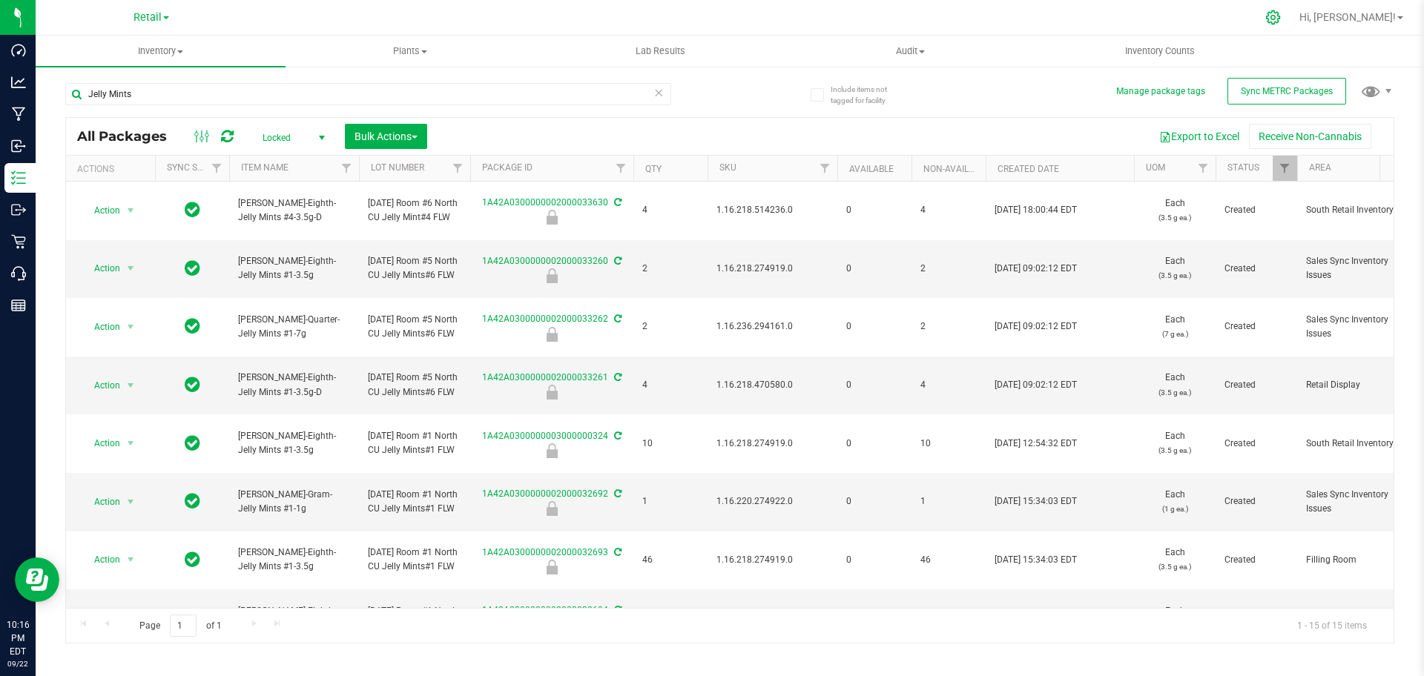
click at [1292, 21] on div at bounding box center [1273, 17] width 37 height 32
click at [1280, 19] on icon at bounding box center [1273, 17] width 14 height 14
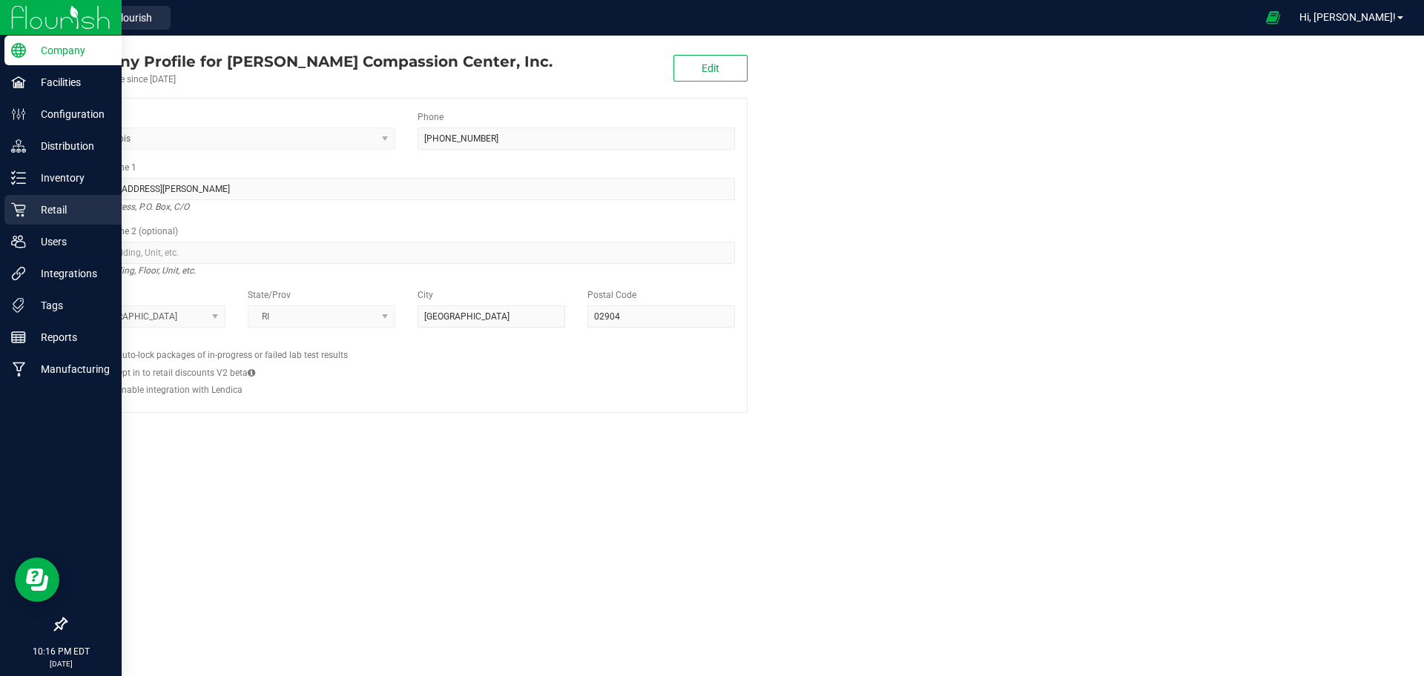
click at [7, 210] on div "Retail" at bounding box center [62, 210] width 117 height 30
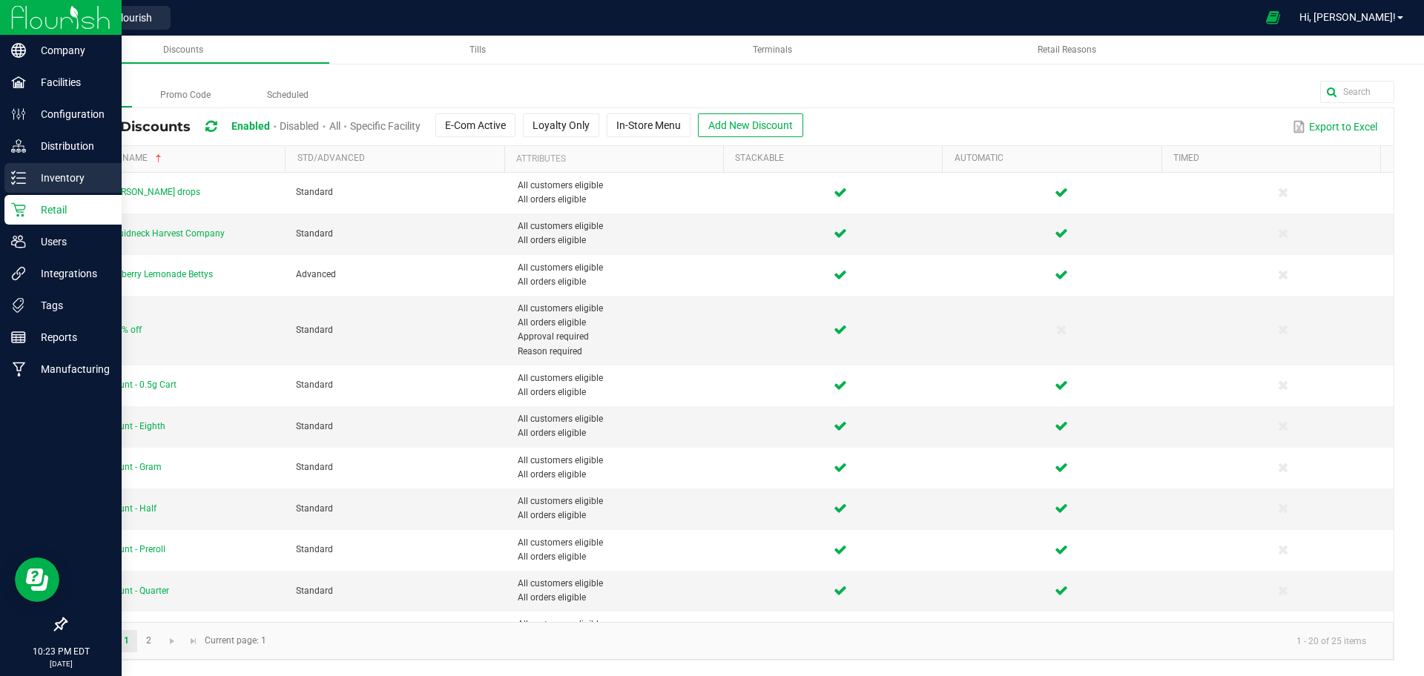
click at [24, 176] on icon at bounding box center [18, 178] width 15 height 15
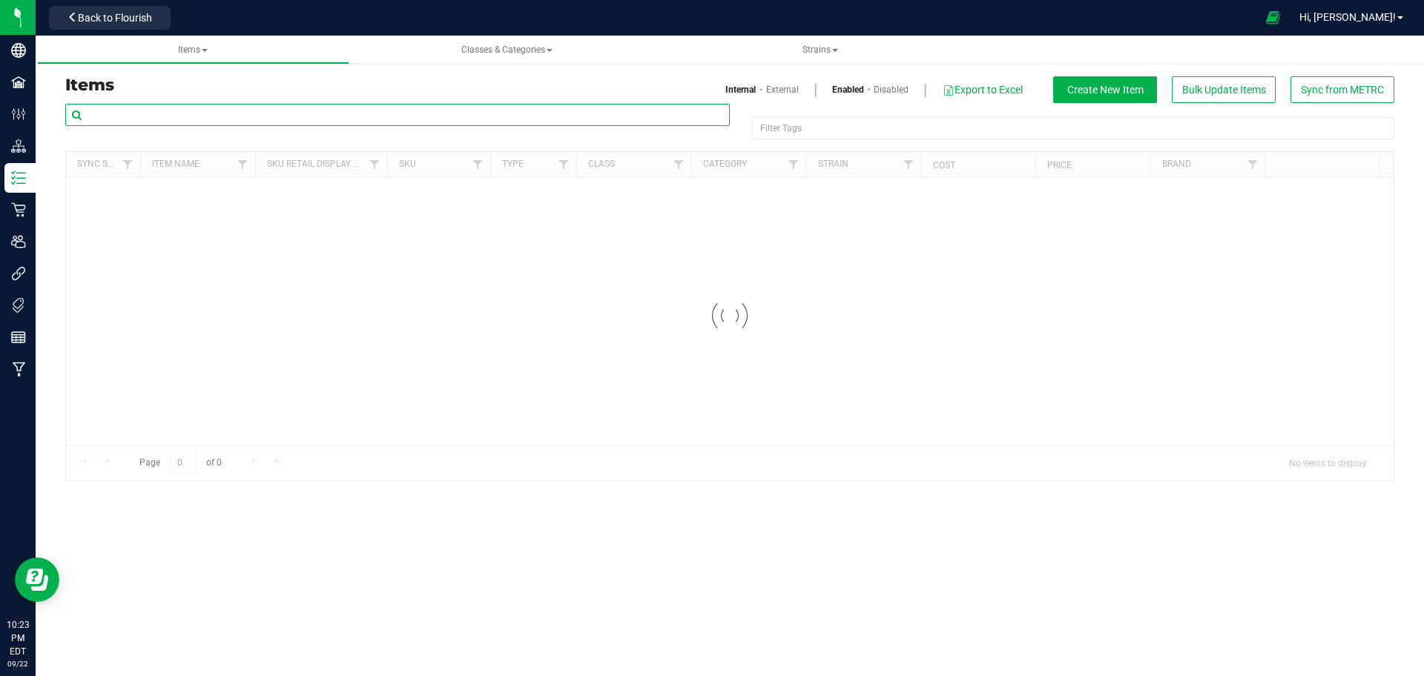
click at [252, 118] on input "text" at bounding box center [397, 115] width 665 height 22
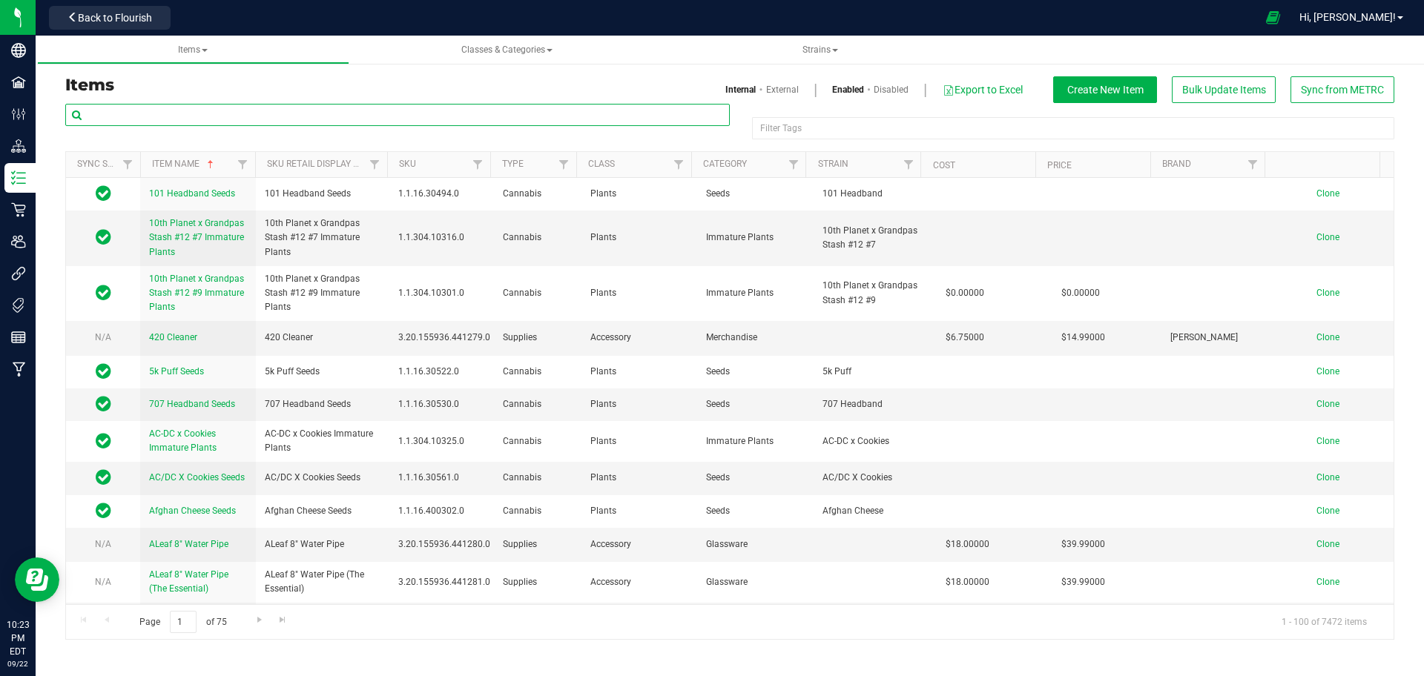
paste input "1.16.218.514235.0"
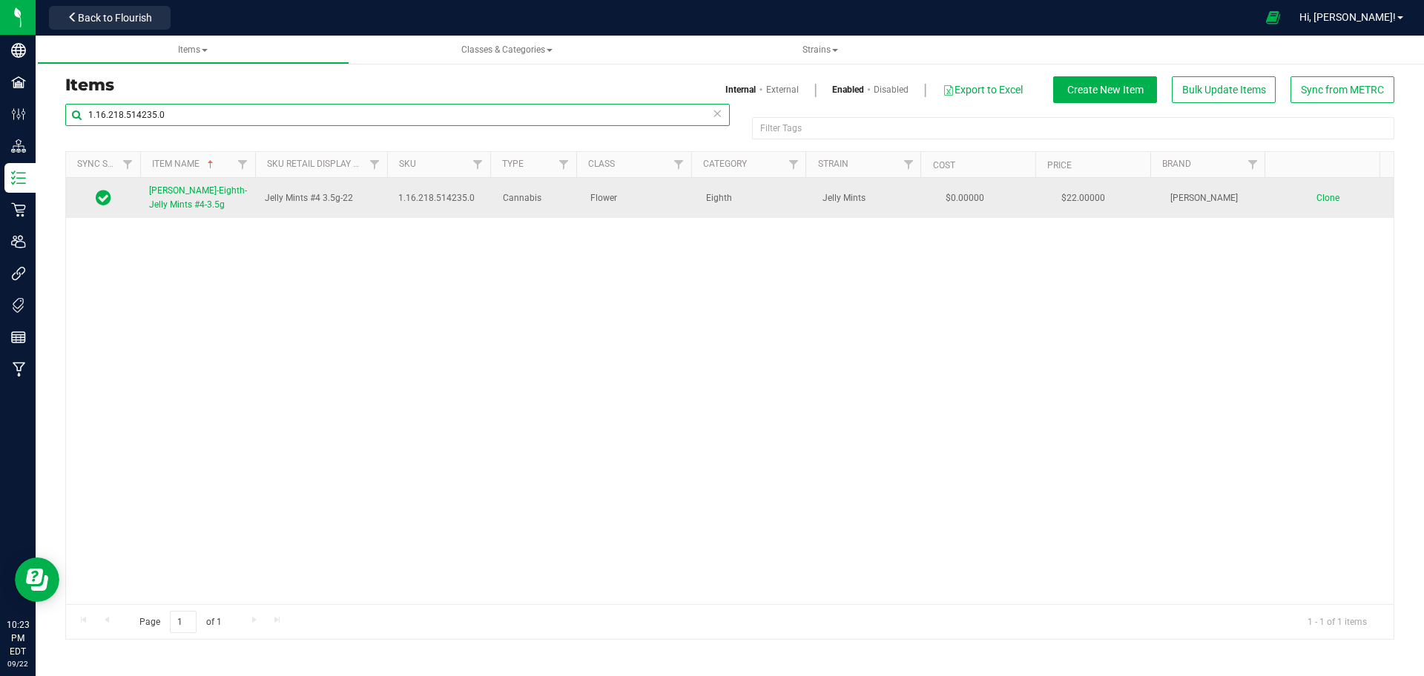
type input "1.16.218.514235.0"
click at [221, 197] on link "[PERSON_NAME]-Eighth-Jelly Mints #4-3.5g" at bounding box center [198, 198] width 98 height 28
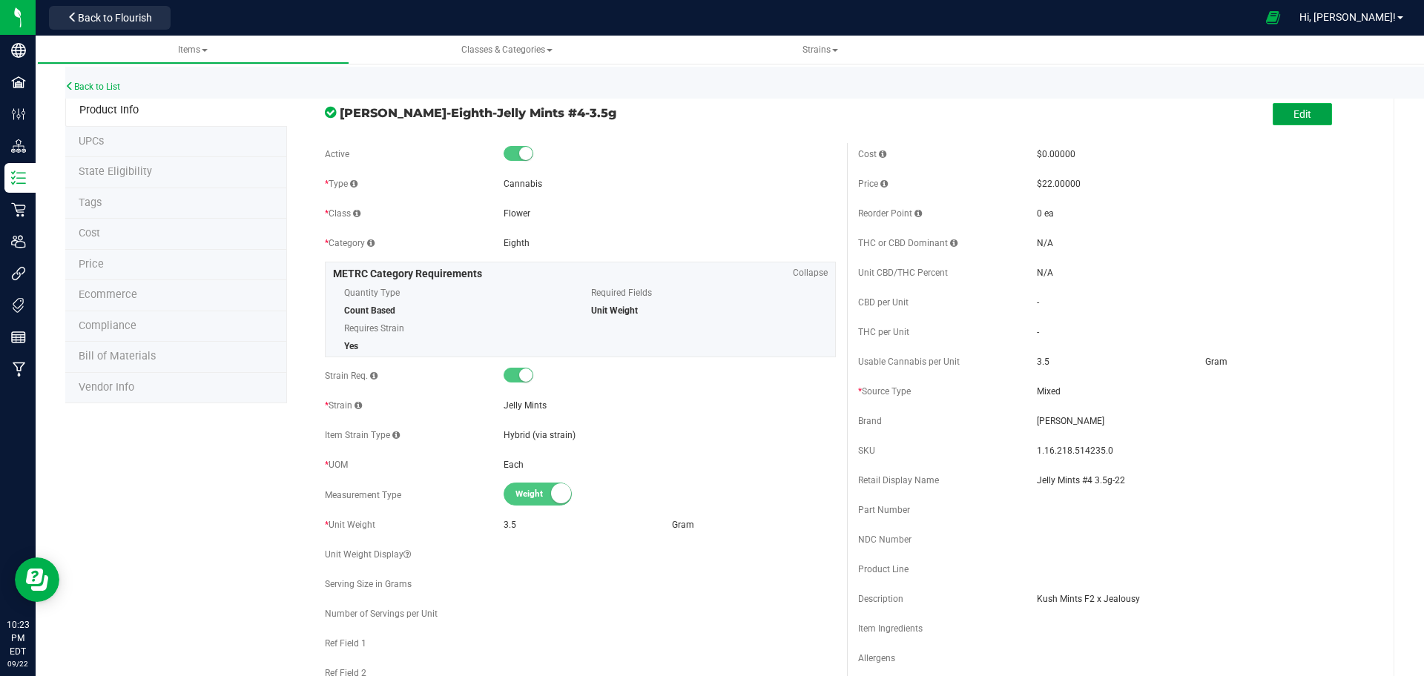
click at [1301, 125] on button "Edit" at bounding box center [1302, 114] width 59 height 22
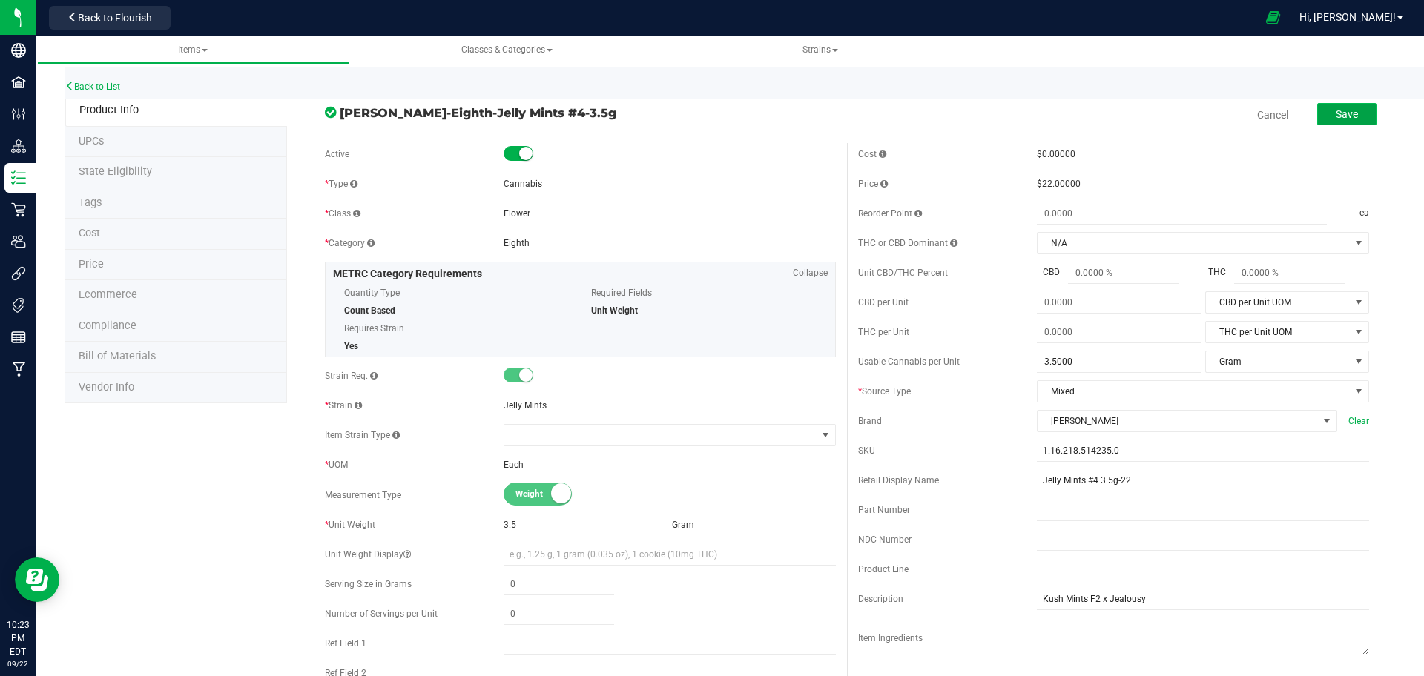
click at [1342, 116] on span "Save" at bounding box center [1347, 114] width 22 height 12
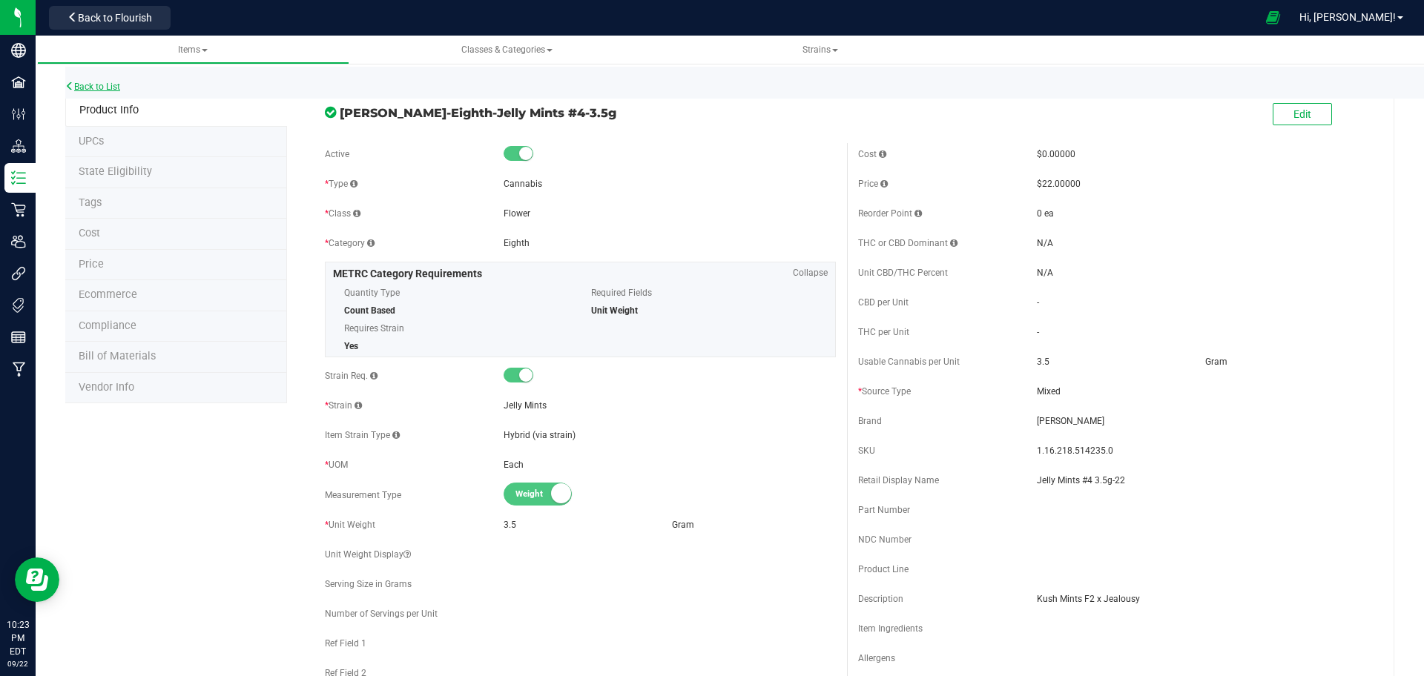
click at [109, 88] on link "Back to List" at bounding box center [92, 87] width 55 height 10
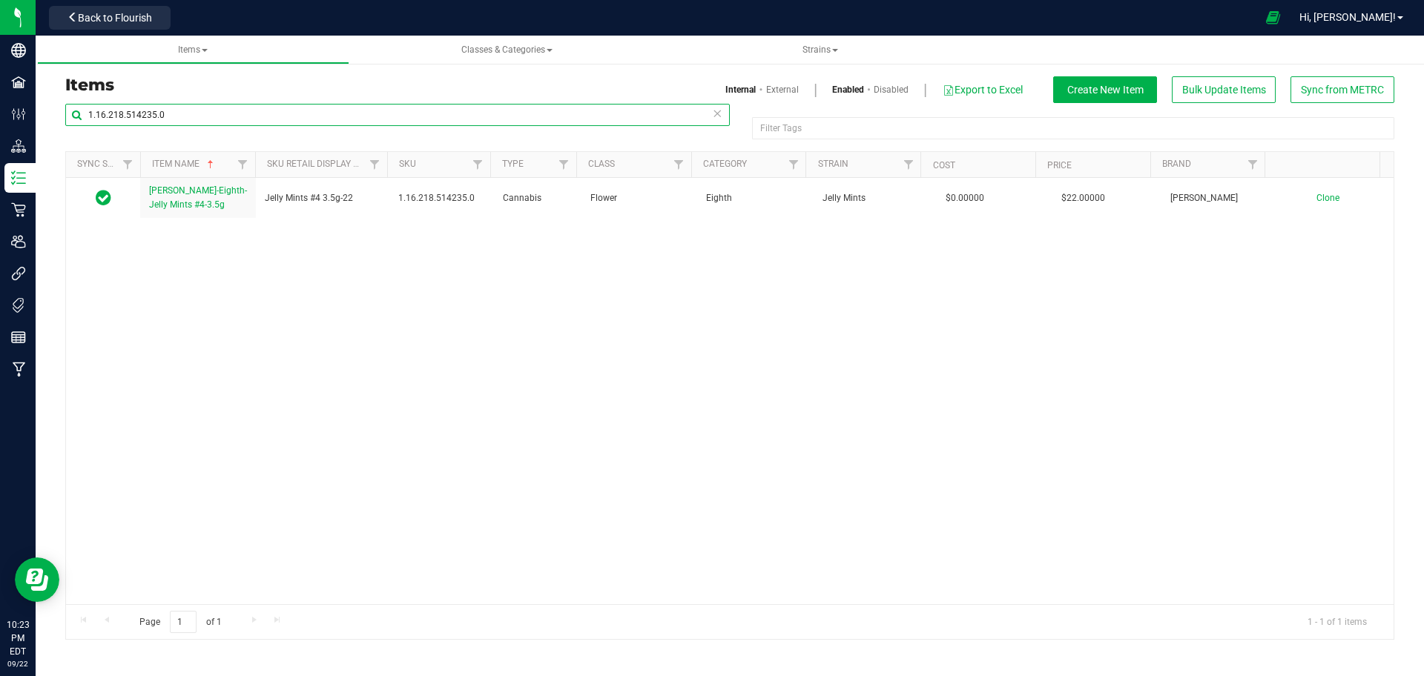
click at [419, 111] on input "1.16.218.514235.0" at bounding box center [397, 115] width 665 height 22
paste input "36.514238"
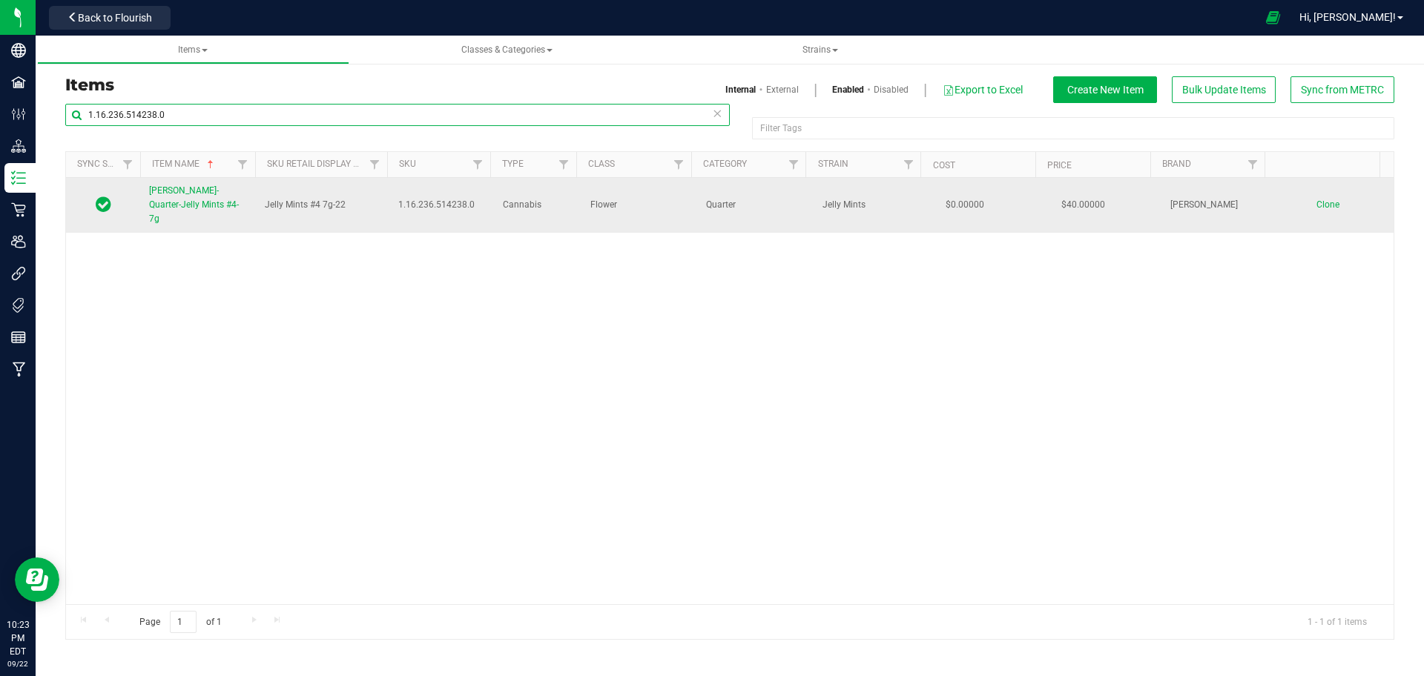
type input "1.16.236.514238.0"
click at [195, 197] on link "[PERSON_NAME]-Quarter-Jelly Mints #4-7g" at bounding box center [198, 205] width 98 height 43
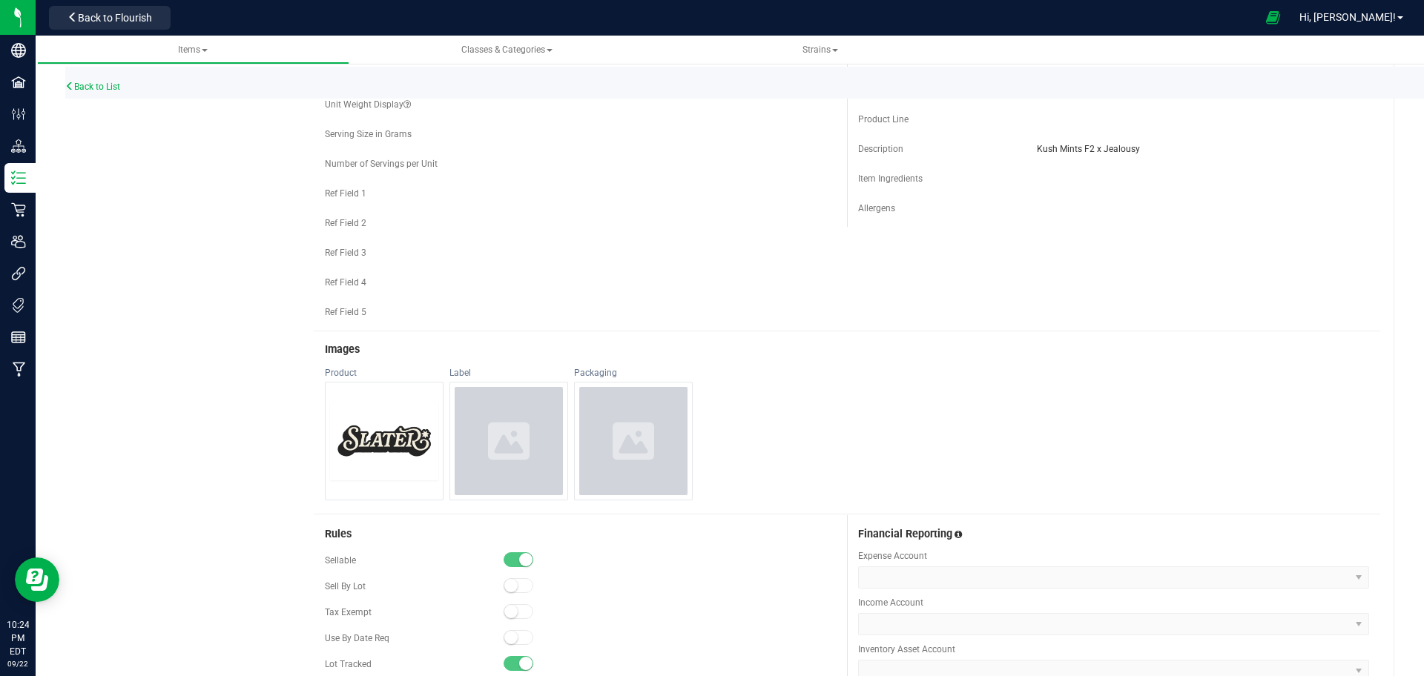
scroll to position [541, 0]
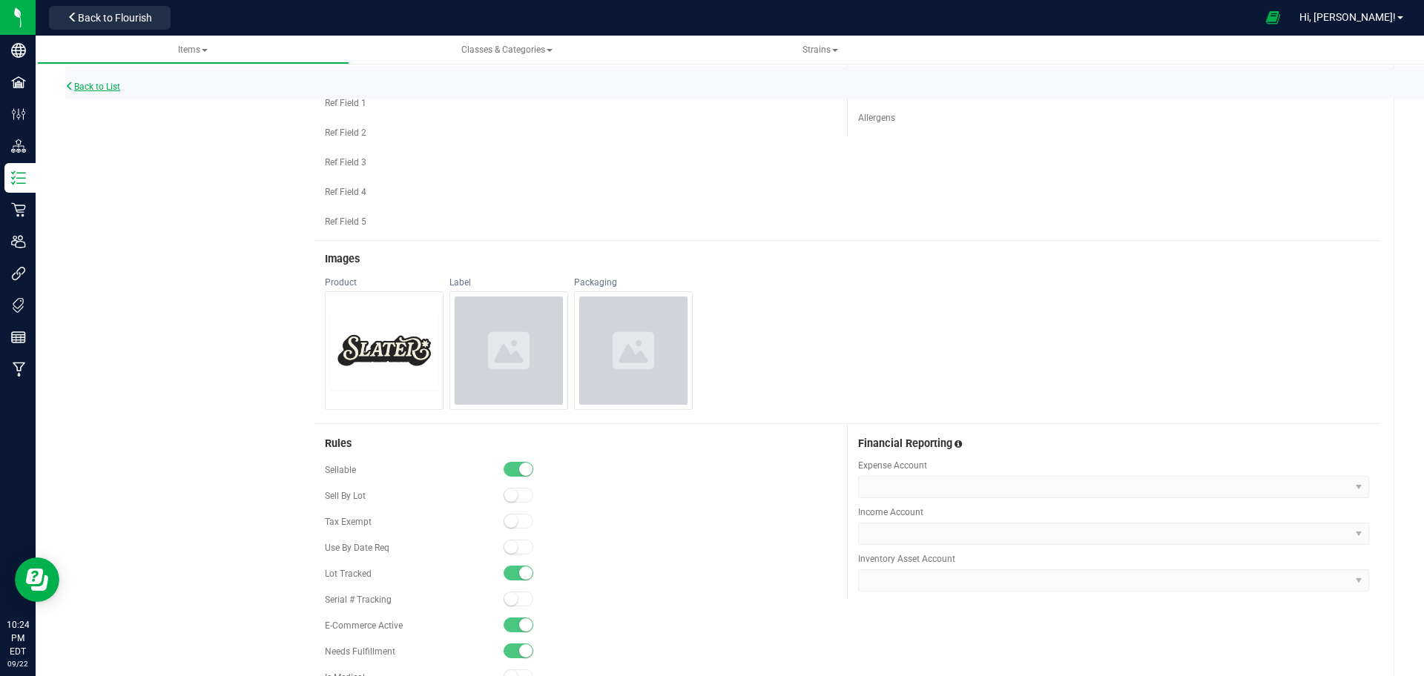
click at [107, 85] on link "Back to List" at bounding box center [92, 87] width 55 height 10
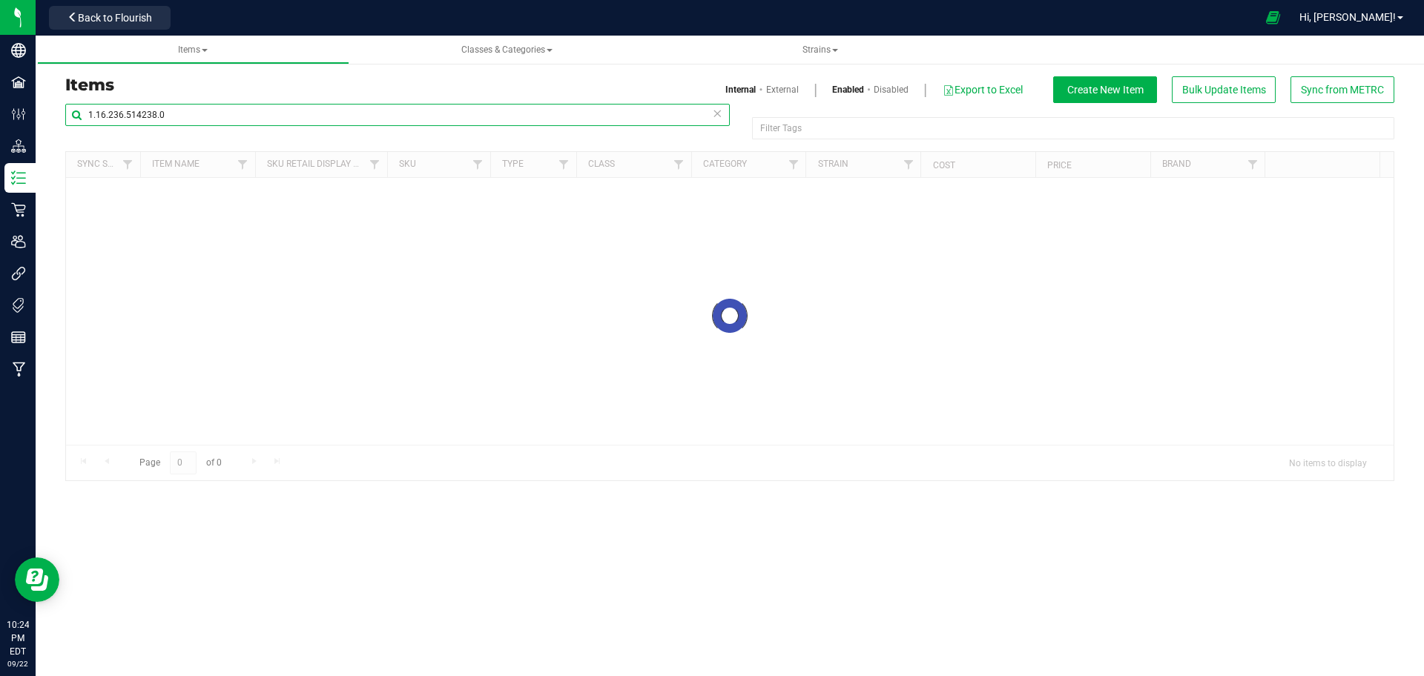
click at [297, 125] on input "1.16.236.514238.0" at bounding box center [397, 115] width 665 height 22
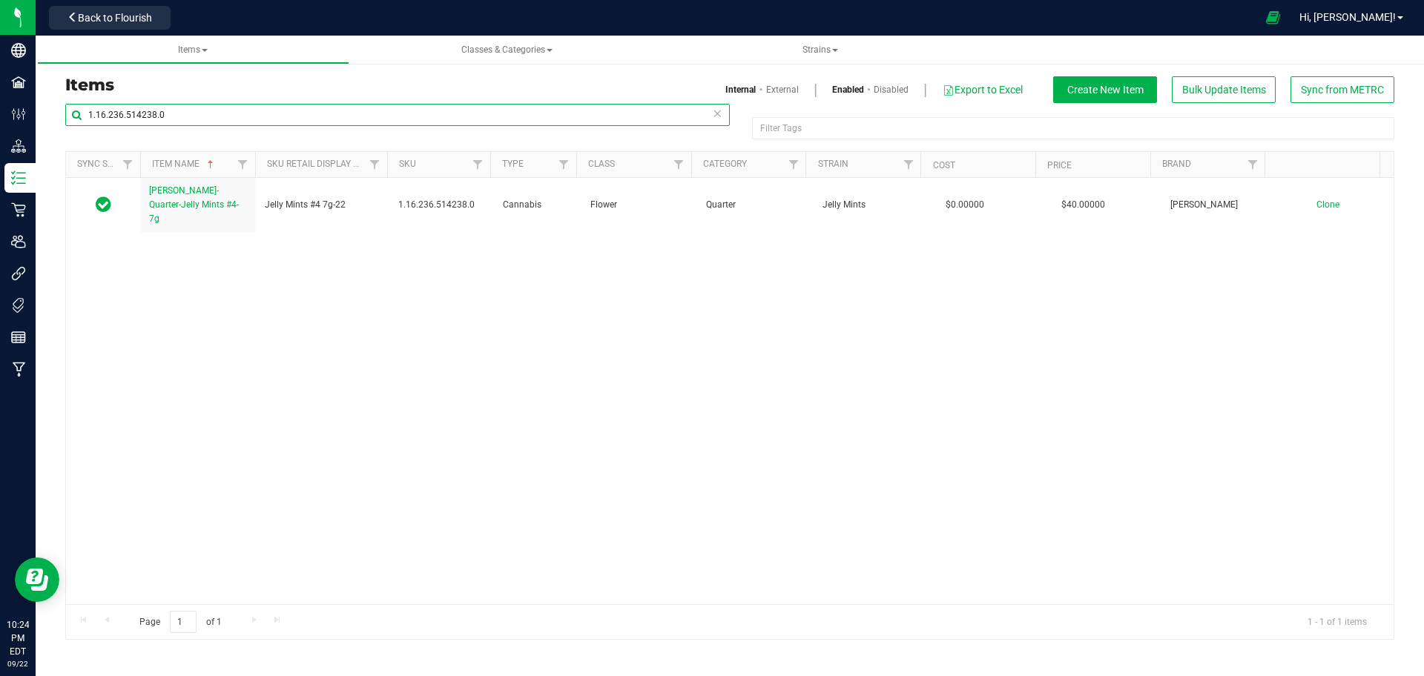
paste input "141672.514239"
type input "1.16.141672.514239.0"
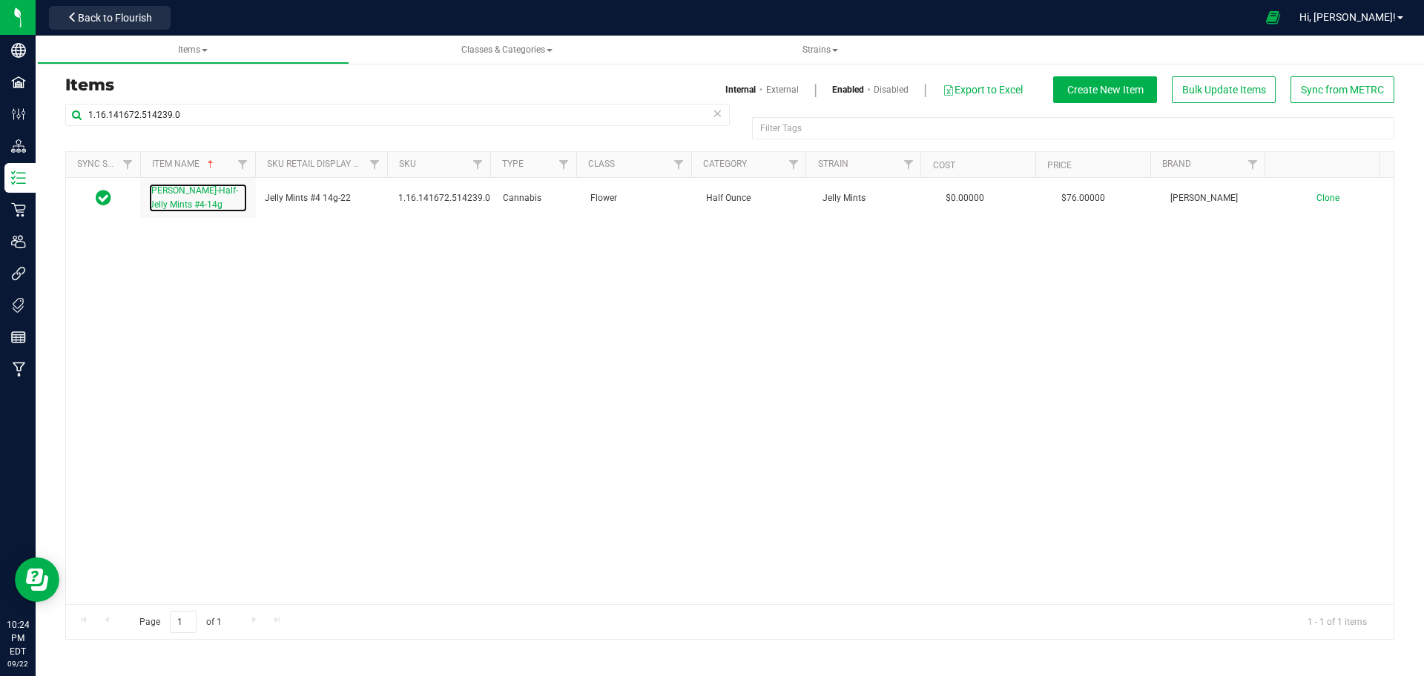
click at [192, 194] on span "[PERSON_NAME]-Half-Jelly Mints #4-14g" at bounding box center [193, 197] width 89 height 24
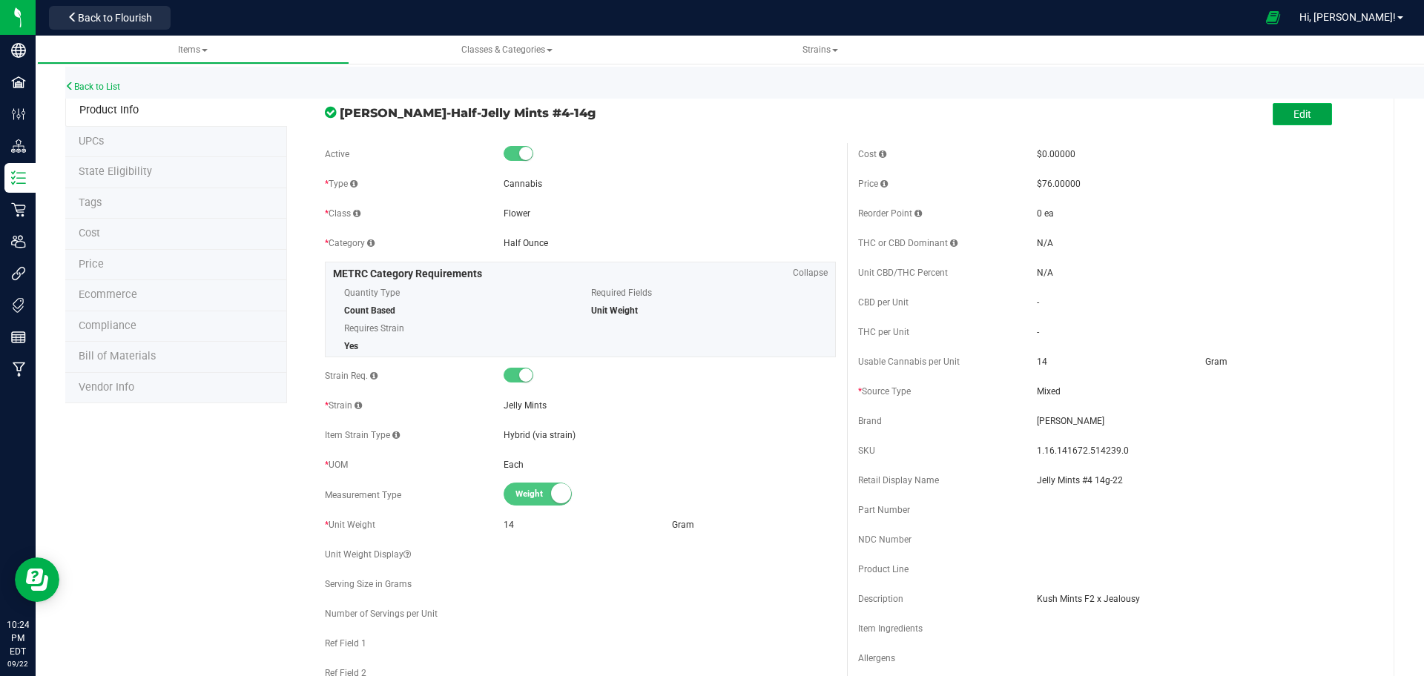
click at [1275, 114] on button "Edit" at bounding box center [1302, 114] width 59 height 22
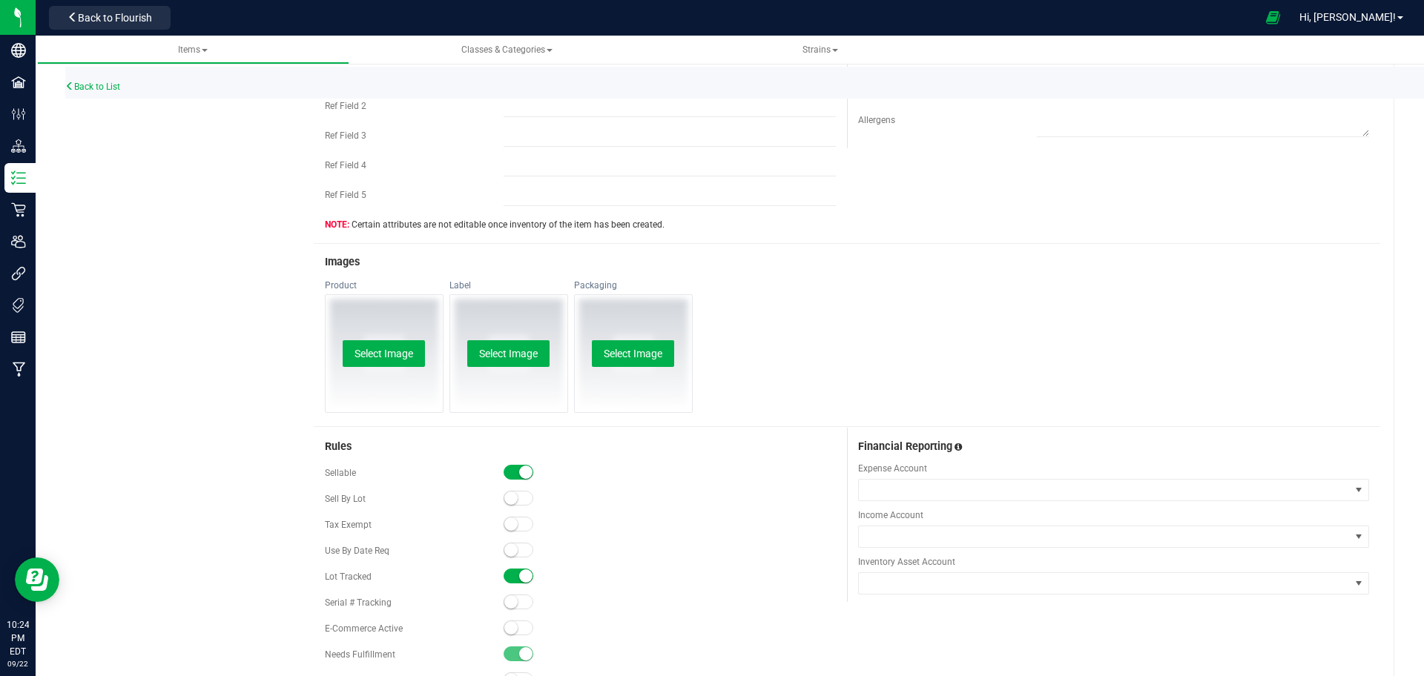
scroll to position [568, 0]
click at [514, 625] on span at bounding box center [519, 627] width 30 height 15
click at [378, 366] on button "Select Image" at bounding box center [384, 353] width 82 height 27
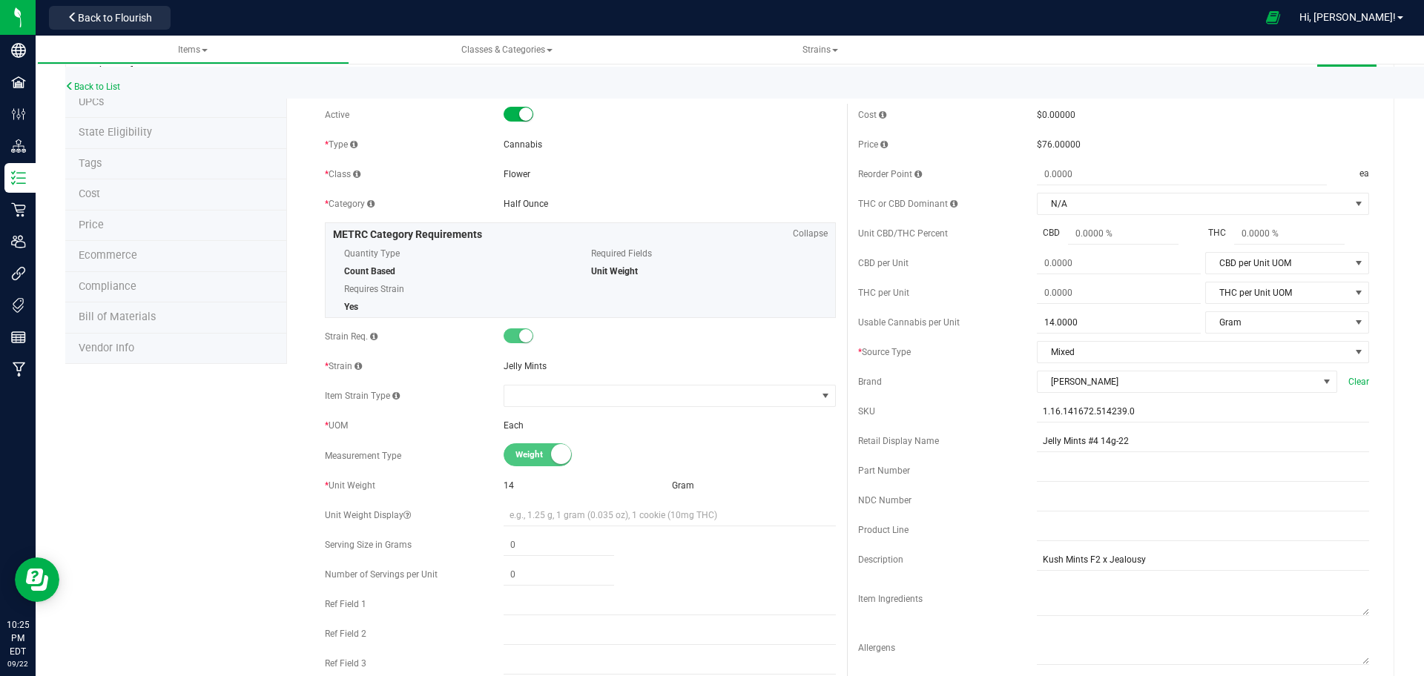
scroll to position [0, 0]
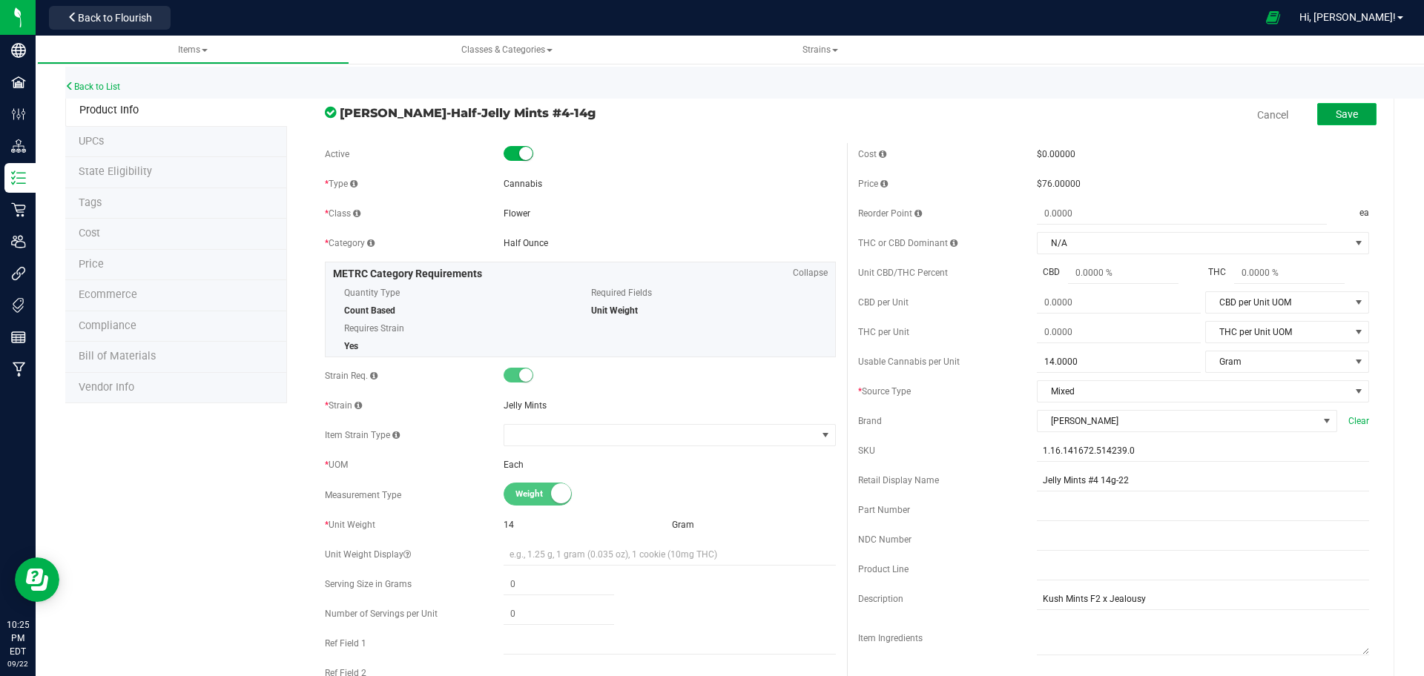
drag, startPoint x: 1324, startPoint y: 127, endPoint x: 1327, endPoint y: 118, distance: 9.4
click at [1336, 118] on span "Save" at bounding box center [1347, 114] width 22 height 12
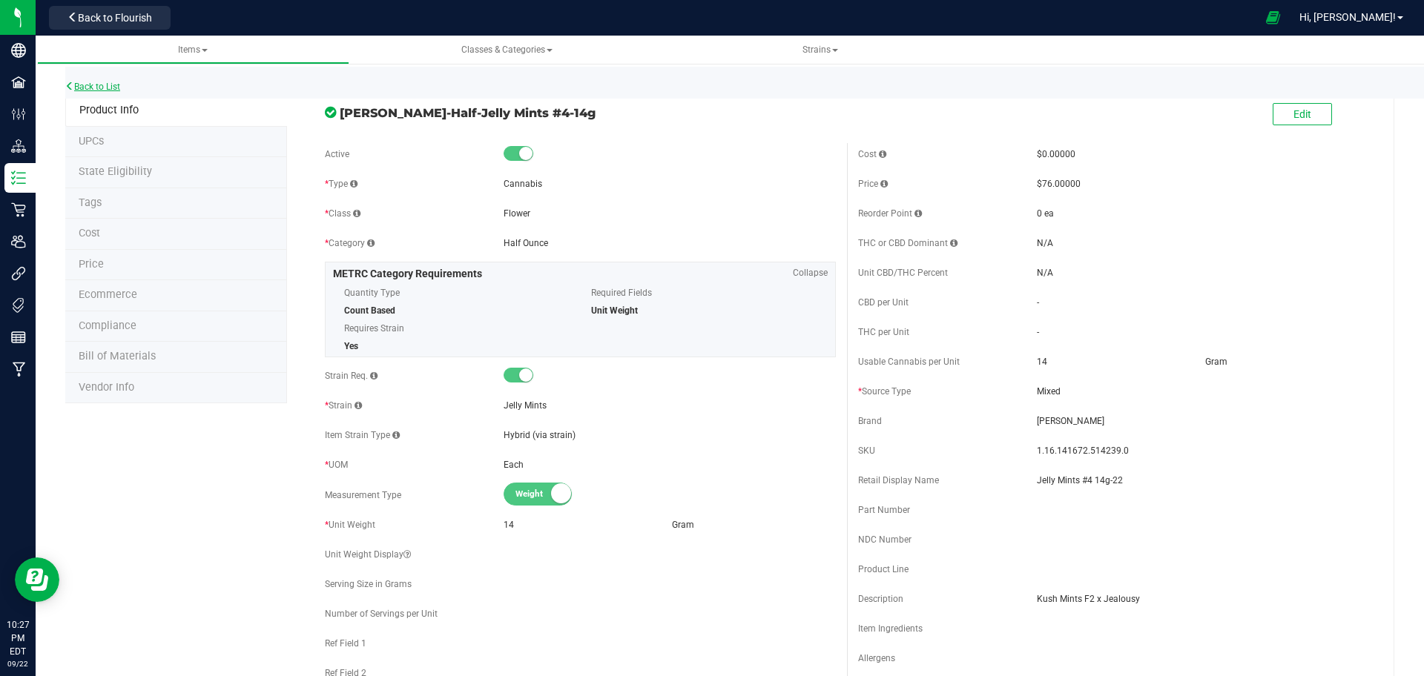
click at [97, 83] on link "Back to List" at bounding box center [92, 87] width 55 height 10
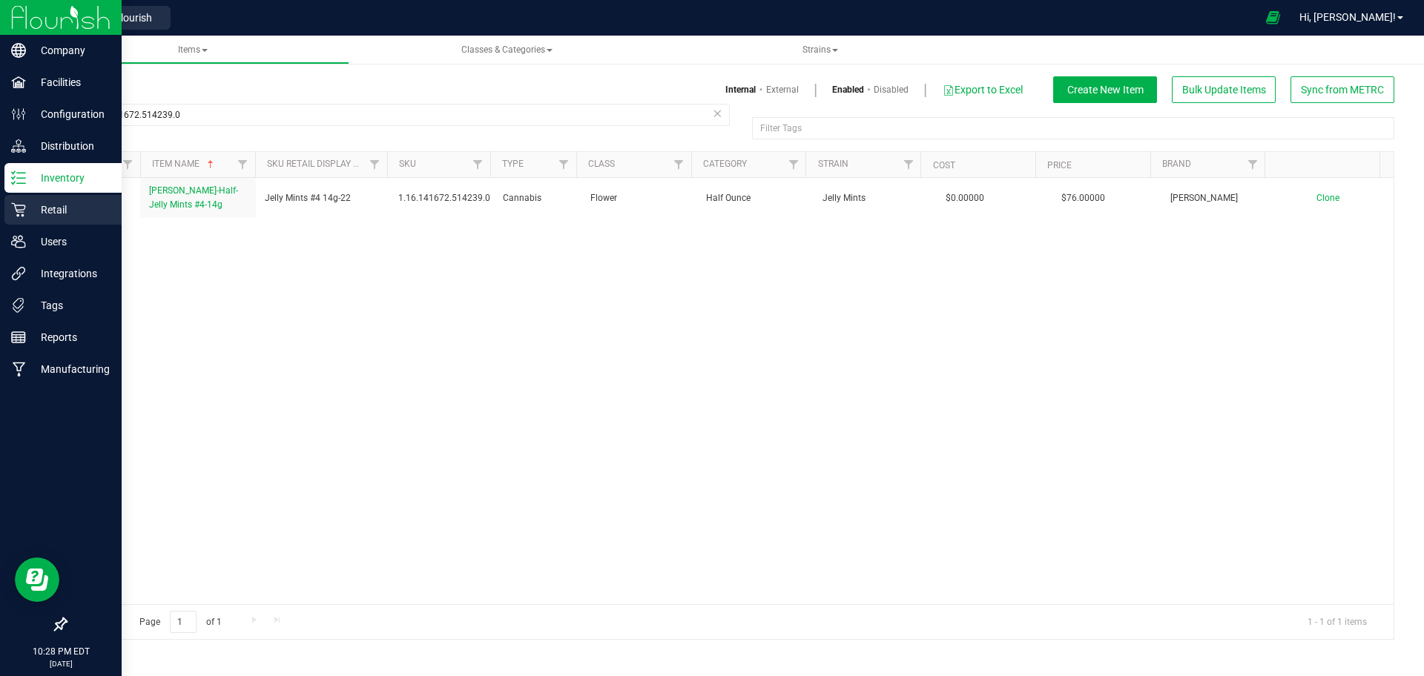
click at [33, 204] on p "Retail" at bounding box center [70, 210] width 89 height 18
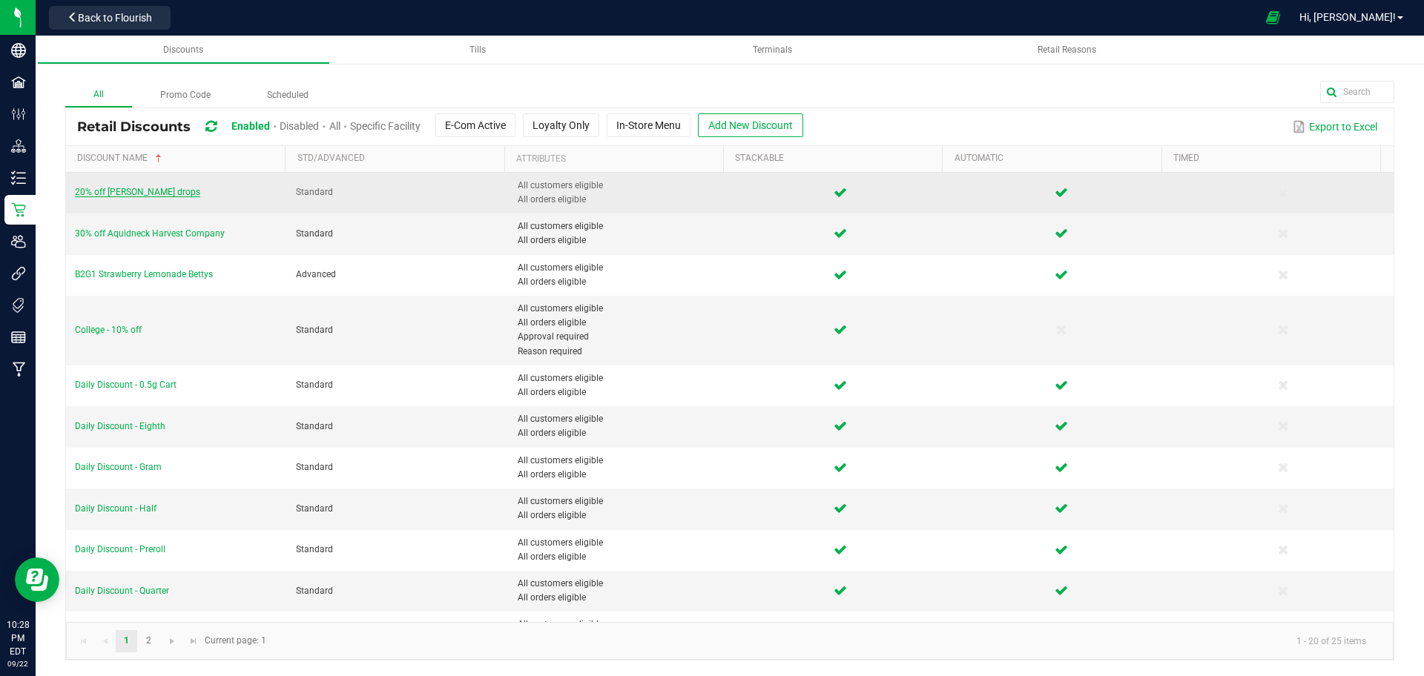
click at [130, 188] on span "20% off Slater drops" at bounding box center [137, 192] width 125 height 10
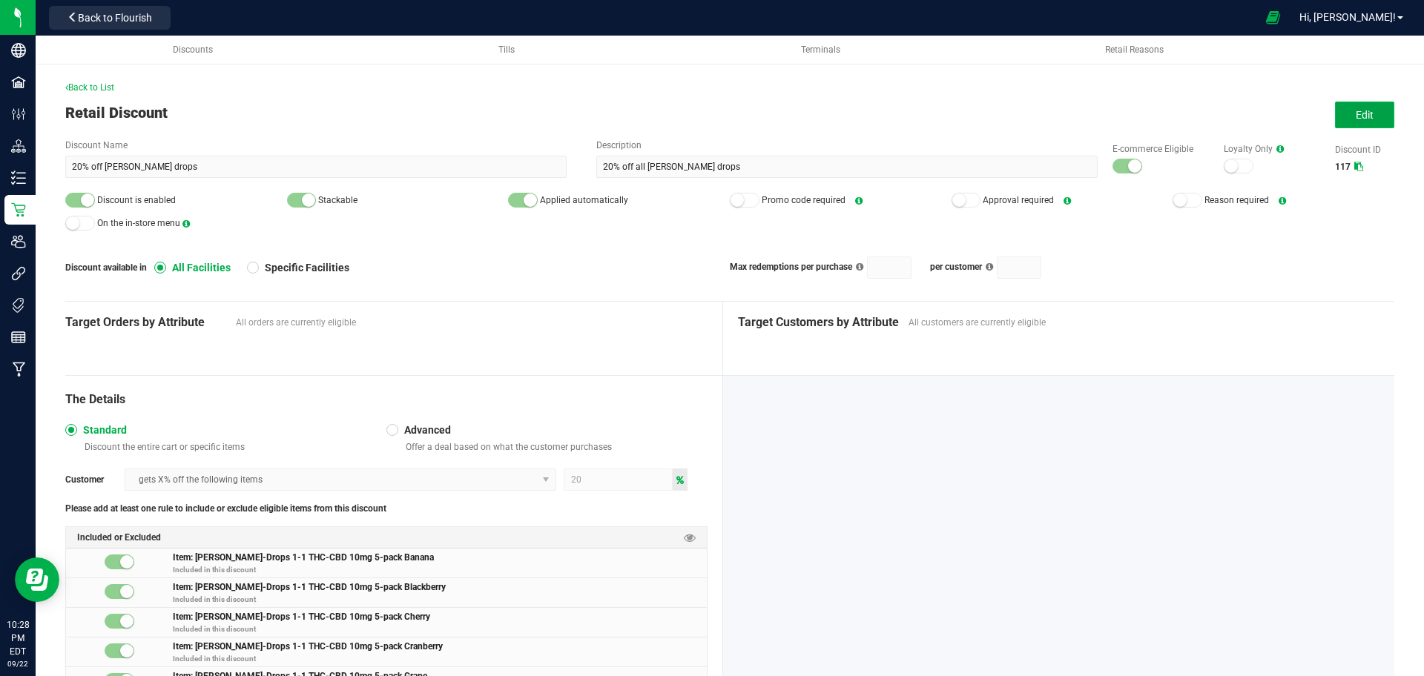
click at [1336, 122] on button "Edit" at bounding box center [1364, 115] width 59 height 27
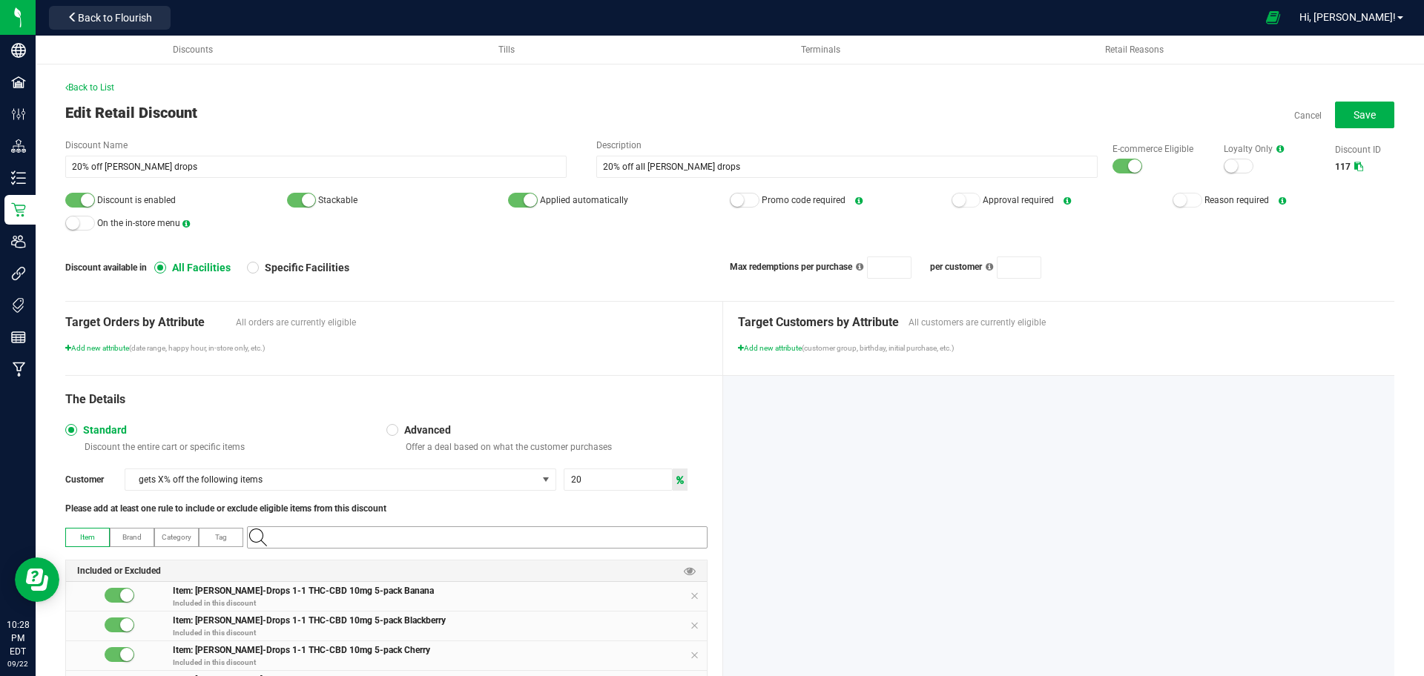
click at [613, 537] on input "NO DATA FOUND" at bounding box center [485, 537] width 444 height 21
paste input "1:1 THC/CBD Pineapple Drops 5mg 5-pack-345"
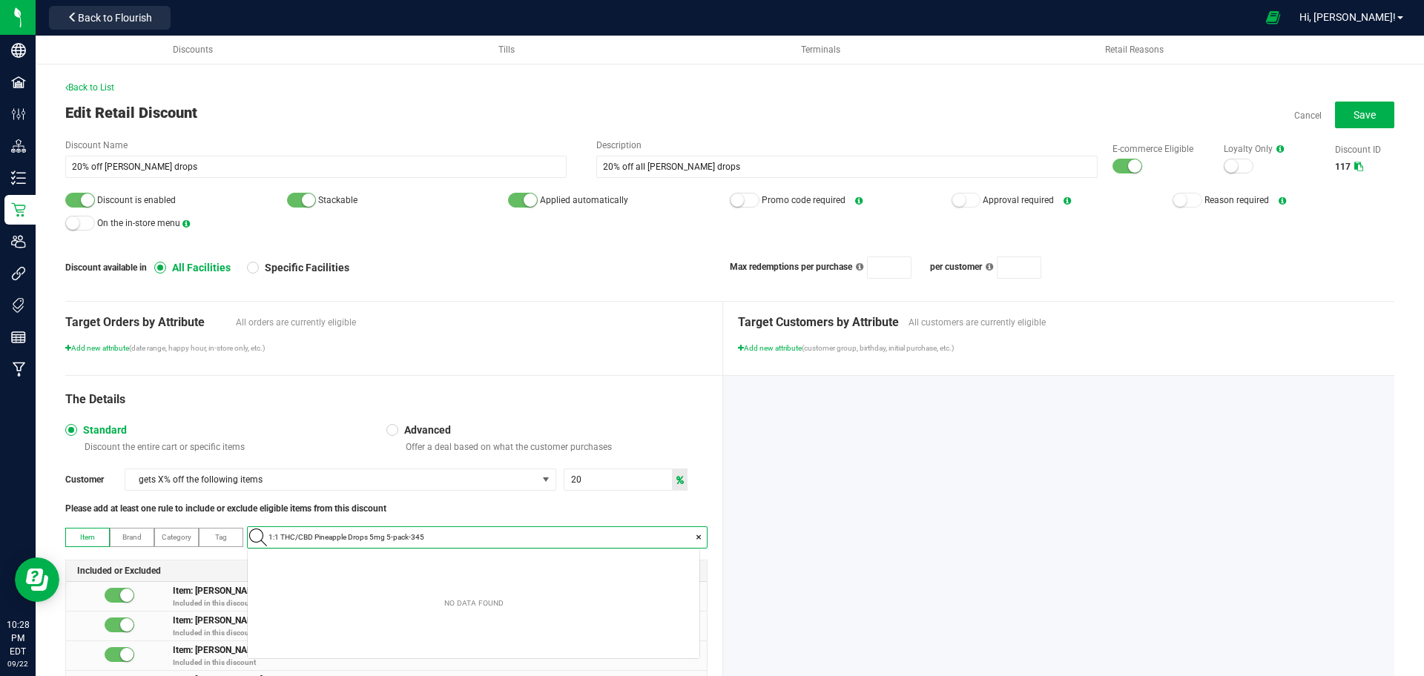
scroll to position [21, 452]
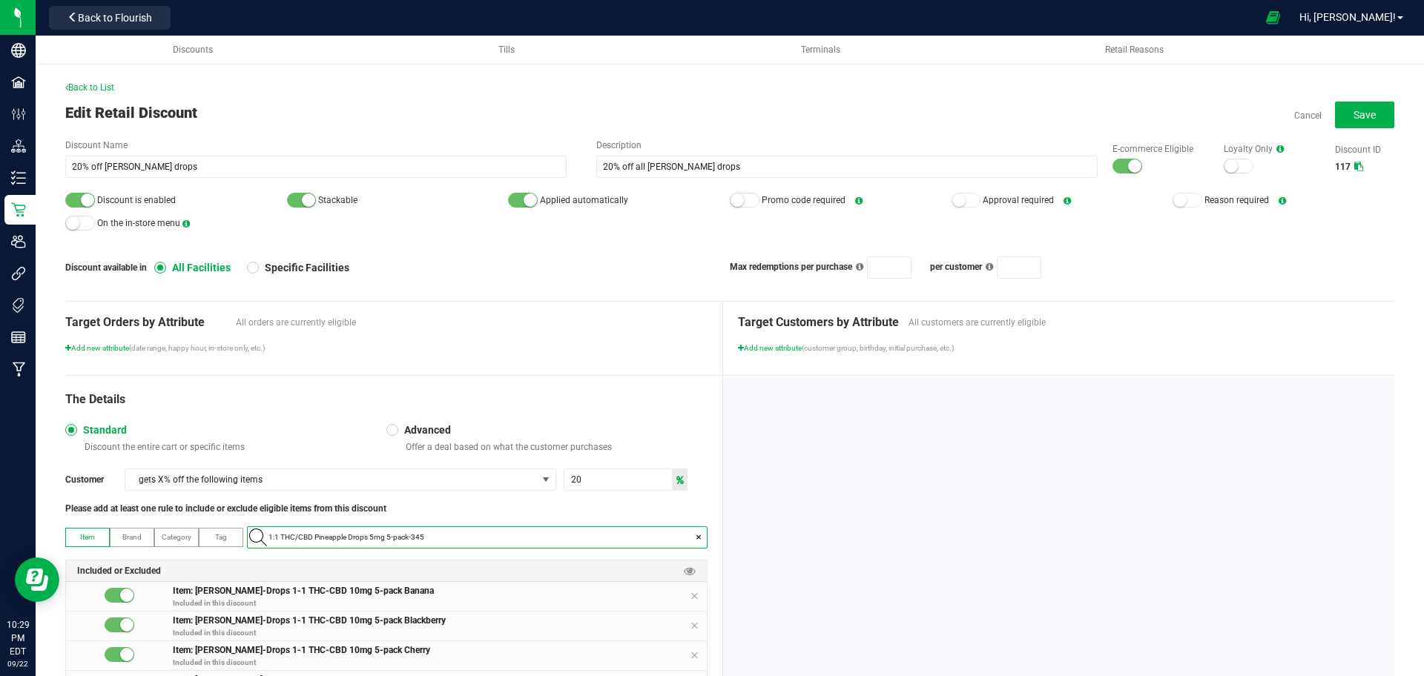
click at [505, 531] on input "1:1 THC/CBD Pineapple Drops 5mg 5-pack-345" at bounding box center [485, 537] width 444 height 21
paste input ".118444.141538.513896.0"
type input "1.118444.141538.513896.0"
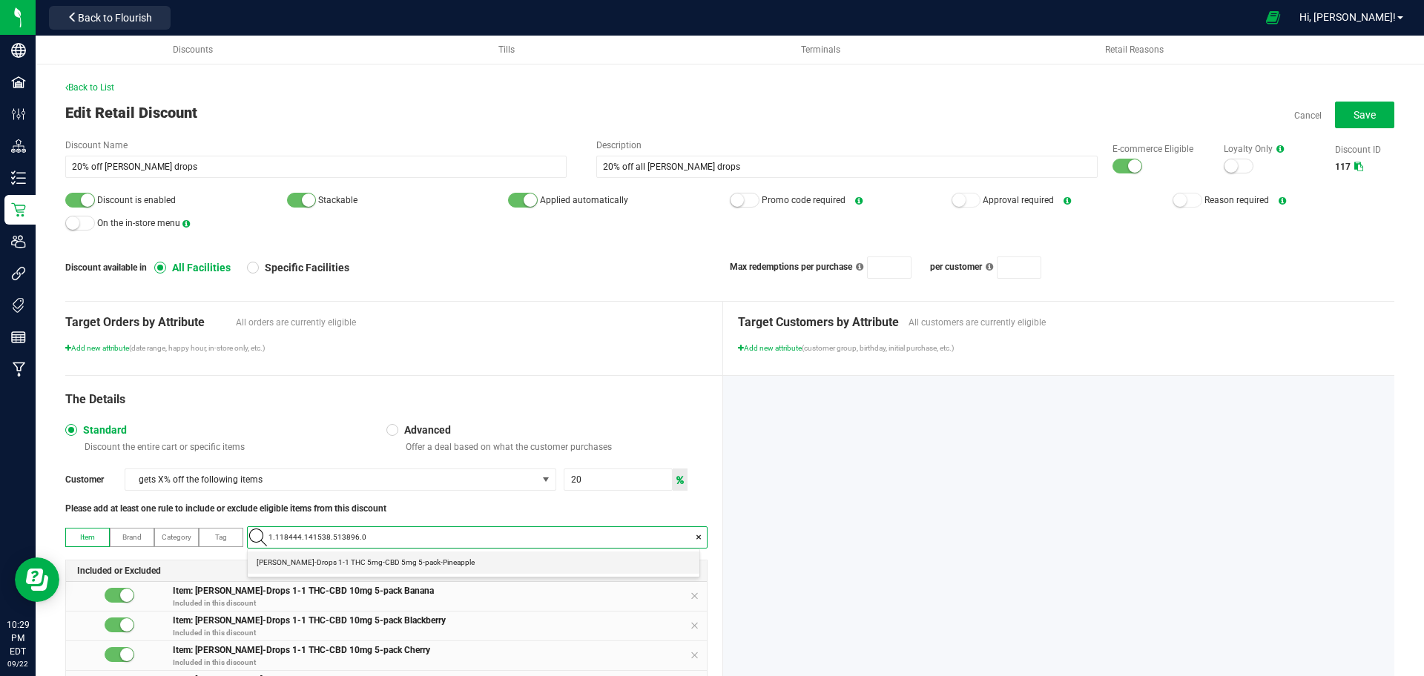
scroll to position [21, 444]
click at [507, 569] on 5-pack-Pineapple "Slater-Drops 1-1 THC 5mg-CBD 5mg 5-pack-Pineapple" at bounding box center [474, 563] width 452 height 22
click at [1352, 124] on button "Save" at bounding box center [1364, 115] width 59 height 27
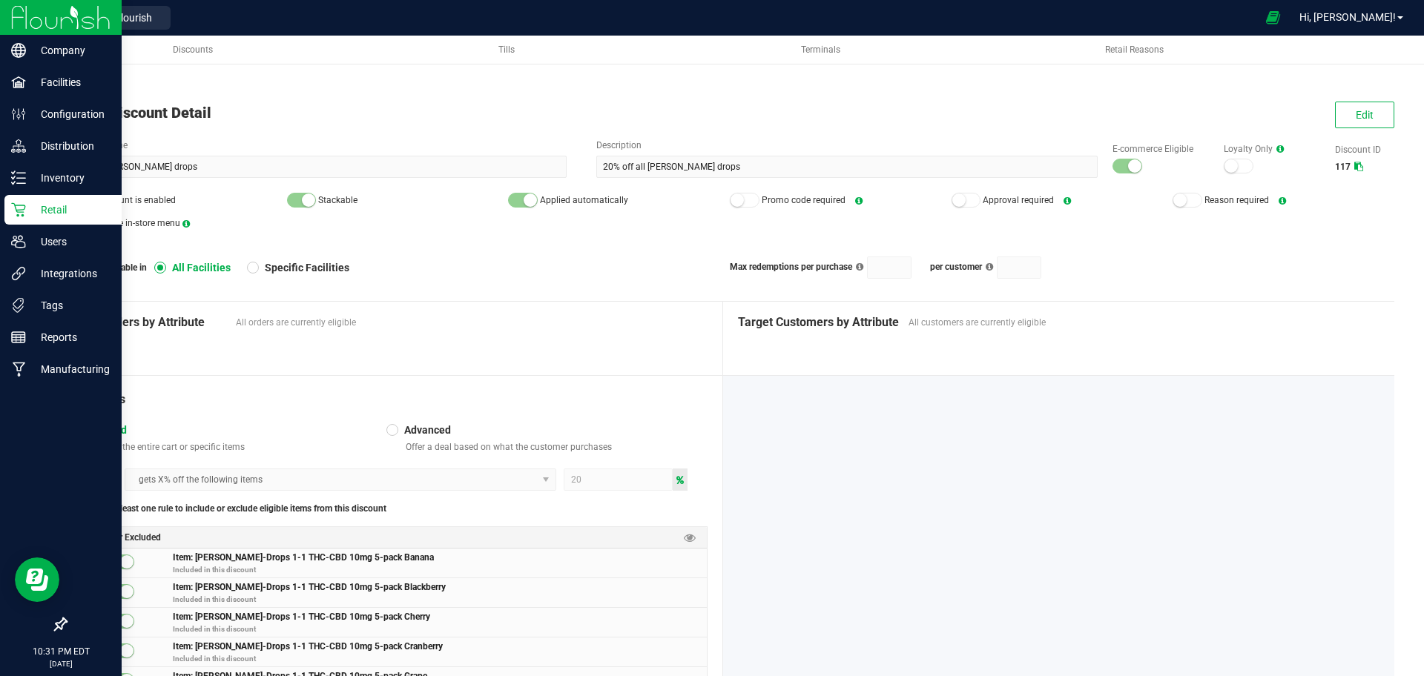
click at [33, 212] on p "Retail" at bounding box center [70, 210] width 89 height 18
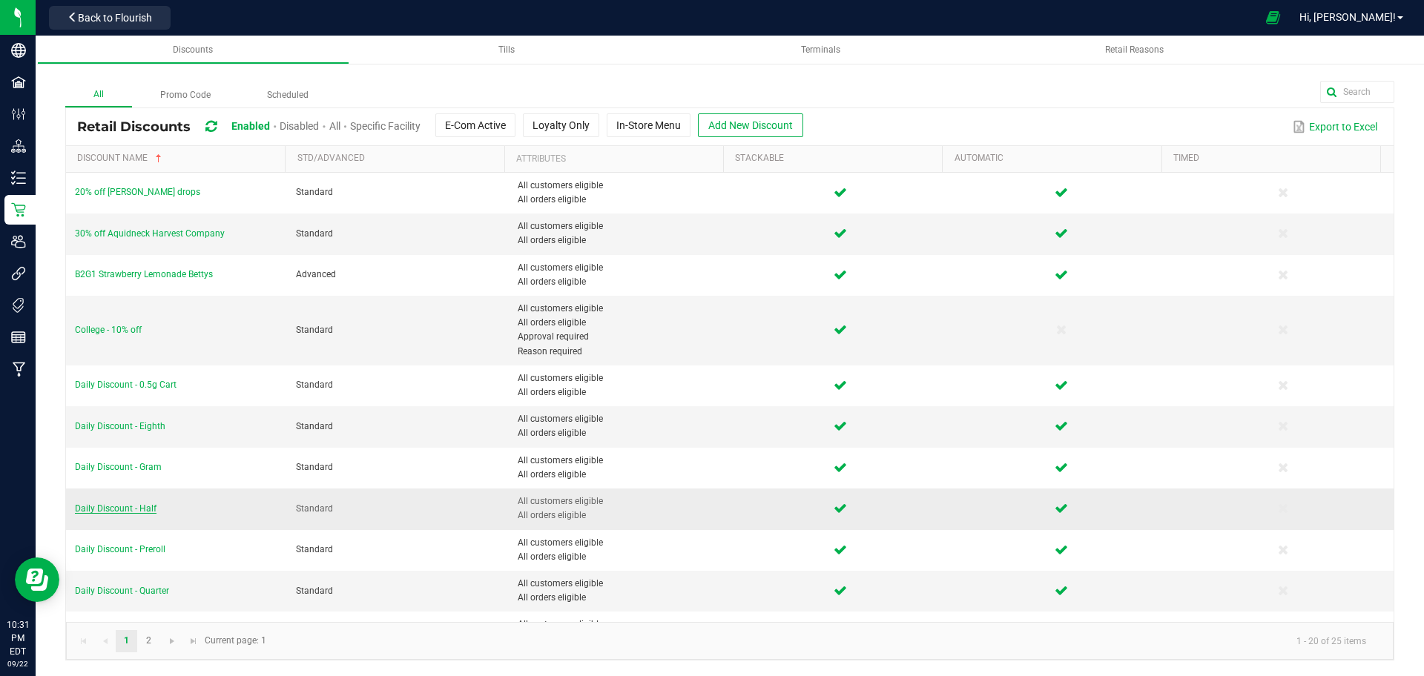
click at [116, 513] on span "Daily Discount - Half" at bounding box center [116, 509] width 82 height 10
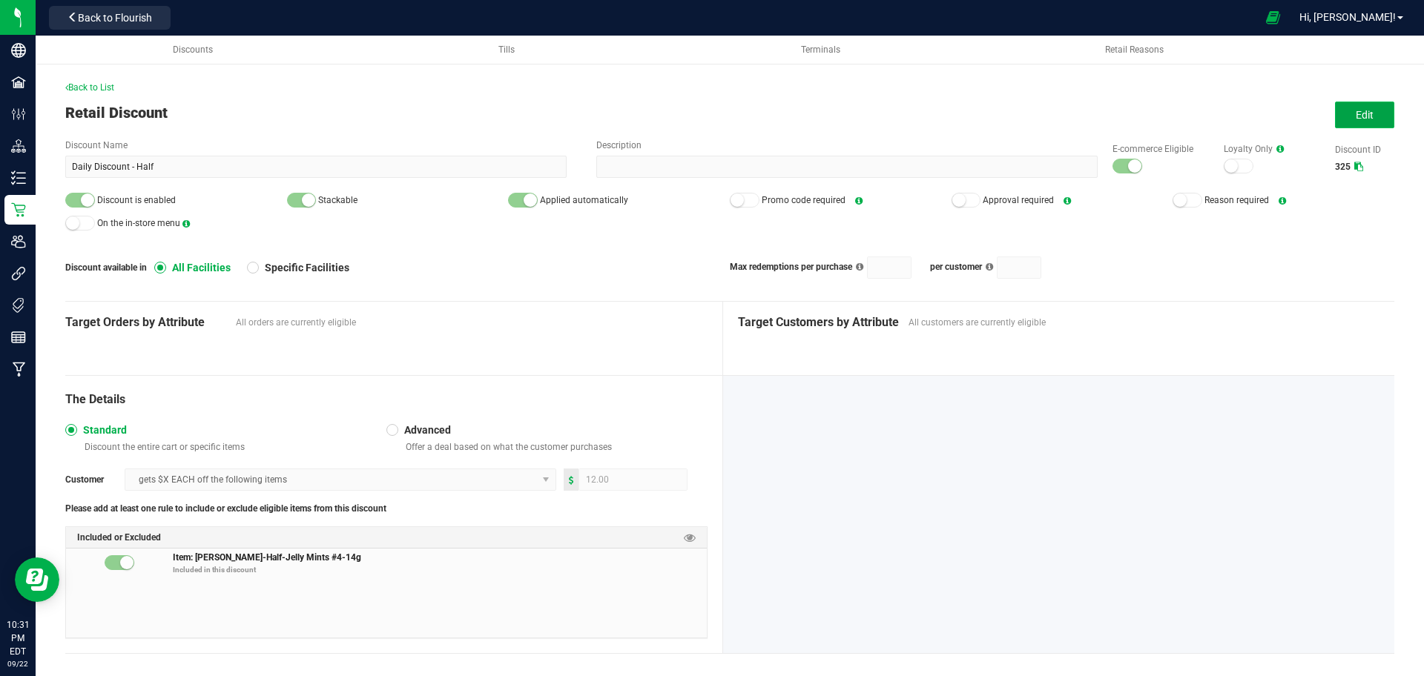
click at [1357, 115] on span "Edit" at bounding box center [1365, 115] width 18 height 12
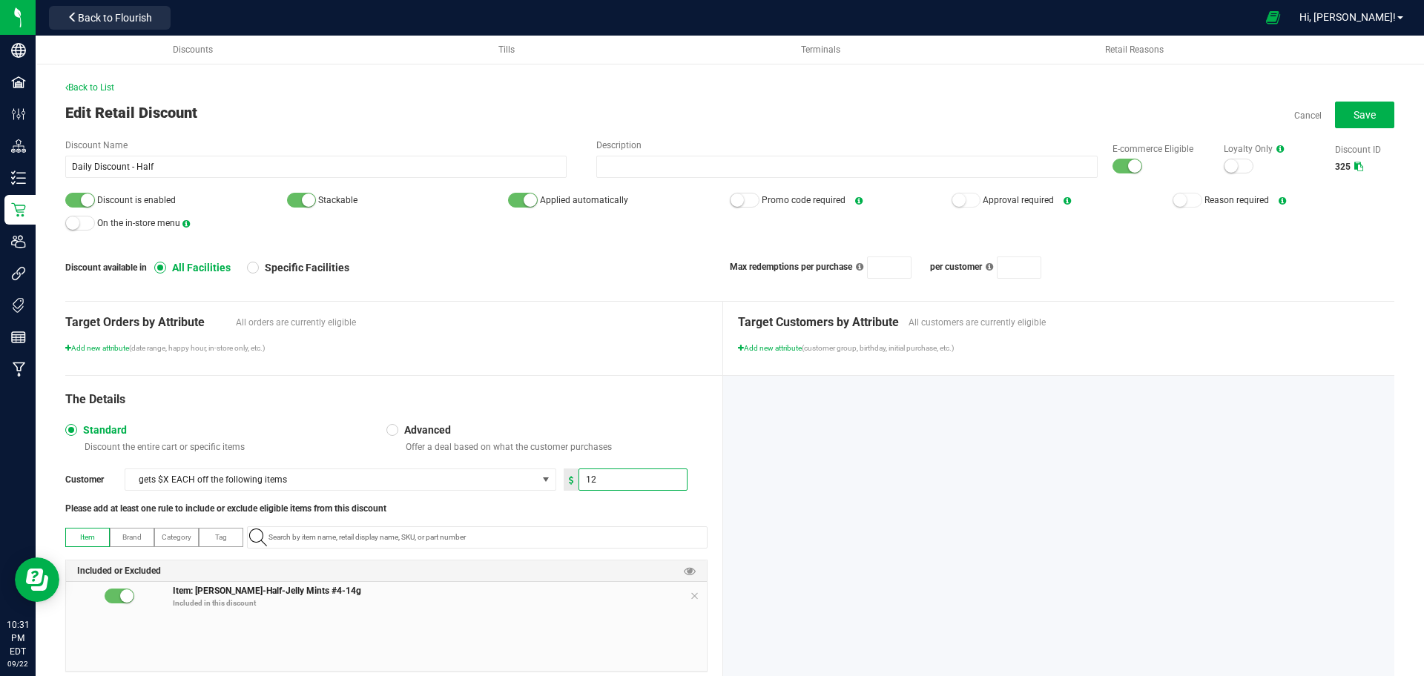
click at [584, 475] on input "12" at bounding box center [633, 479] width 108 height 21
type input "14.00"
click at [1353, 107] on button "Save" at bounding box center [1364, 115] width 59 height 27
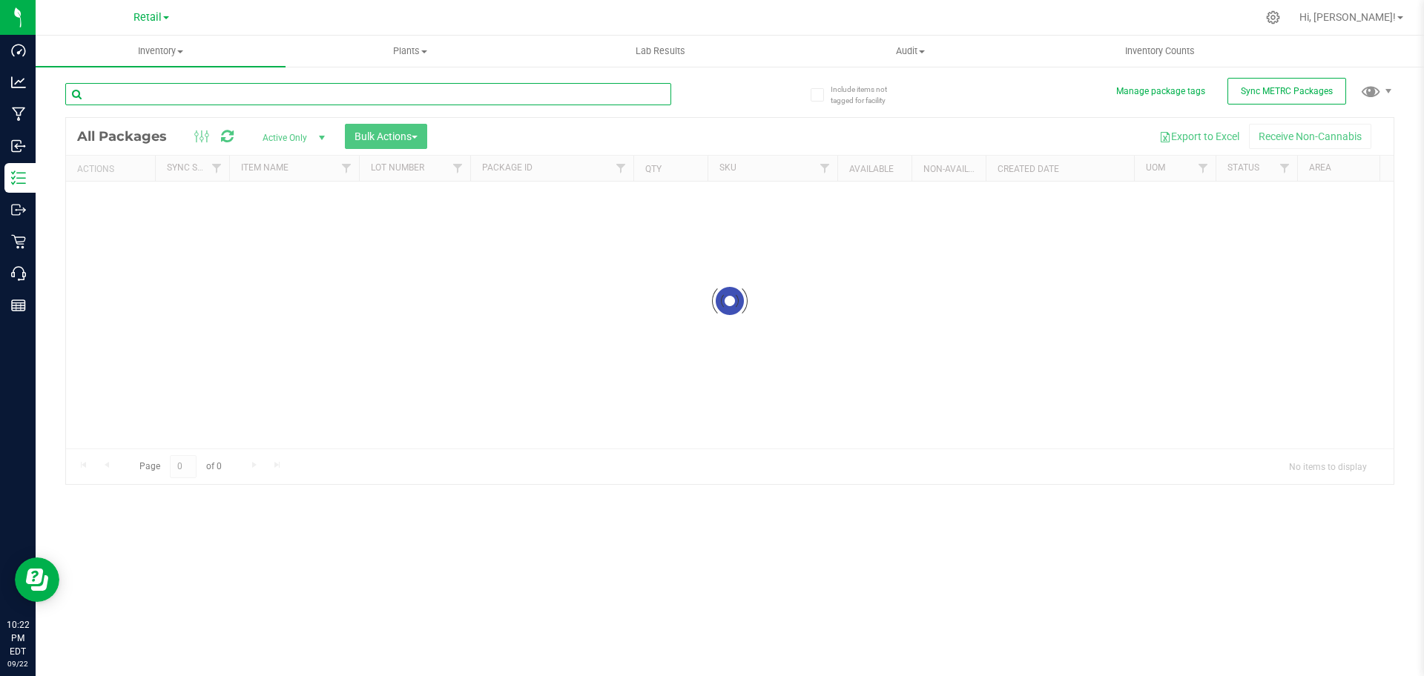
click at [220, 90] on input "text" at bounding box center [368, 94] width 606 height 22
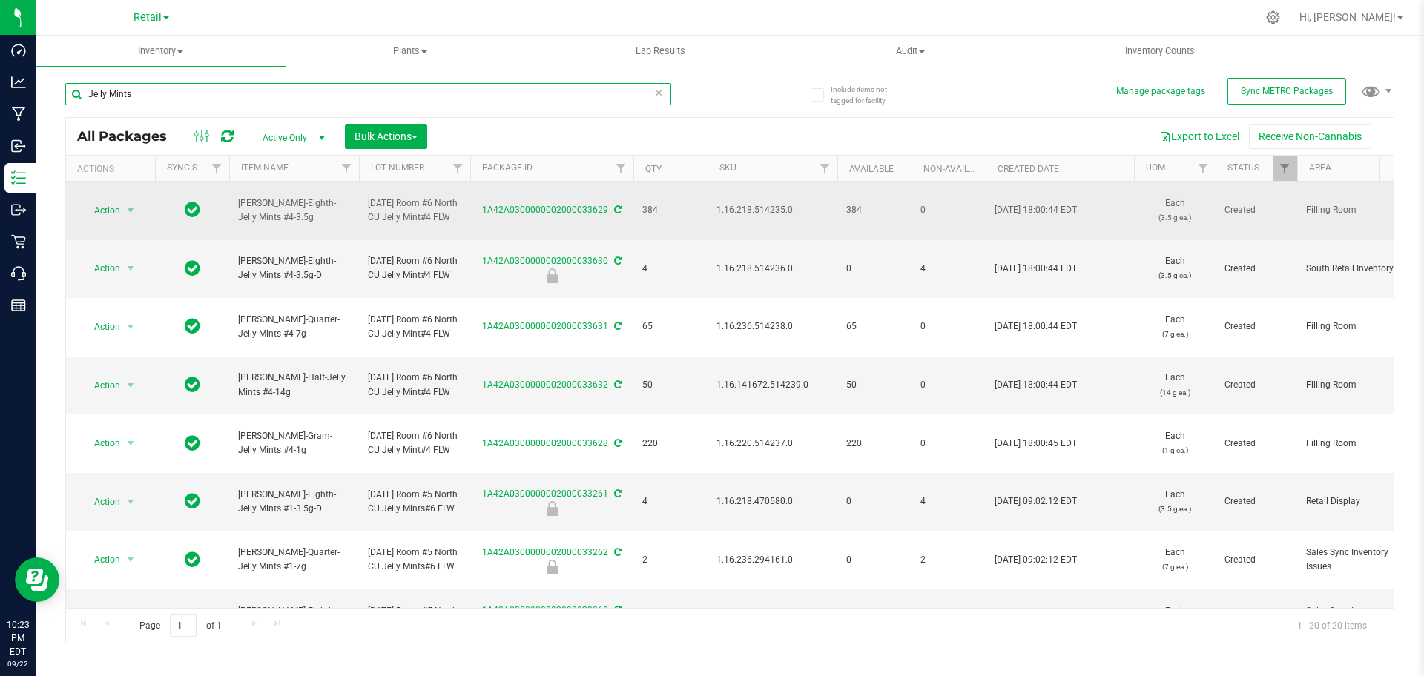
type input "Jelly Mints"
click at [751, 220] on td "1.16.218.514235.0" at bounding box center [773, 211] width 130 height 59
copy span "1.16.218.514235.0"
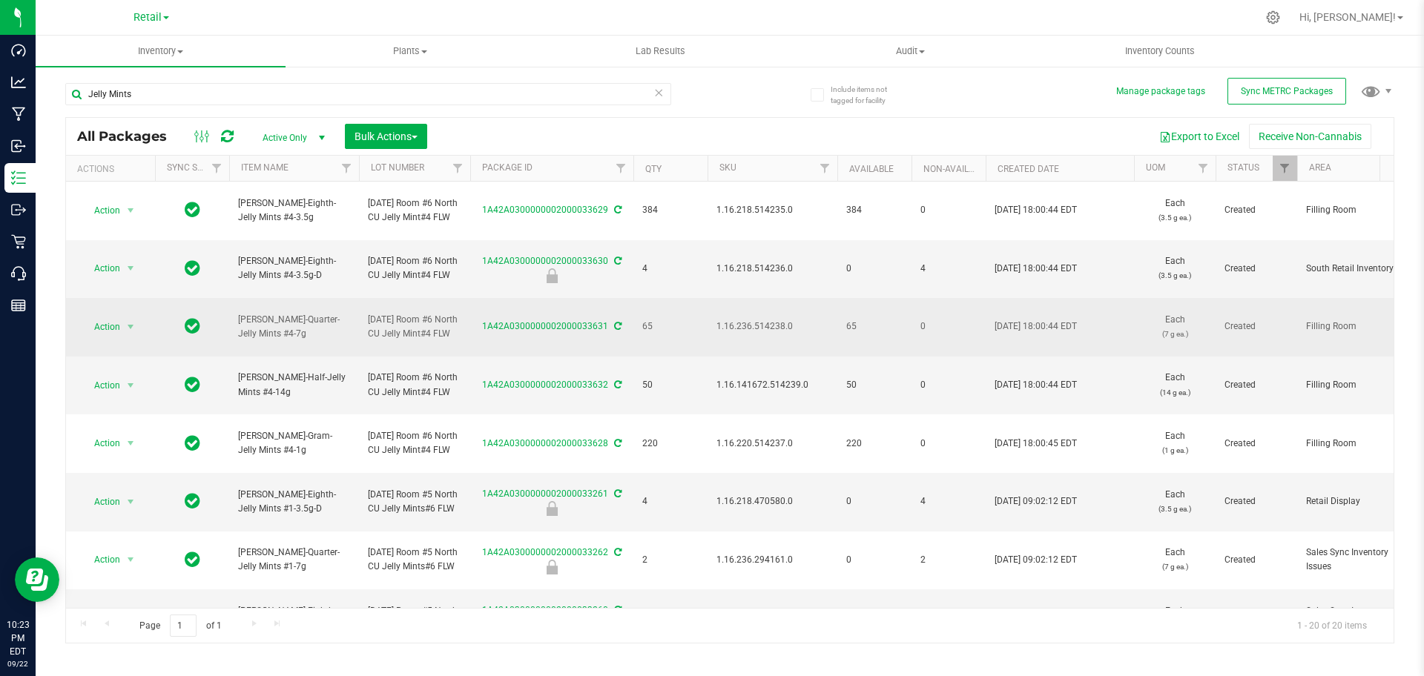
click at [757, 331] on span "1.16.236.514238.0" at bounding box center [772, 327] width 112 height 14
copy span "1.16.236.514238.0"
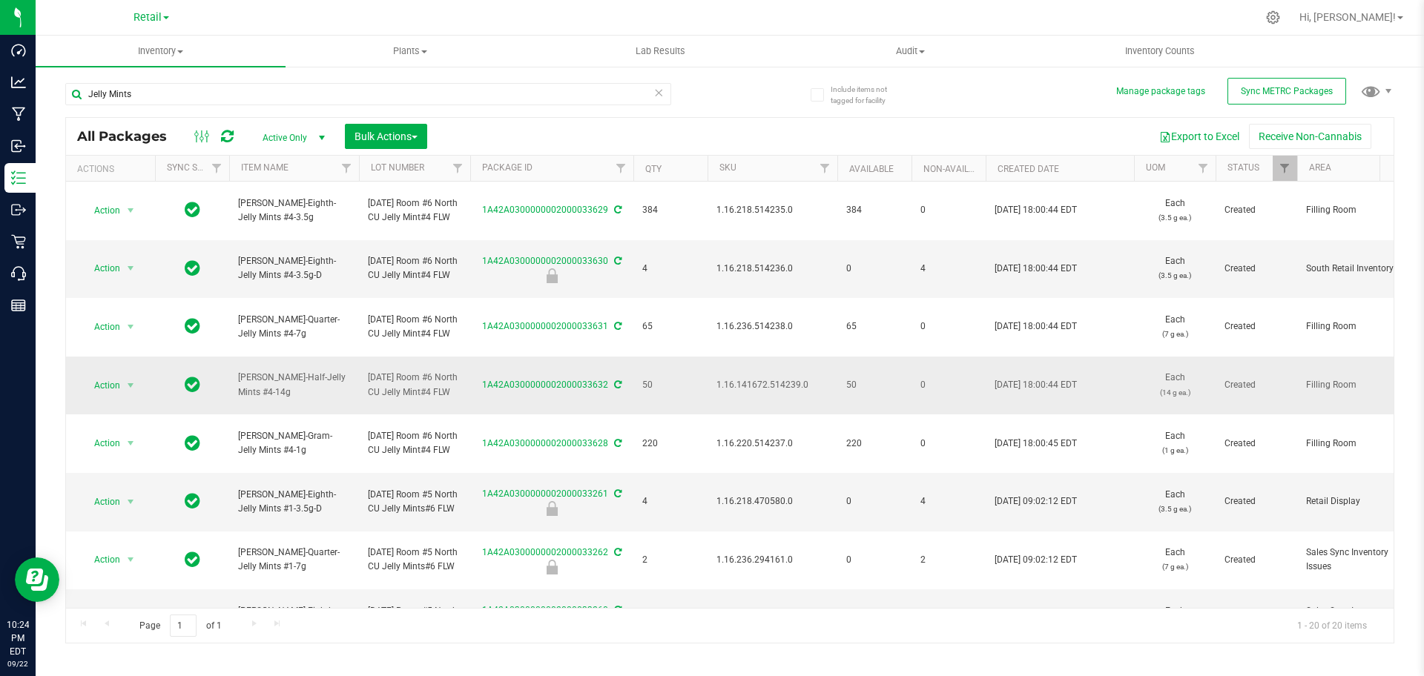
click at [732, 380] on span "1.16.141672.514239.0" at bounding box center [772, 385] width 112 height 14
copy span "1.16.141672.514239.0"
